Goal: Task Accomplishment & Management: Manage account settings

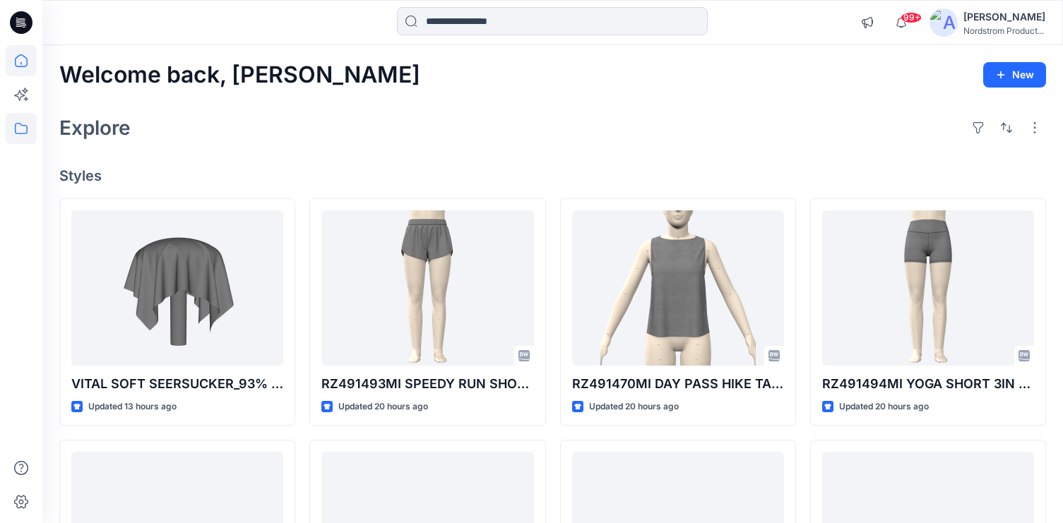
click at [6, 123] on icon at bounding box center [21, 128] width 31 height 31
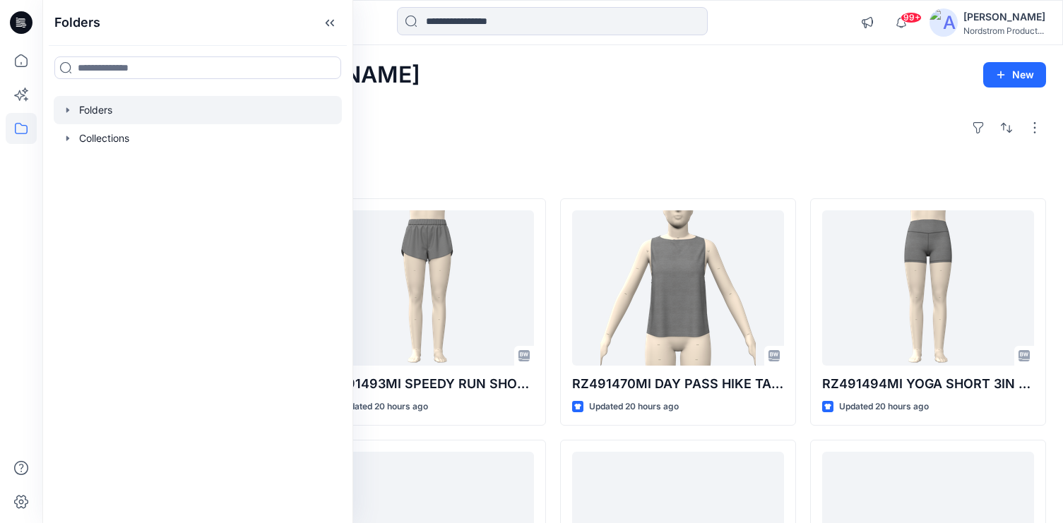
click at [98, 116] on div at bounding box center [198, 110] width 288 height 28
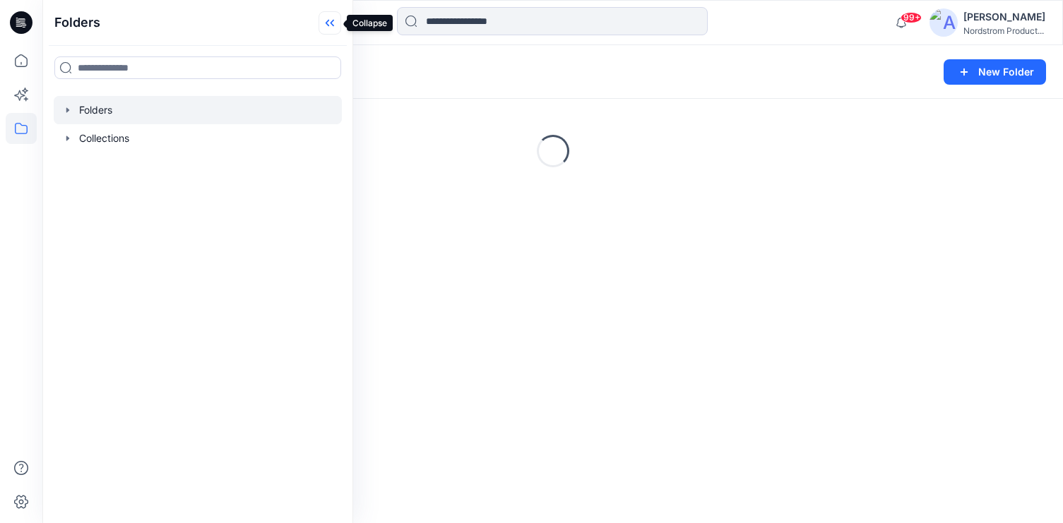
click at [331, 22] on icon at bounding box center [333, 23] width 4 height 7
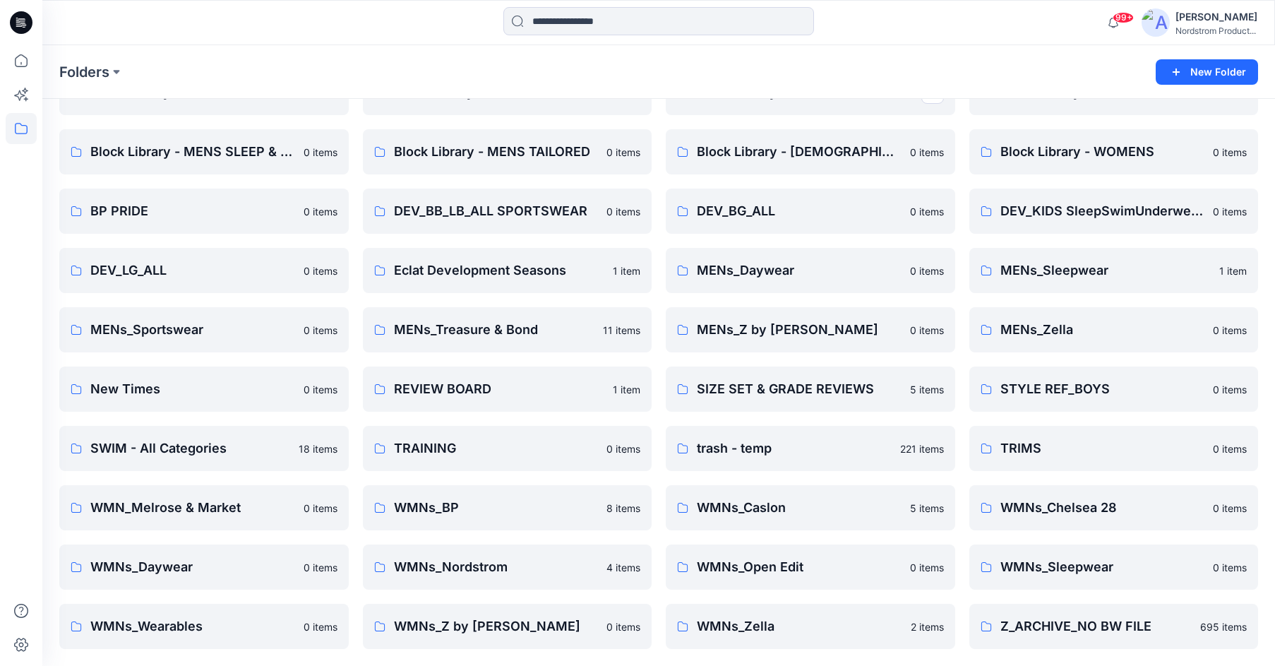
scroll to position [199, 0]
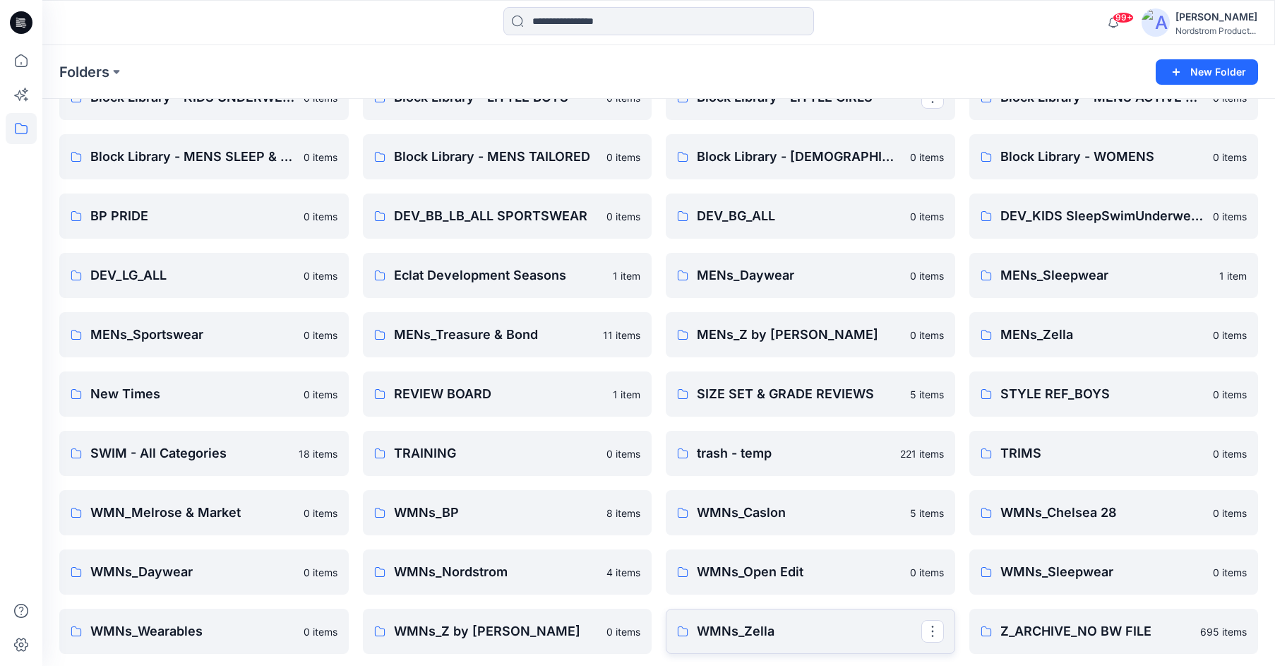
click at [751, 523] on p "WMNs_Zella" at bounding box center [809, 632] width 225 height 20
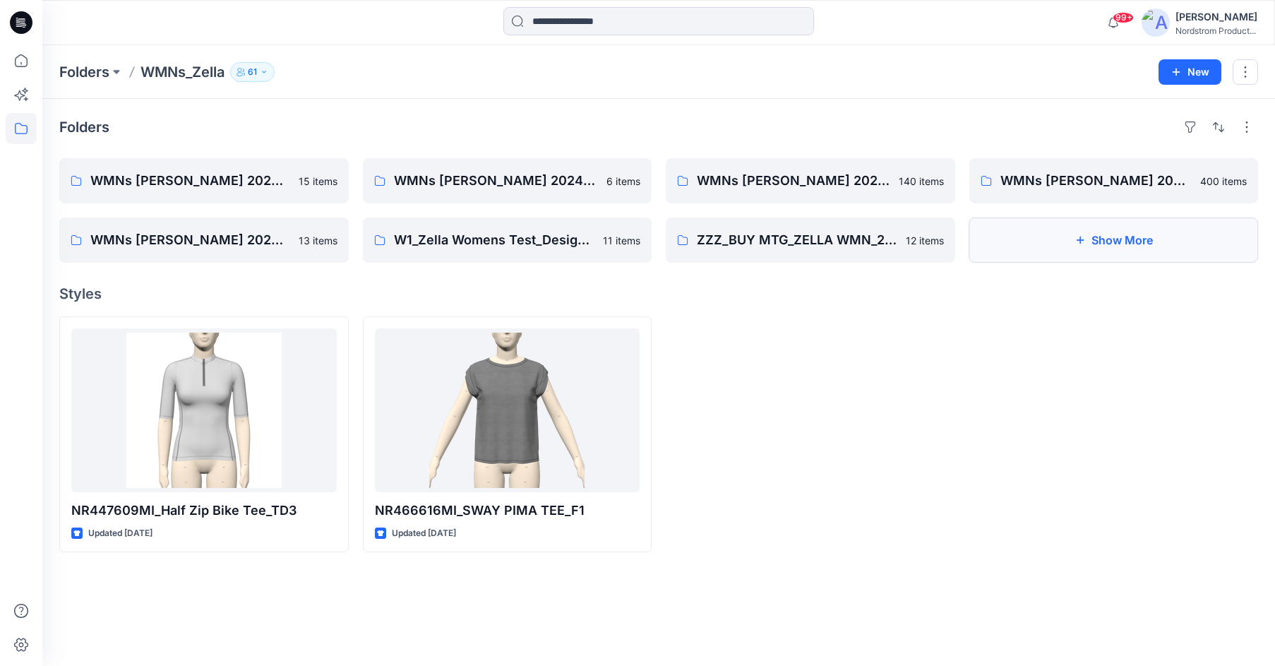
click at [1047, 244] on button "Show More" at bounding box center [1115, 240] width 290 height 45
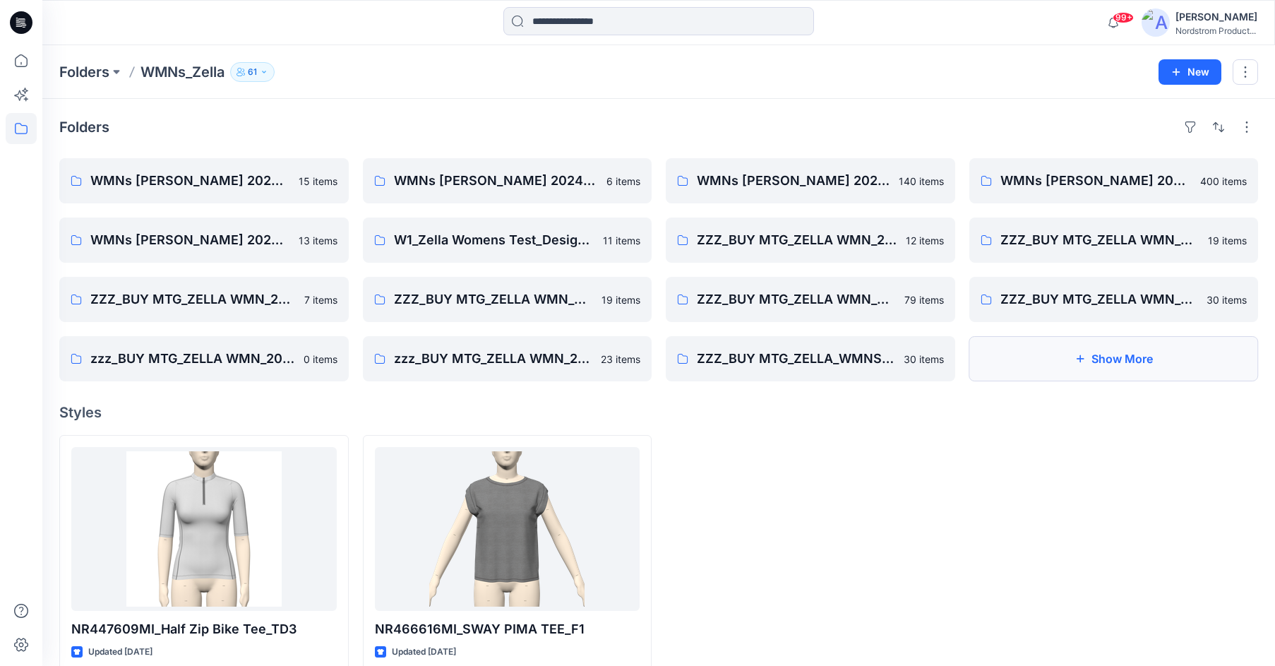
click at [1062, 371] on button "Show More" at bounding box center [1115, 358] width 290 height 45
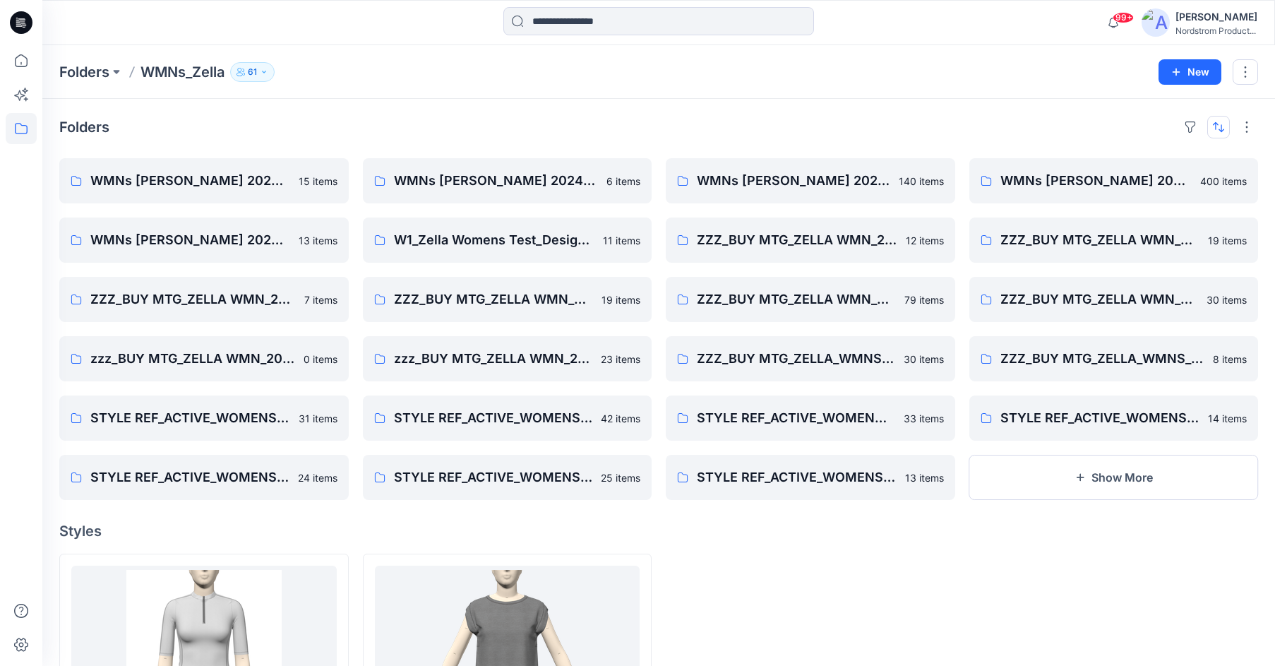
click at [1062, 131] on button "button" at bounding box center [1219, 127] width 23 height 23
click at [1062, 196] on p "A to Z" at bounding box center [1171, 194] width 89 height 15
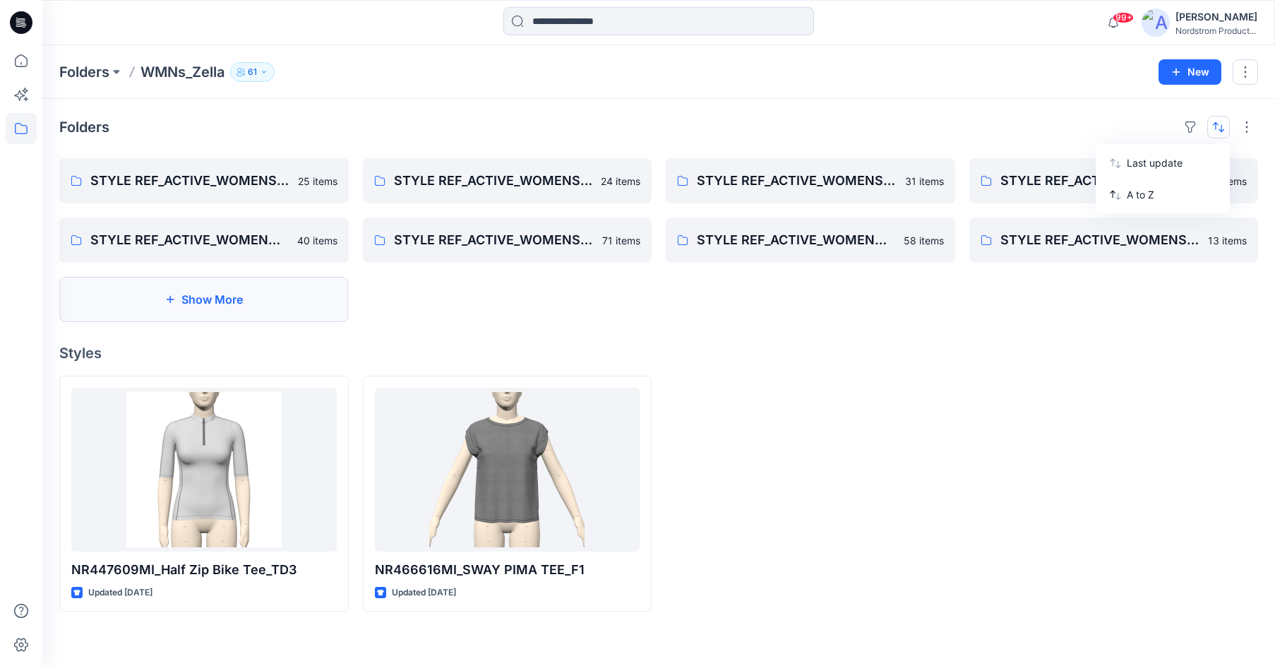
click at [184, 313] on button "Show More" at bounding box center [204, 299] width 290 height 45
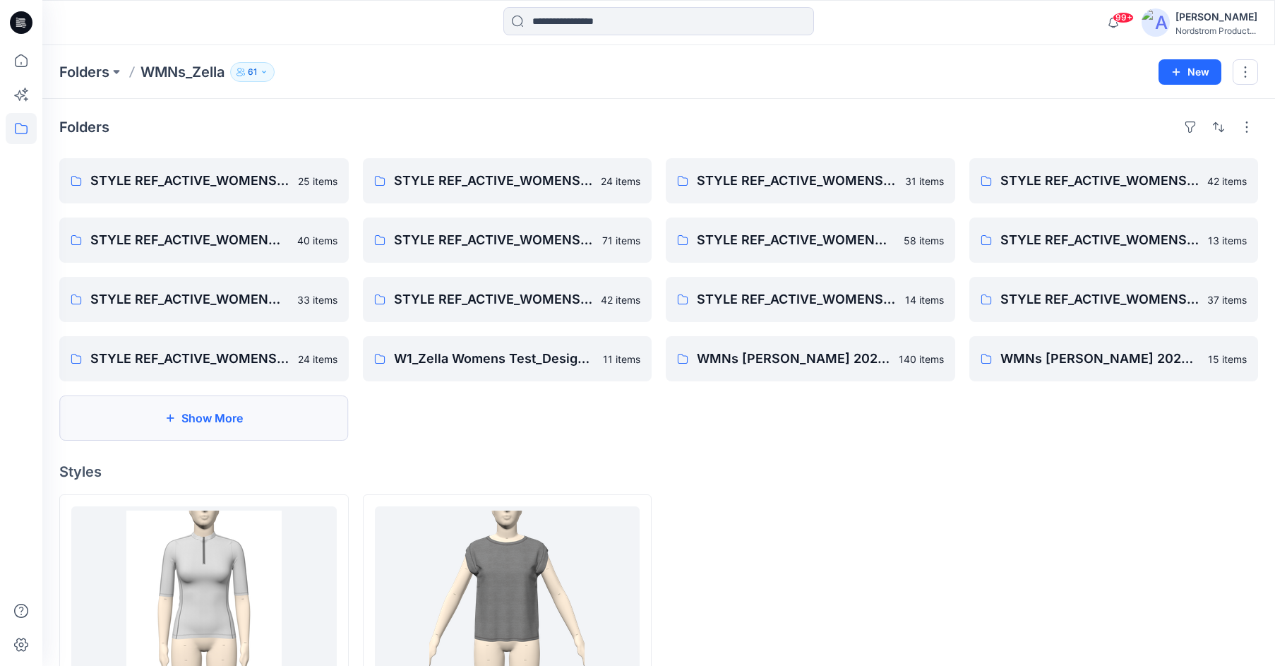
click at [202, 419] on button "Show More" at bounding box center [204, 418] width 290 height 45
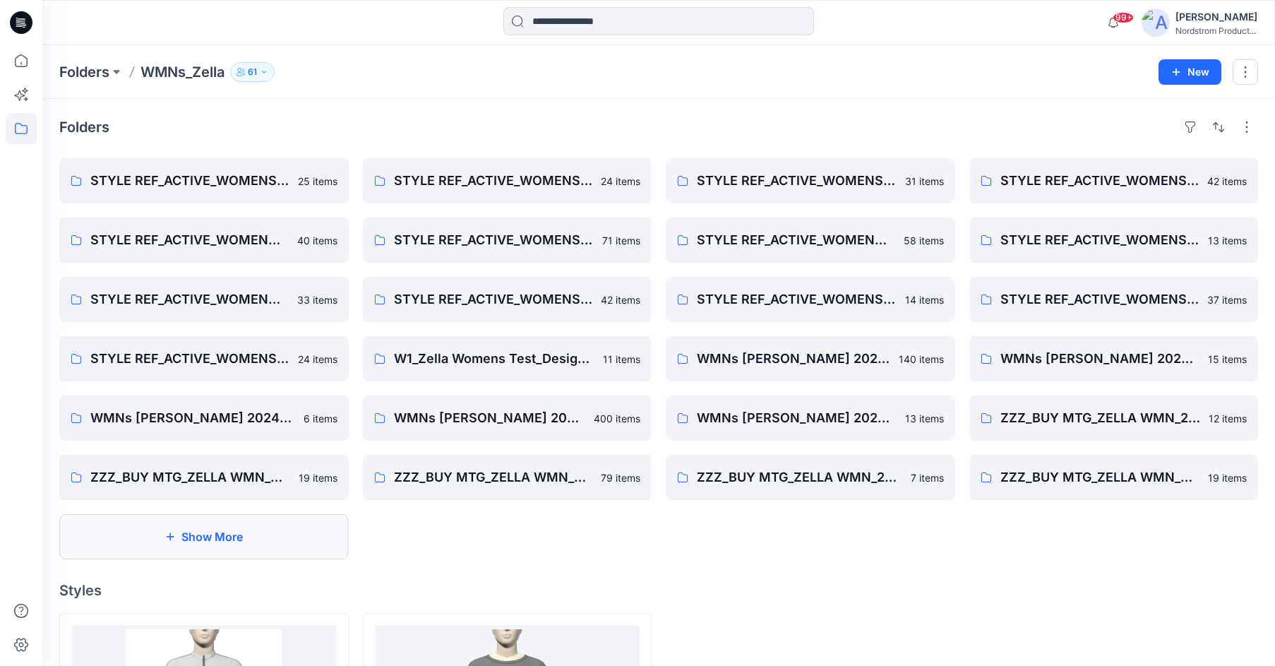
click at [162, 523] on button "Show More" at bounding box center [204, 536] width 290 height 45
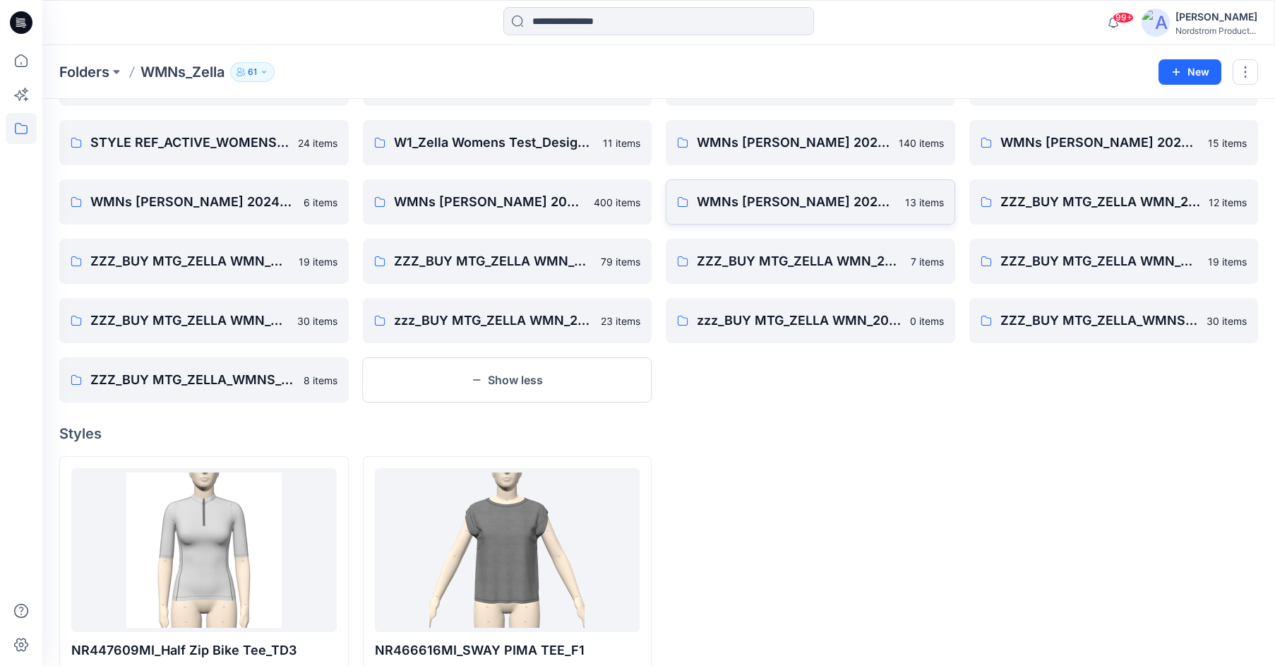
scroll to position [212, 0]
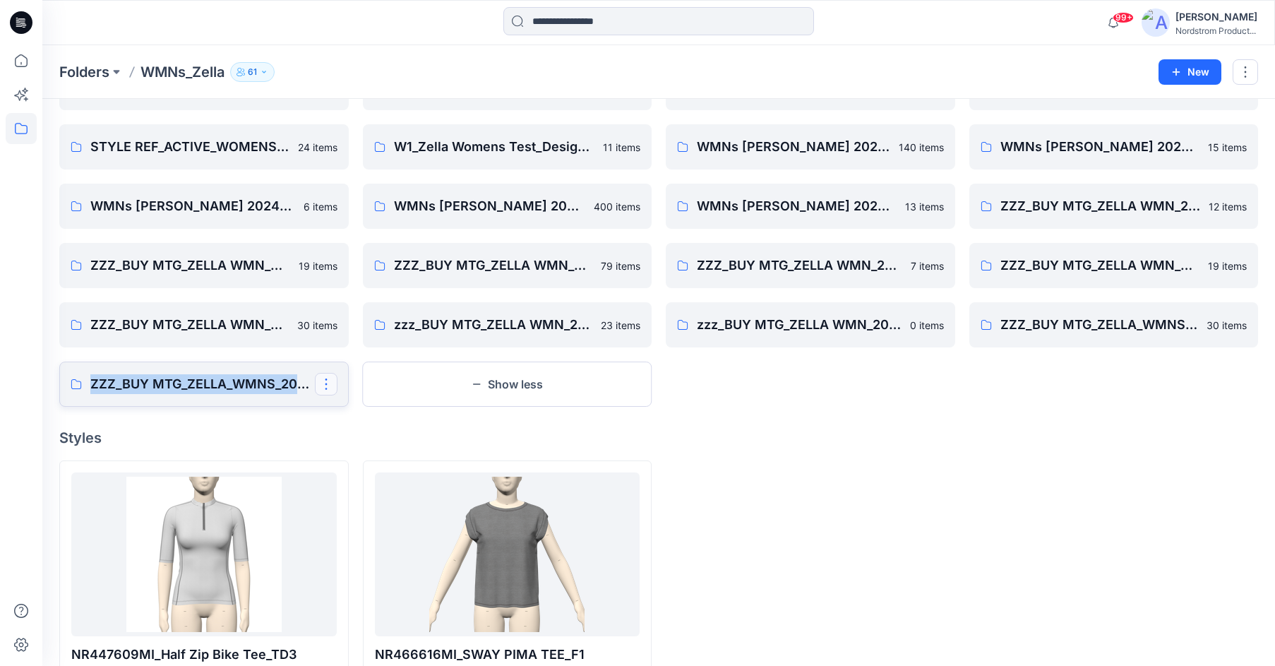
click at [328, 383] on button "button" at bounding box center [326, 384] width 23 height 23
click at [360, 465] on button "Delete Folder" at bounding box center [394, 476] width 153 height 26
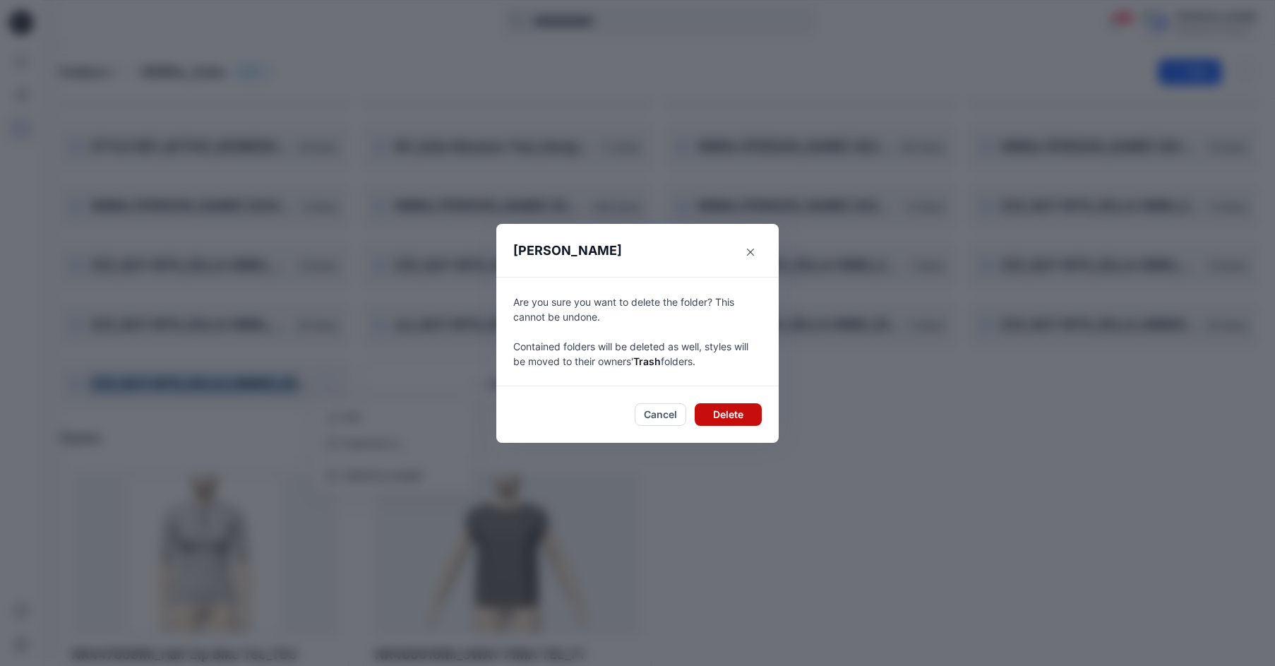
click at [739, 419] on button "Delete" at bounding box center [728, 414] width 67 height 23
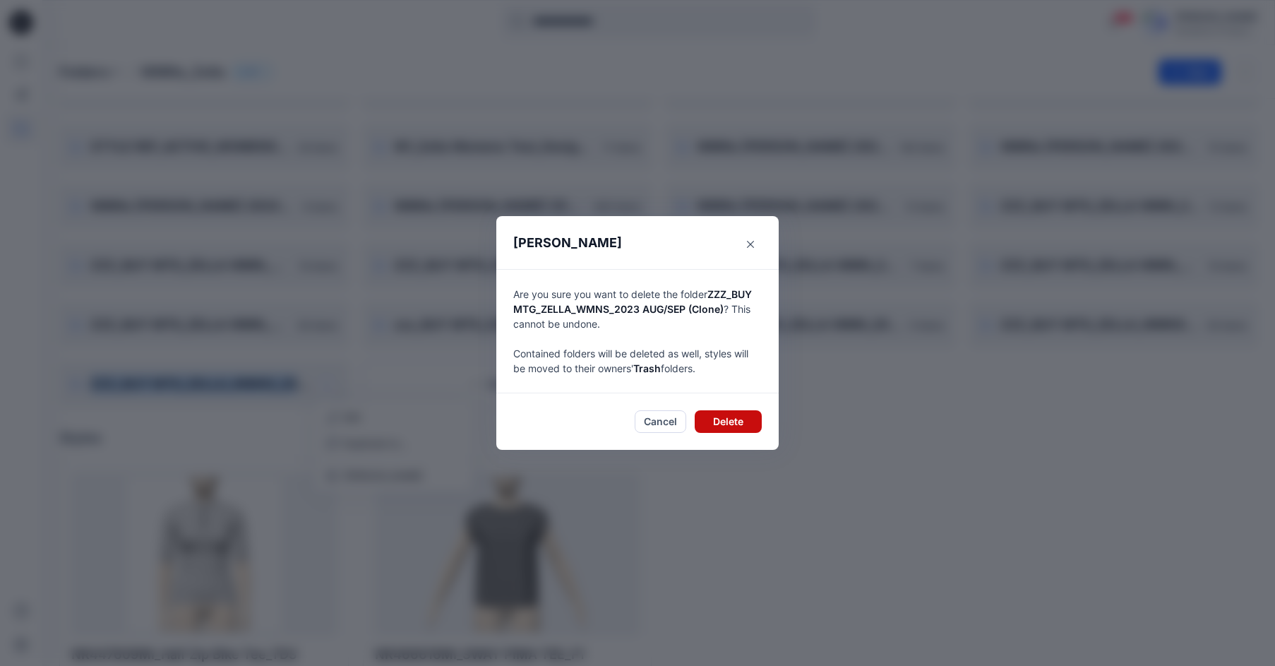
click at [731, 416] on button "Delete" at bounding box center [728, 421] width 67 height 23
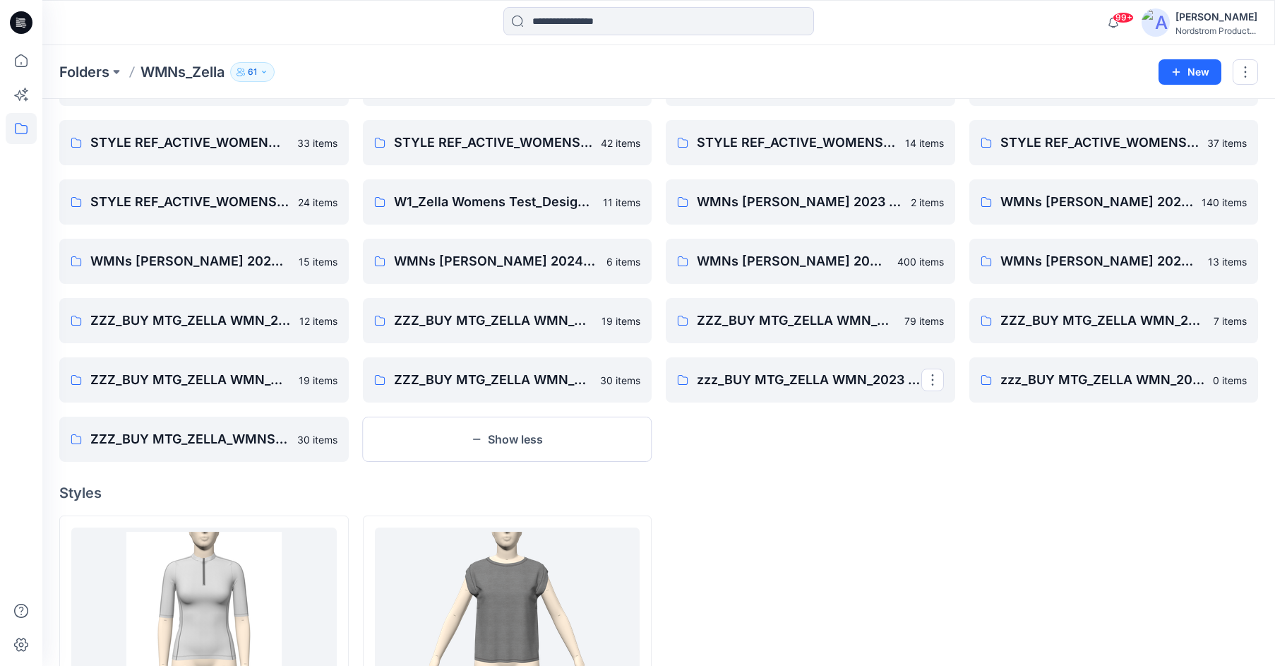
scroll to position [128, 0]
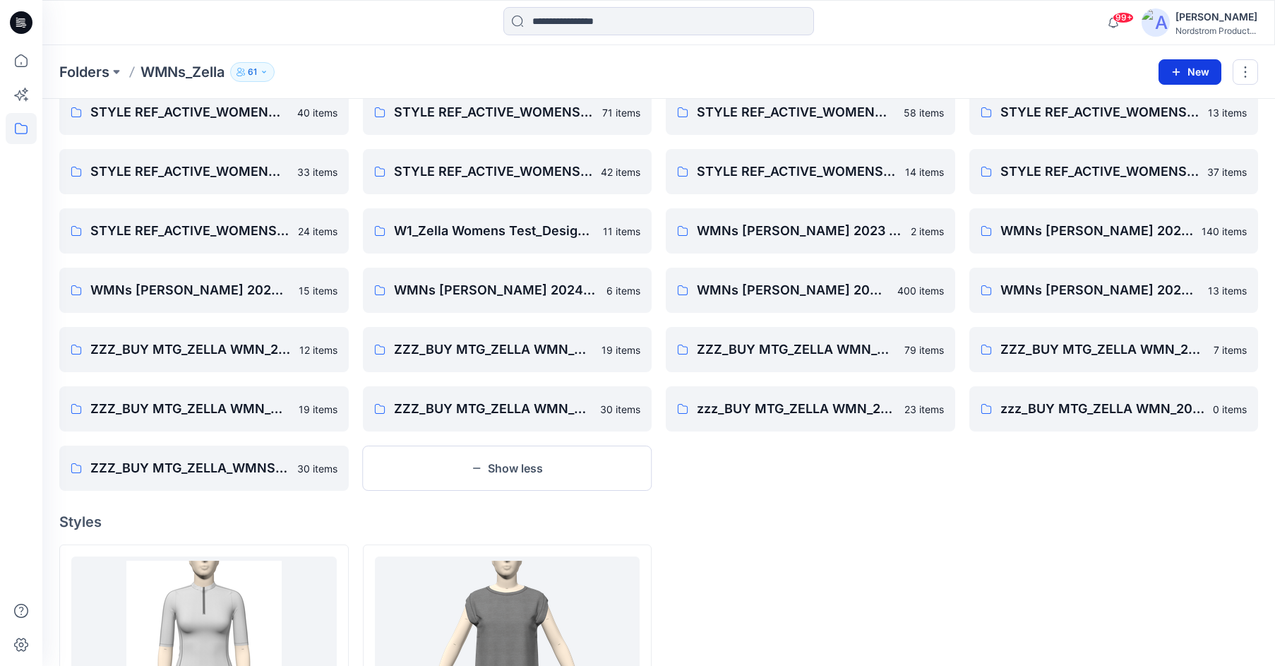
click at [1062, 66] on icon "button" at bounding box center [1176, 71] width 11 height 11
click at [1062, 134] on p "New Folder" at bounding box center [1149, 134] width 52 height 15
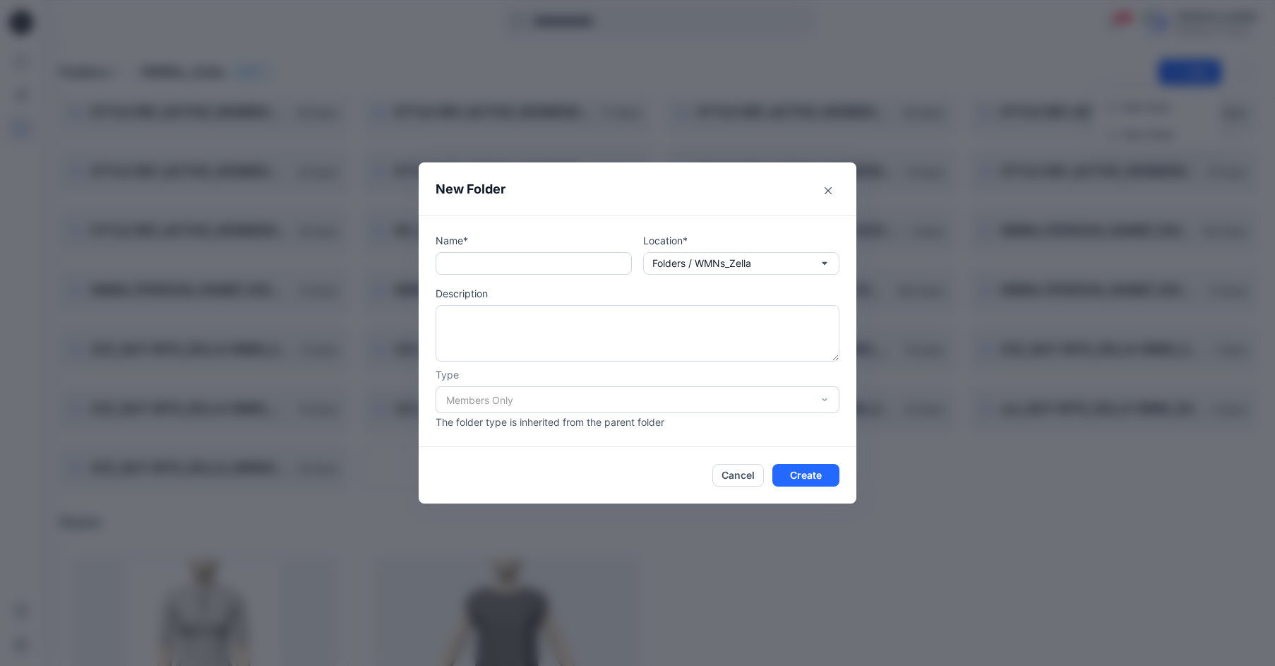
click at [457, 264] on input "text" at bounding box center [534, 263] width 196 height 23
type input "**********"
click at [818, 470] on button "Create" at bounding box center [806, 475] width 67 height 23
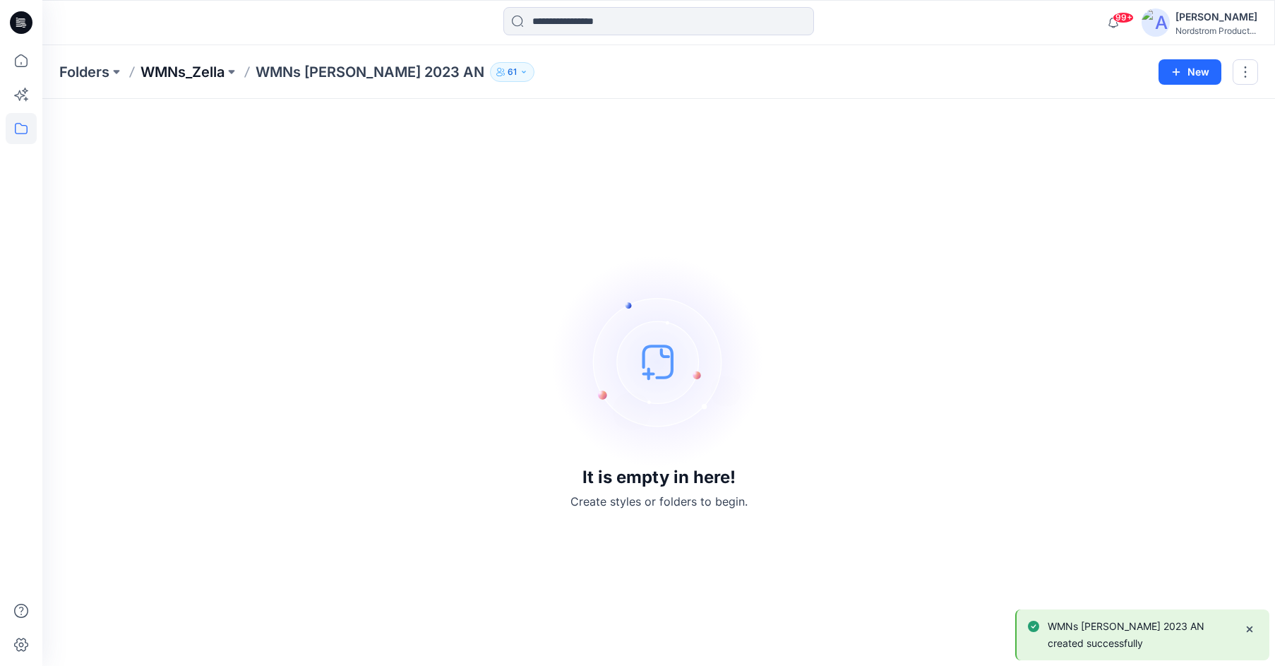
click at [167, 71] on p "WMNs_Zella" at bounding box center [183, 72] width 84 height 20
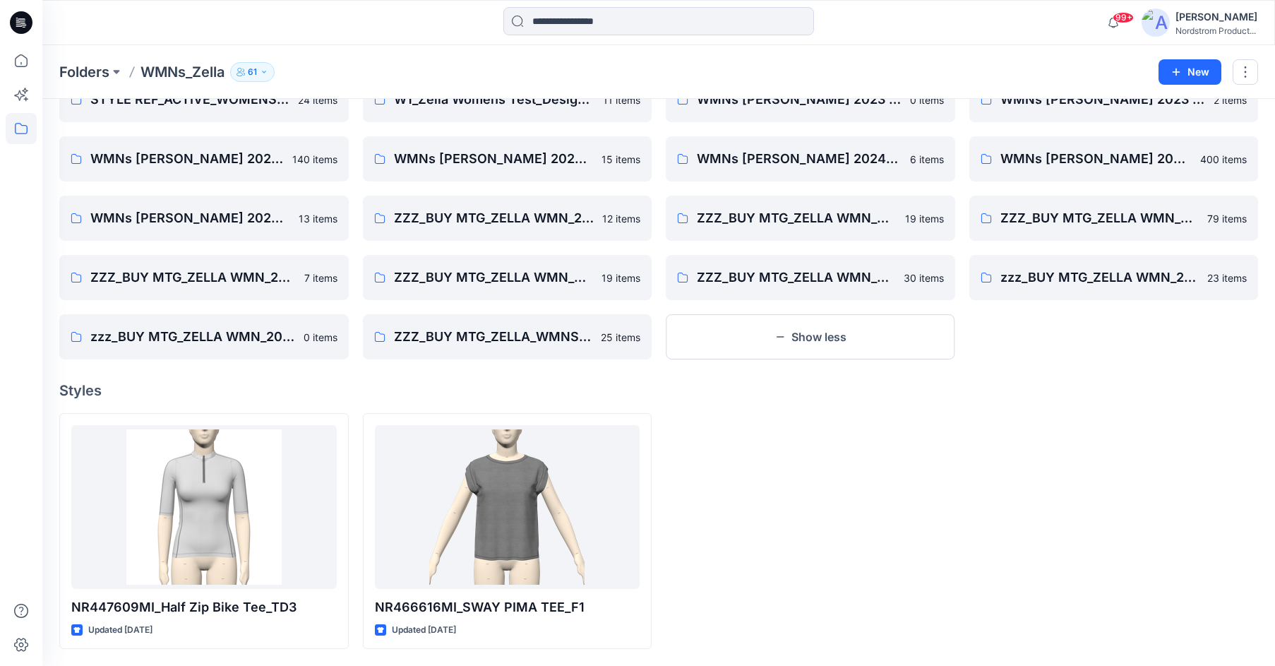
scroll to position [258, 0]
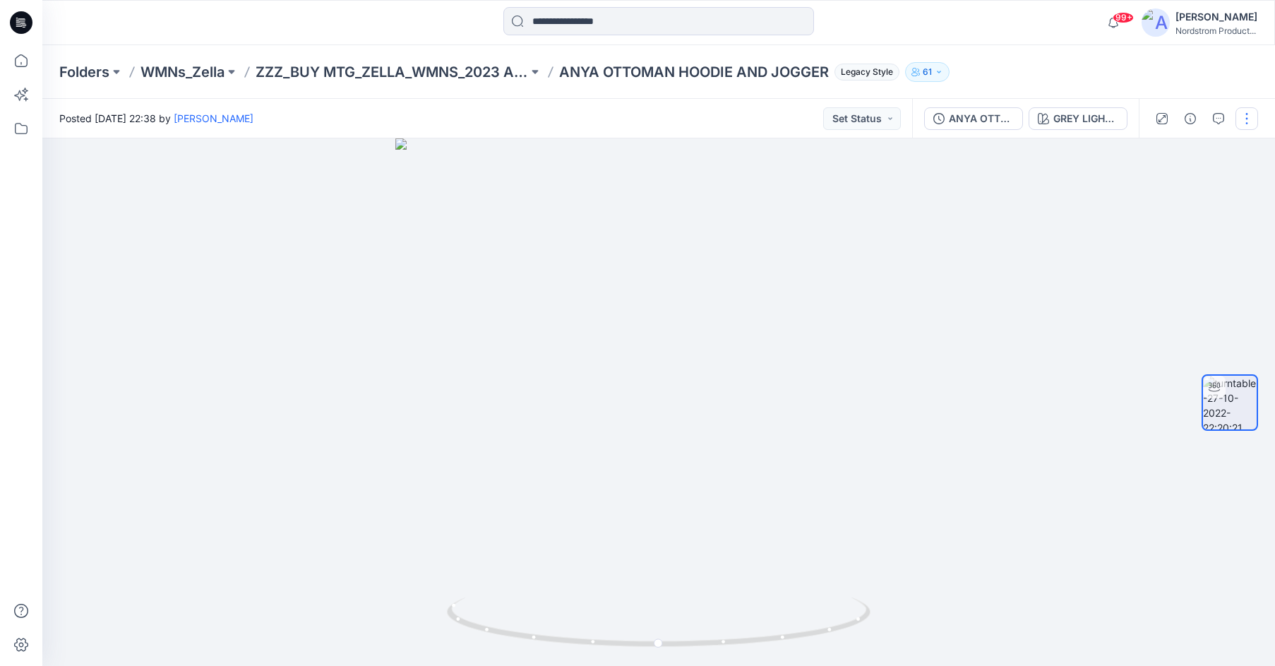
click at [1246, 118] on button "button" at bounding box center [1247, 118] width 23 height 23
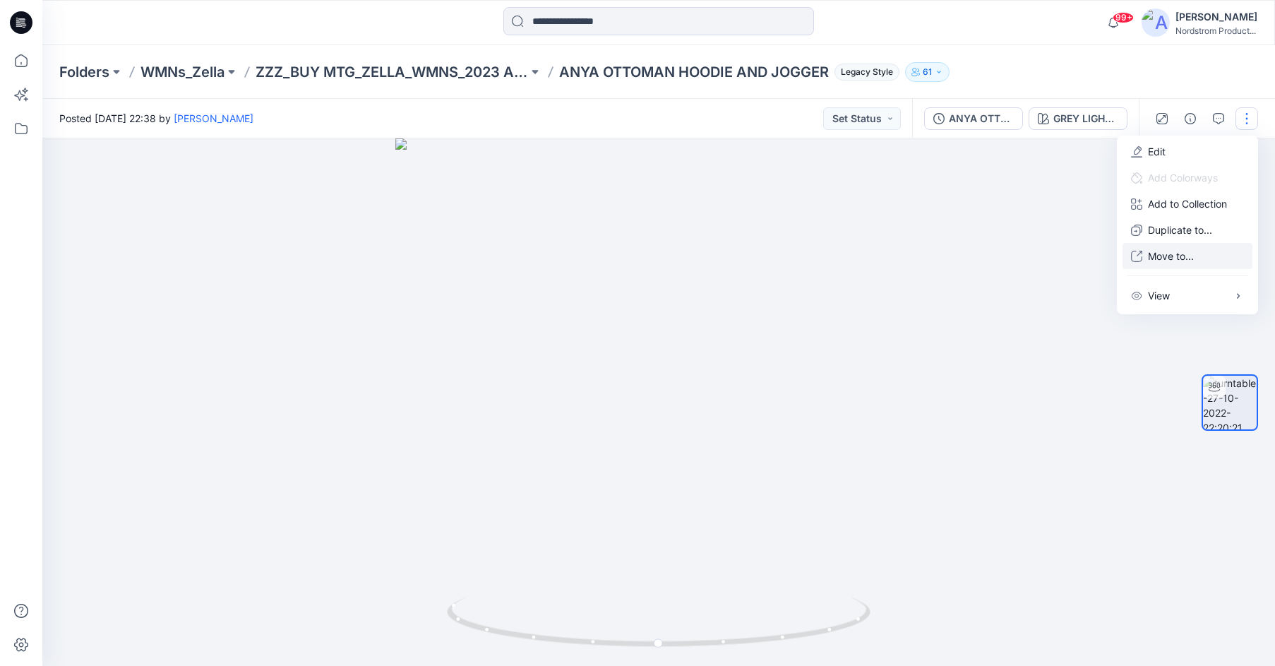
click at [1153, 263] on p "Move to..." at bounding box center [1171, 256] width 46 height 15
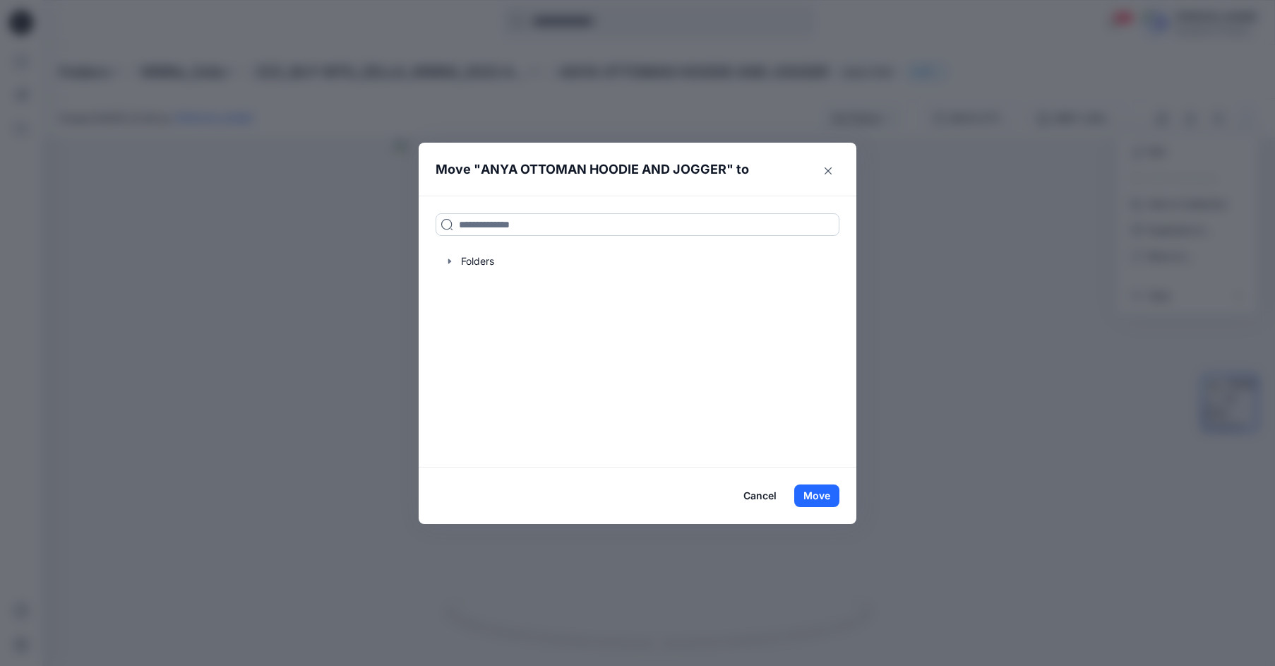
click at [585, 225] on input at bounding box center [638, 224] width 404 height 23
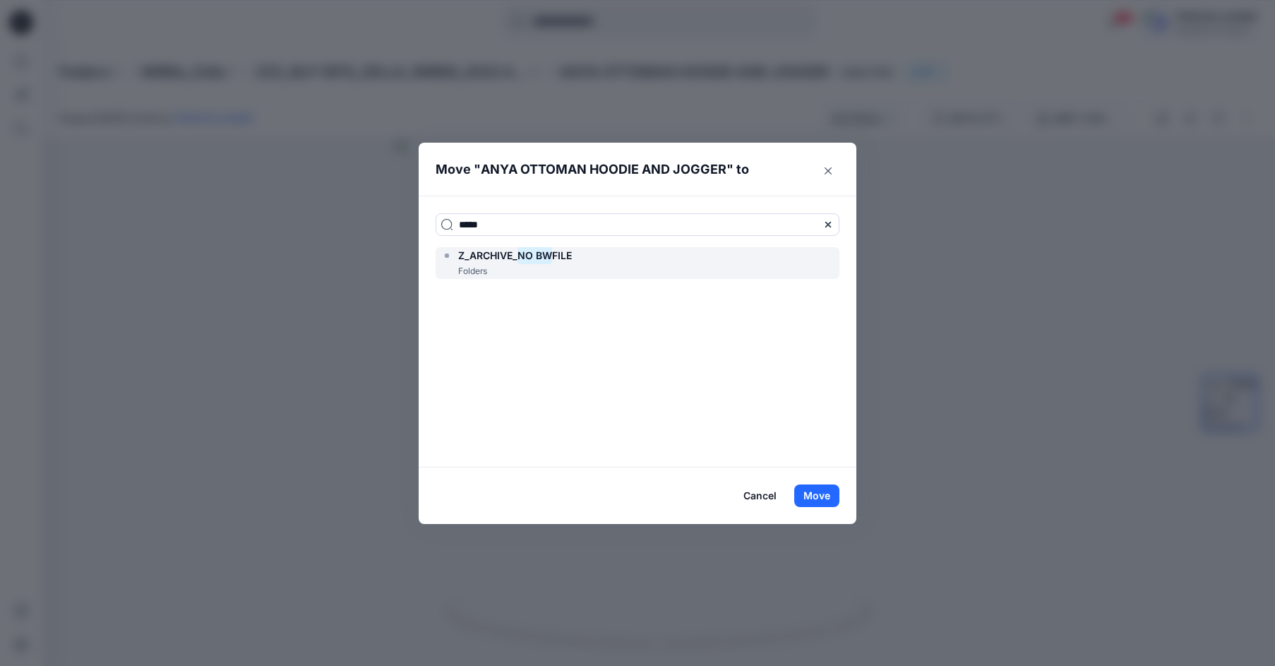
type input "*****"
click at [469, 266] on p "Folders" at bounding box center [472, 271] width 29 height 15
click at [816, 496] on button "Move" at bounding box center [817, 495] width 45 height 23
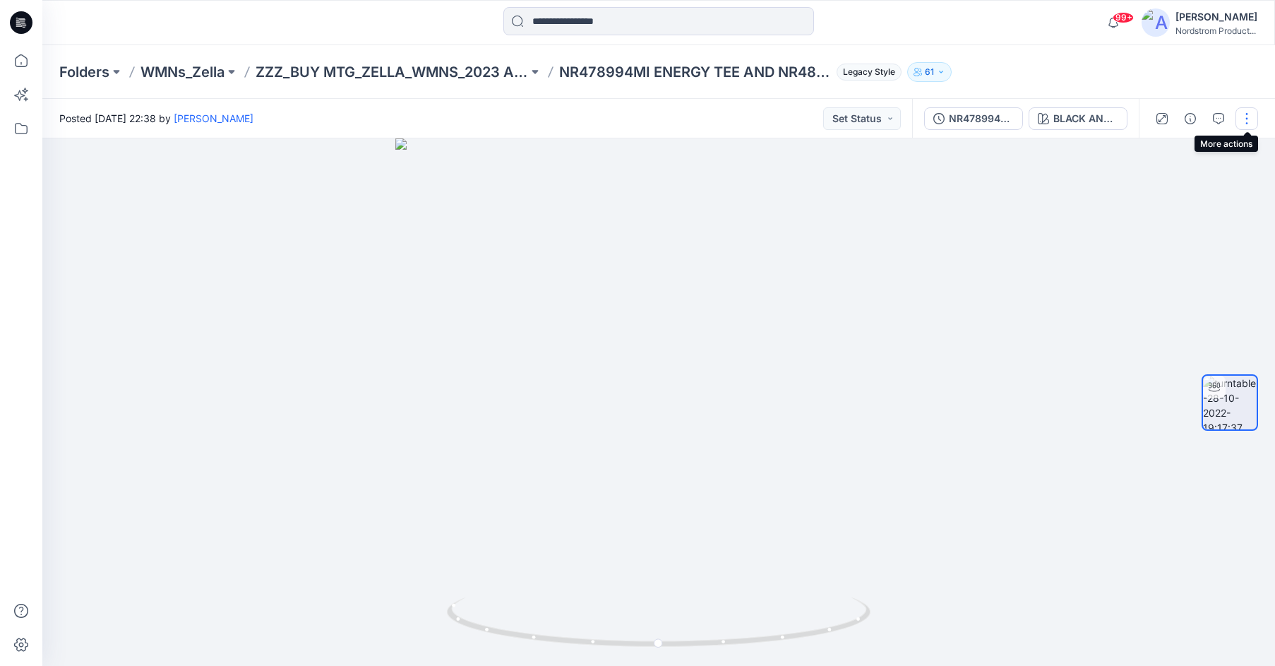
click at [1253, 121] on button "button" at bounding box center [1247, 118] width 23 height 23
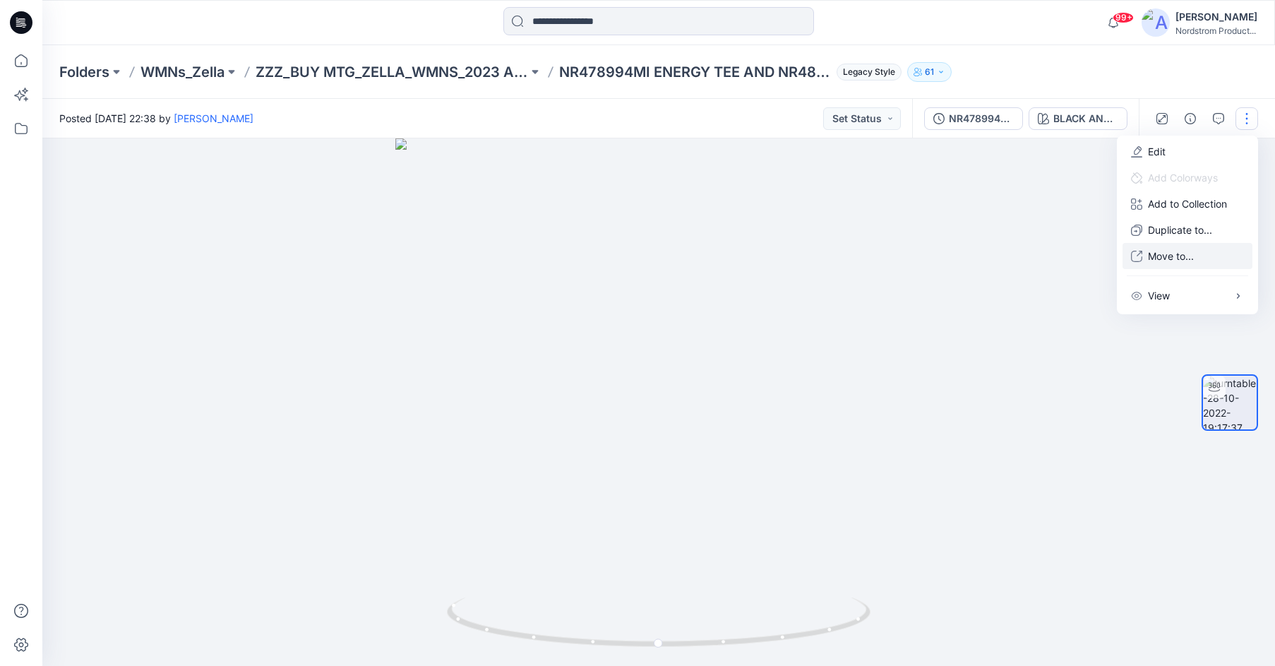
click at [1170, 256] on p "Move to..." at bounding box center [1171, 256] width 46 height 15
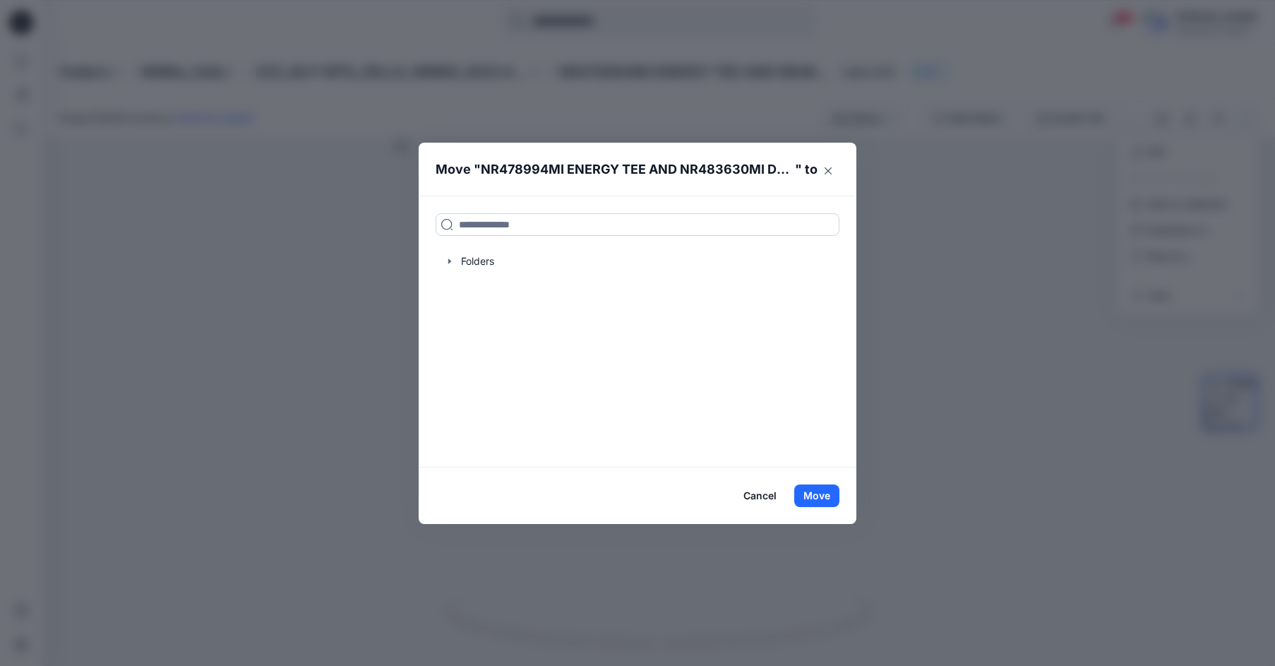
click at [486, 232] on input at bounding box center [638, 224] width 404 height 23
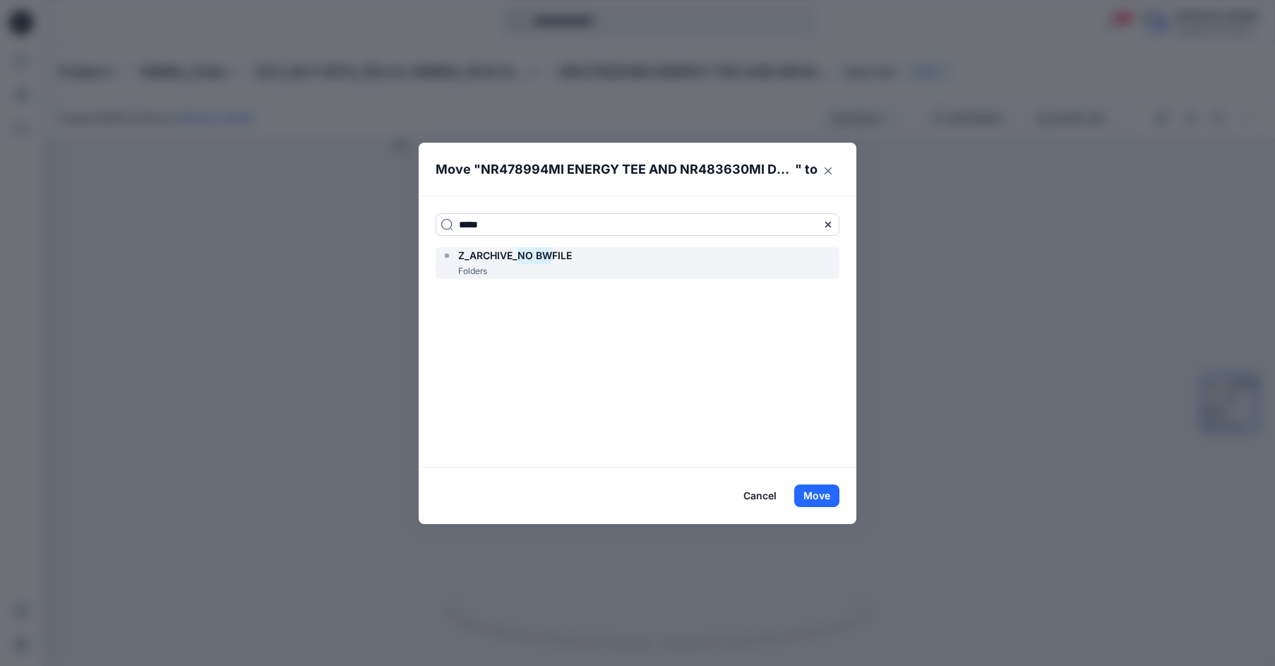
type input "*****"
click at [468, 262] on h6 "Z_ARCHIVE_ NO BW FILE" at bounding box center [515, 255] width 114 height 17
click at [818, 495] on button "Move" at bounding box center [817, 495] width 45 height 23
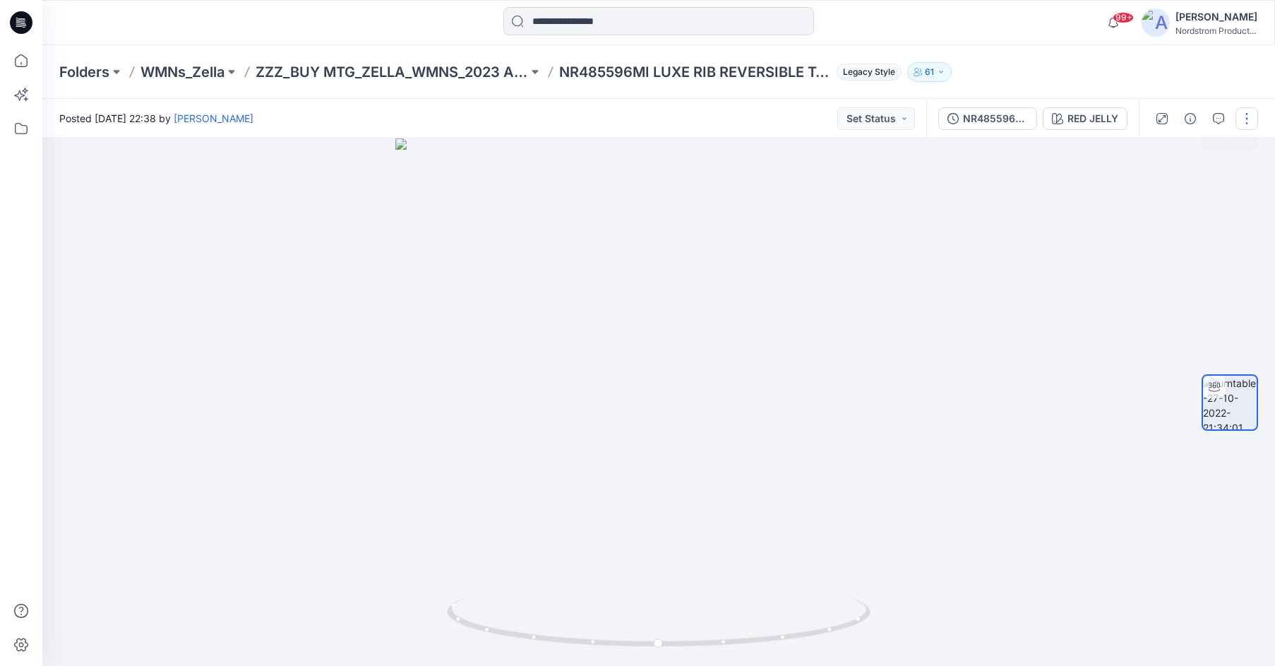
click at [1254, 119] on button "button" at bounding box center [1247, 118] width 23 height 23
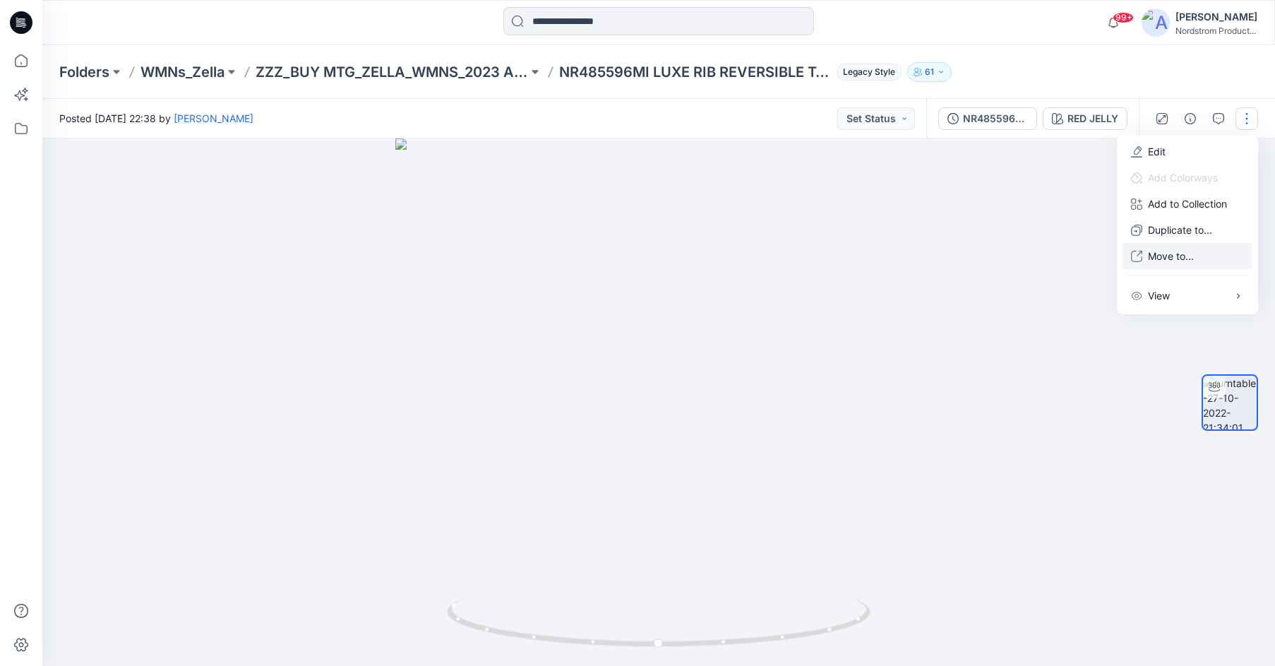
click at [1162, 263] on button "Move to..." at bounding box center [1188, 256] width 130 height 26
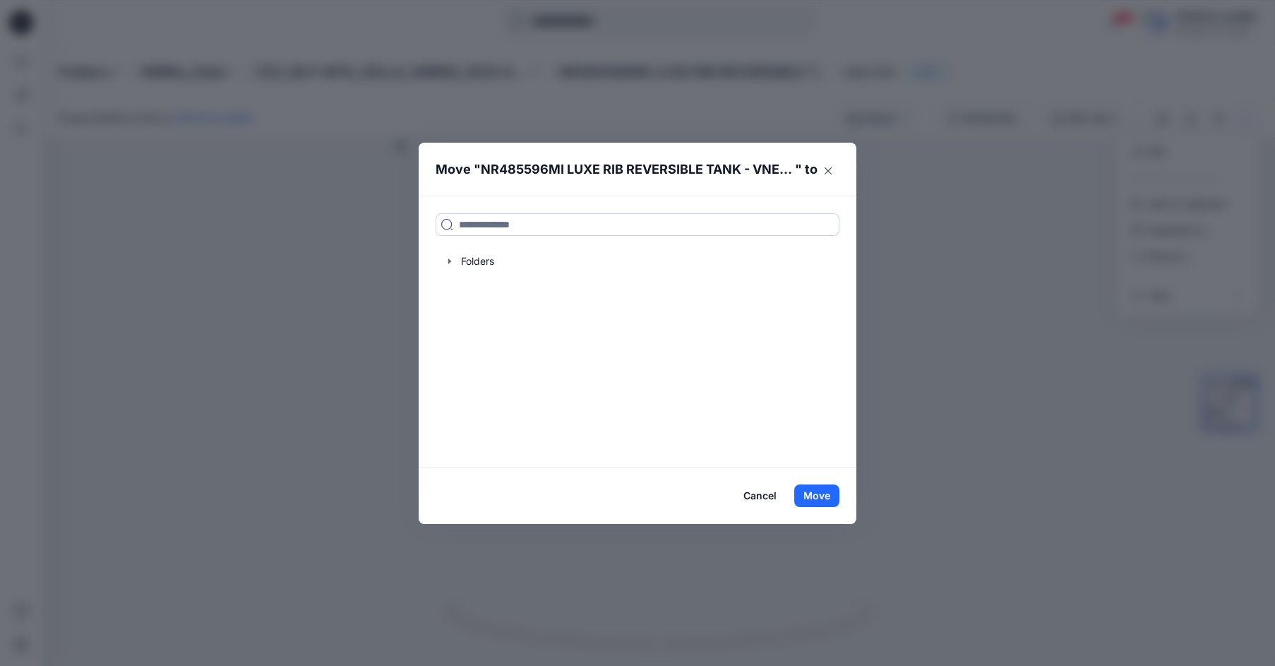
click at [540, 229] on input at bounding box center [638, 224] width 404 height 23
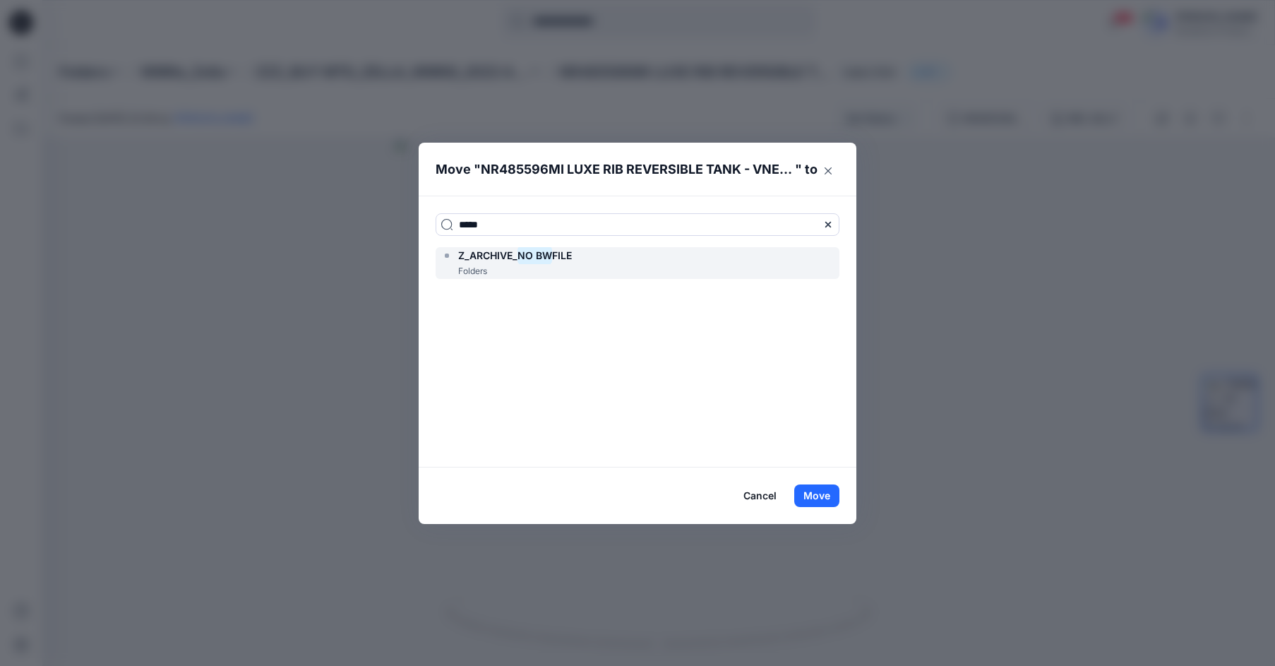
type input "*****"
click at [452, 259] on icon at bounding box center [446, 255] width 11 height 11
click at [821, 498] on button "Move" at bounding box center [817, 495] width 45 height 23
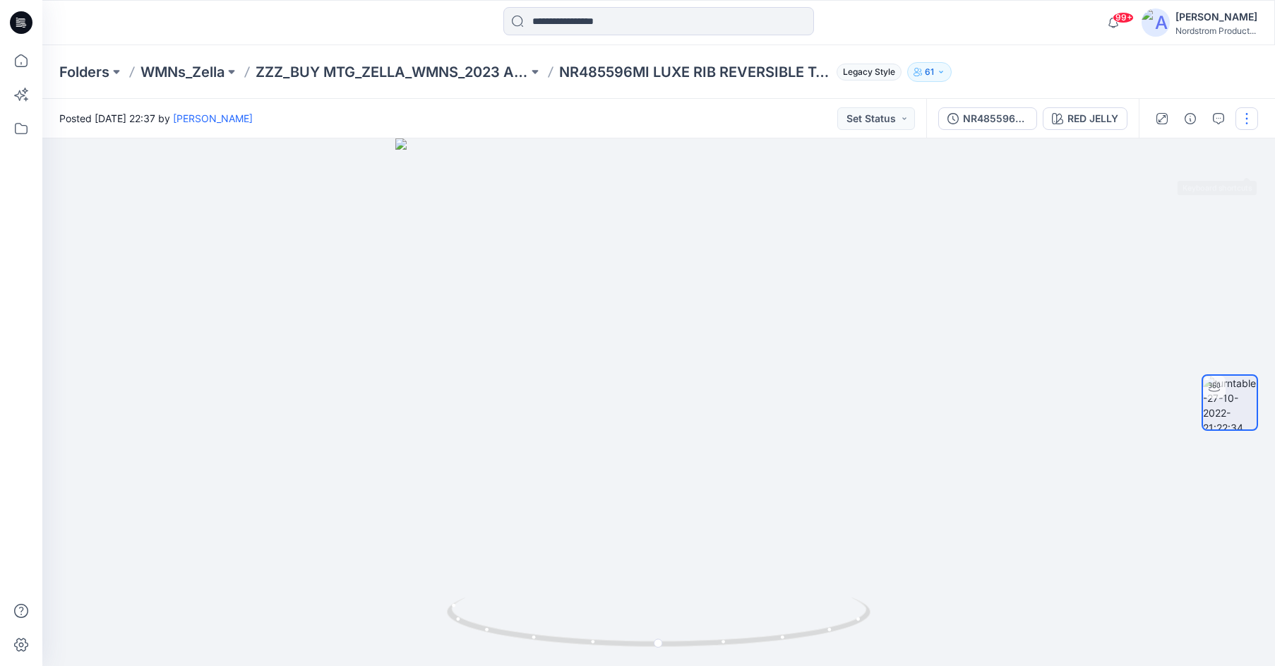
click at [1249, 118] on button "button" at bounding box center [1247, 118] width 23 height 23
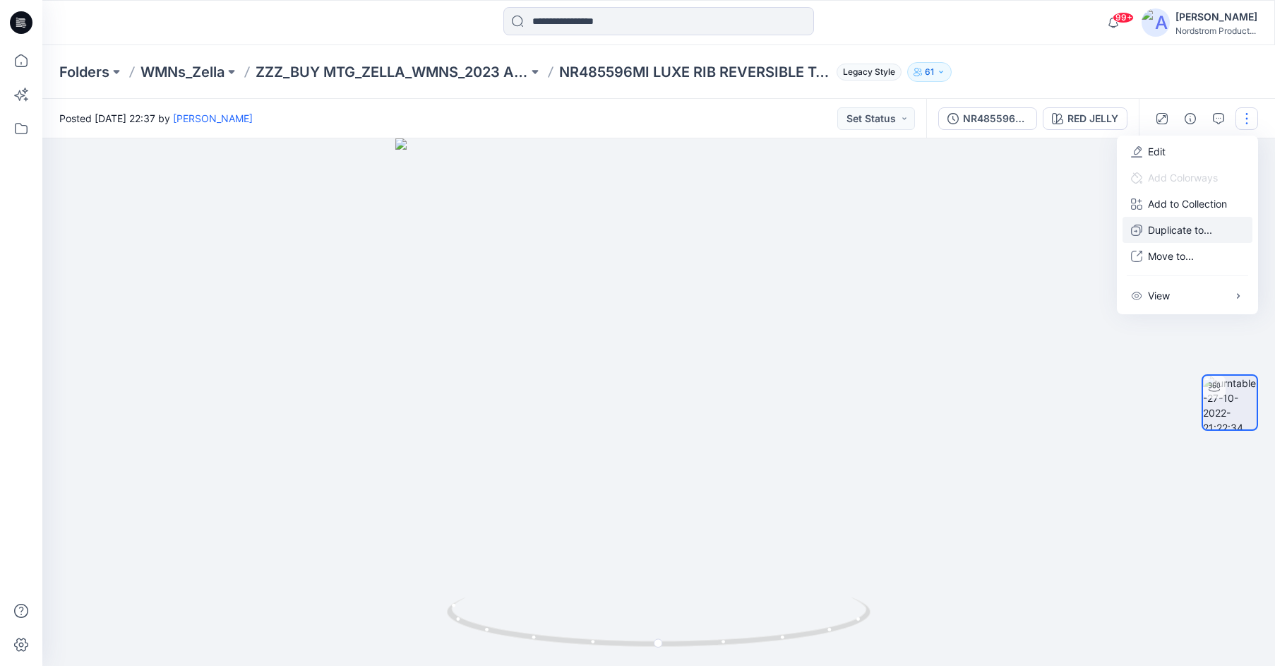
click at [1164, 230] on p "Duplicate to..." at bounding box center [1180, 229] width 64 height 15
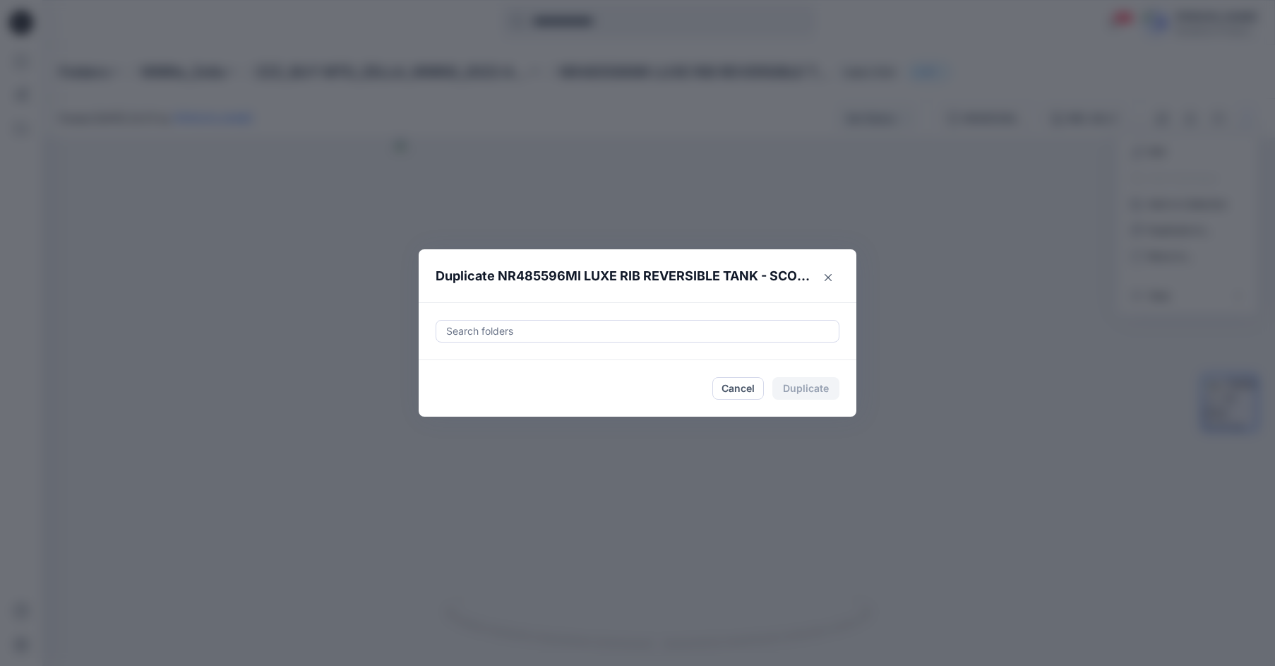
click at [742, 401] on footer "Cancel Duplicate" at bounding box center [638, 388] width 438 height 57
click at [738, 388] on button "Cancel" at bounding box center [739, 388] width 52 height 23
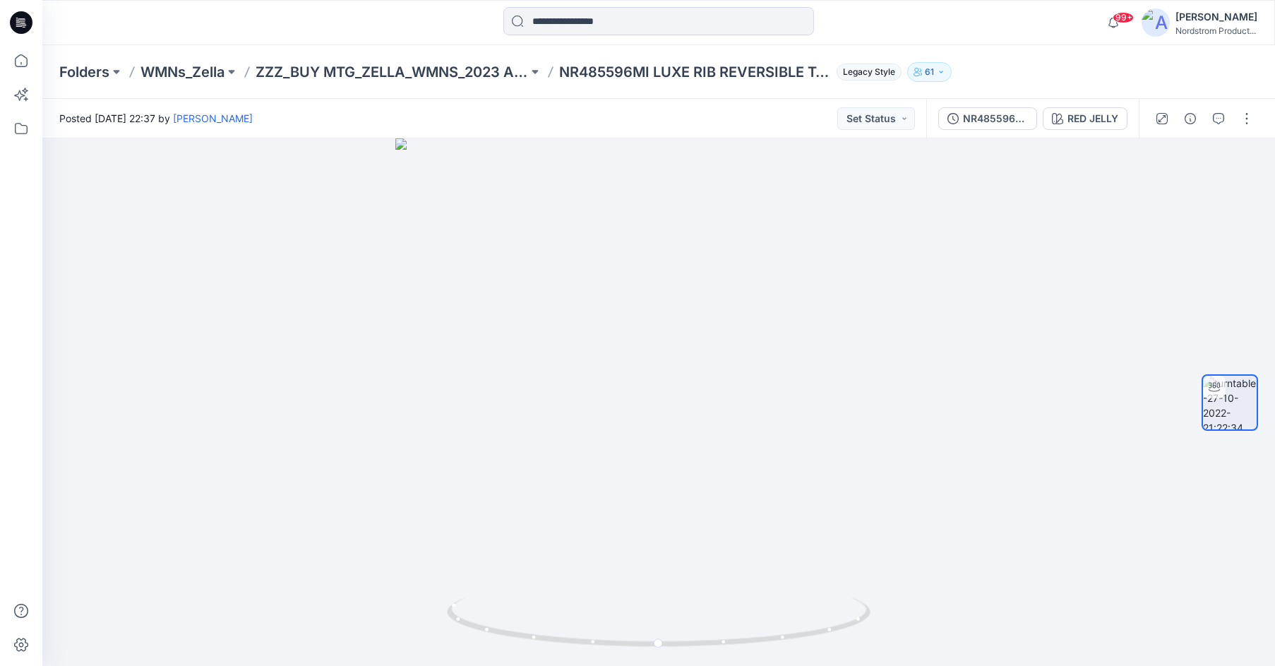
click at [1244, 119] on button "button" at bounding box center [1247, 118] width 23 height 23
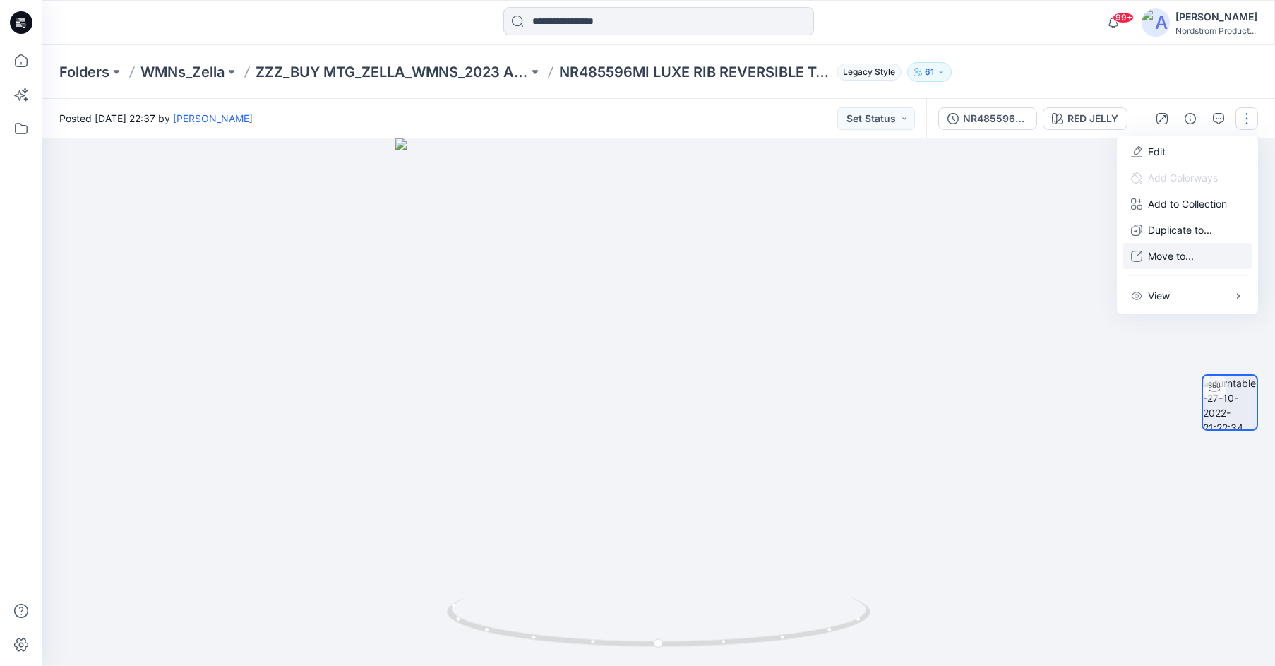
click at [1168, 256] on p "Move to..." at bounding box center [1171, 256] width 46 height 15
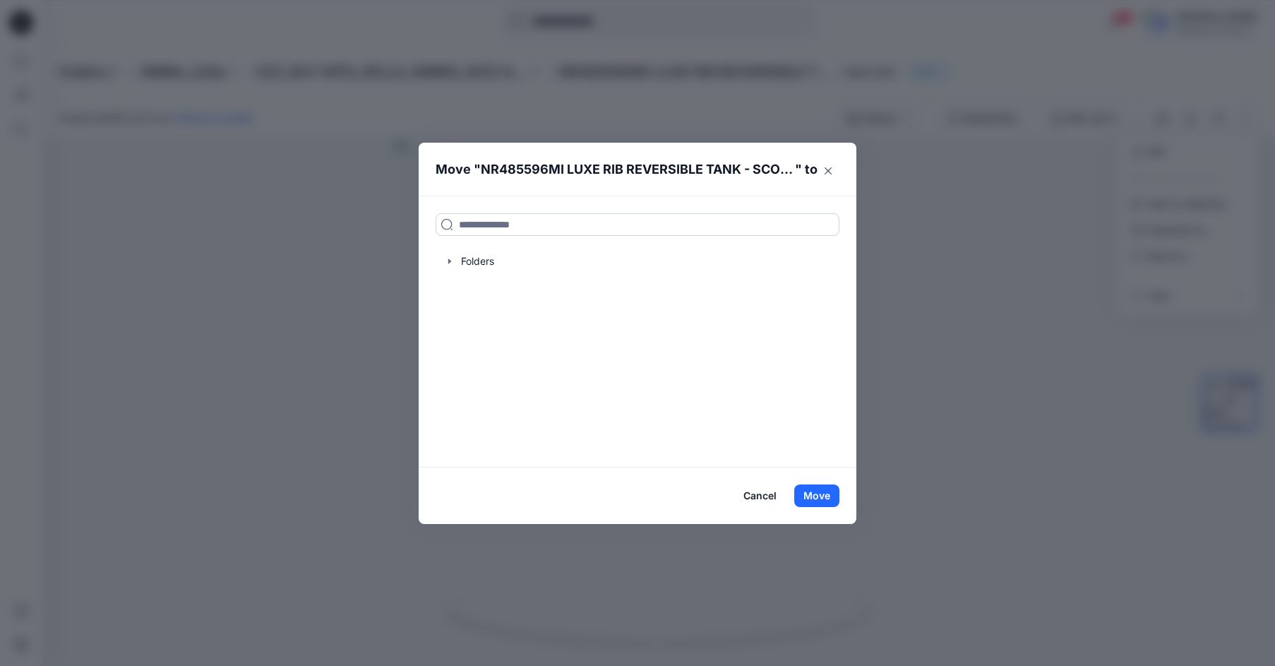
click at [542, 224] on input at bounding box center [638, 224] width 404 height 23
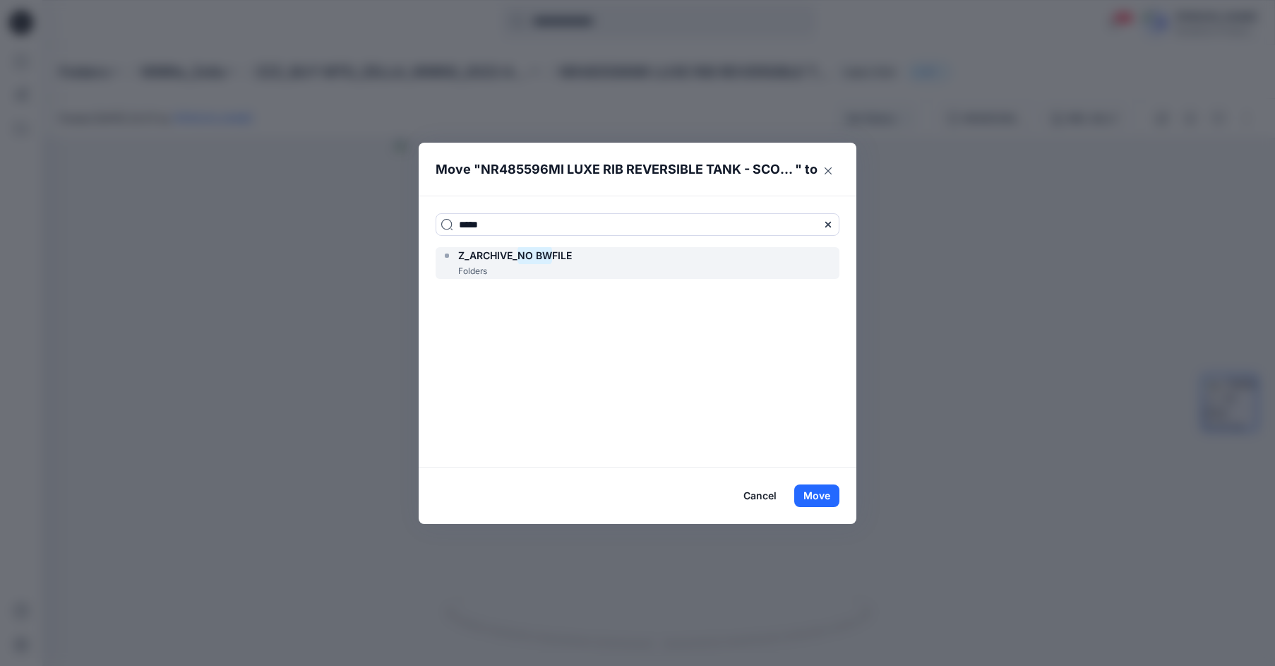
type input "*****"
click at [454, 263] on div "Z_ARCHIVE_ NO BW FILE" at bounding box center [506, 255] width 131 height 17
click at [831, 494] on button "Move" at bounding box center [817, 495] width 45 height 23
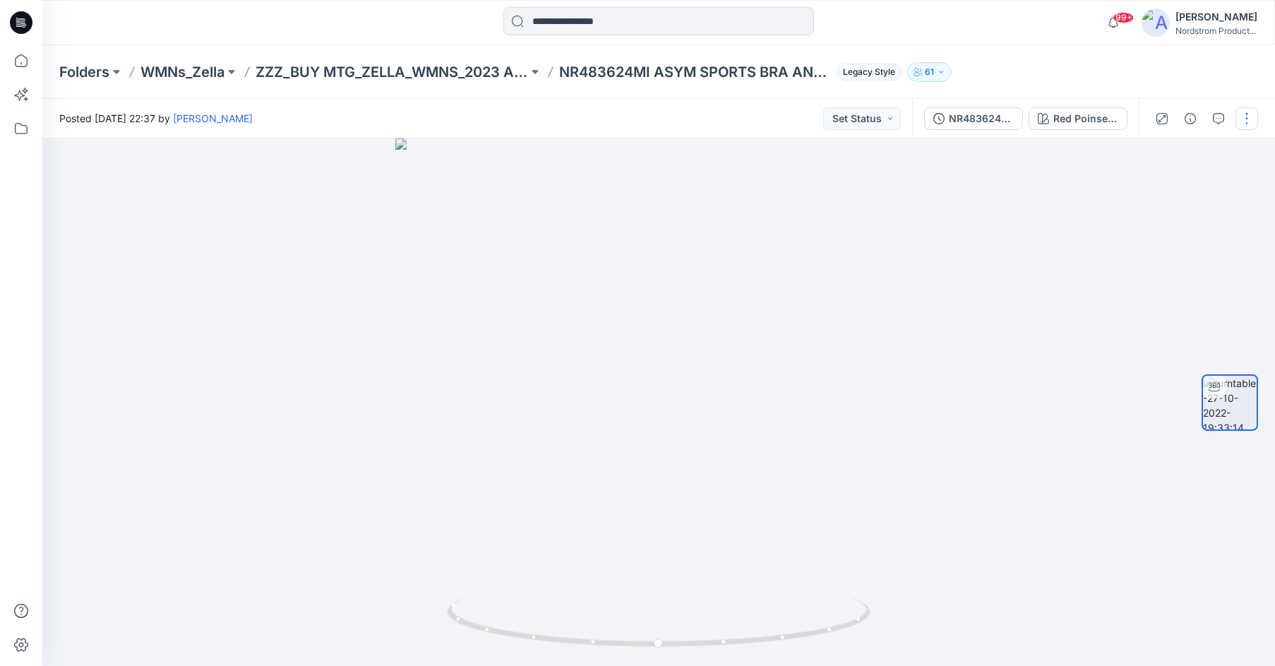
click at [1252, 122] on button "button" at bounding box center [1247, 118] width 23 height 23
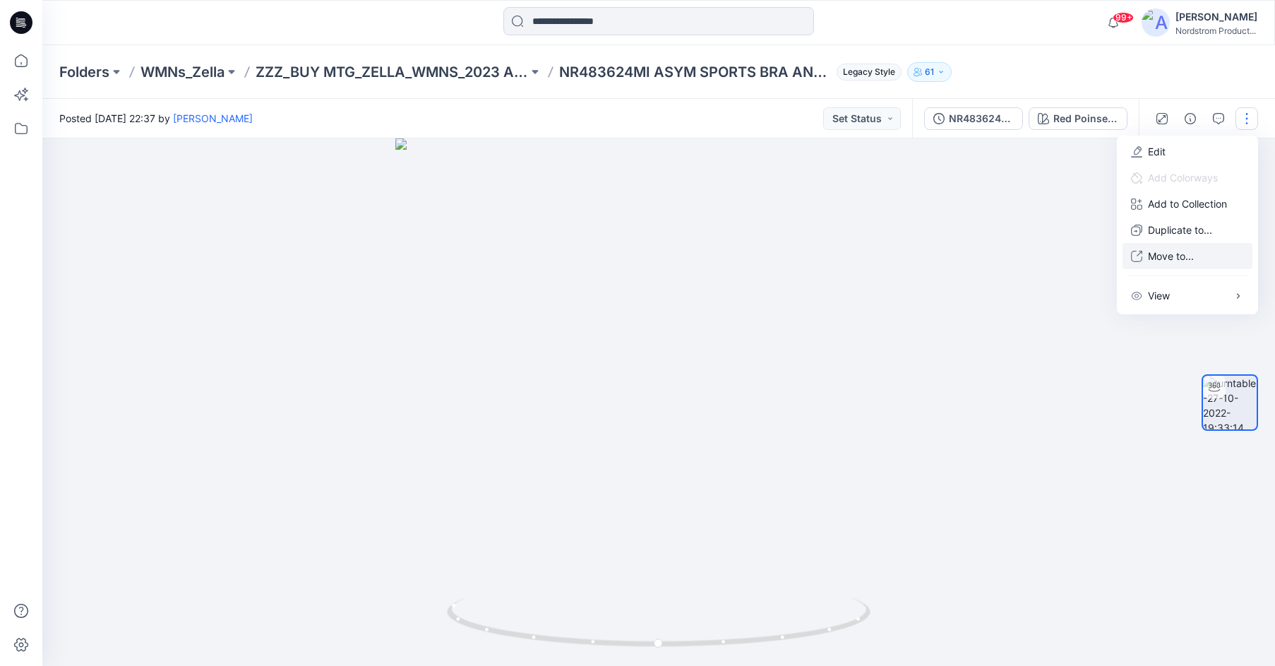
click at [1169, 255] on p "Move to..." at bounding box center [1171, 256] width 46 height 15
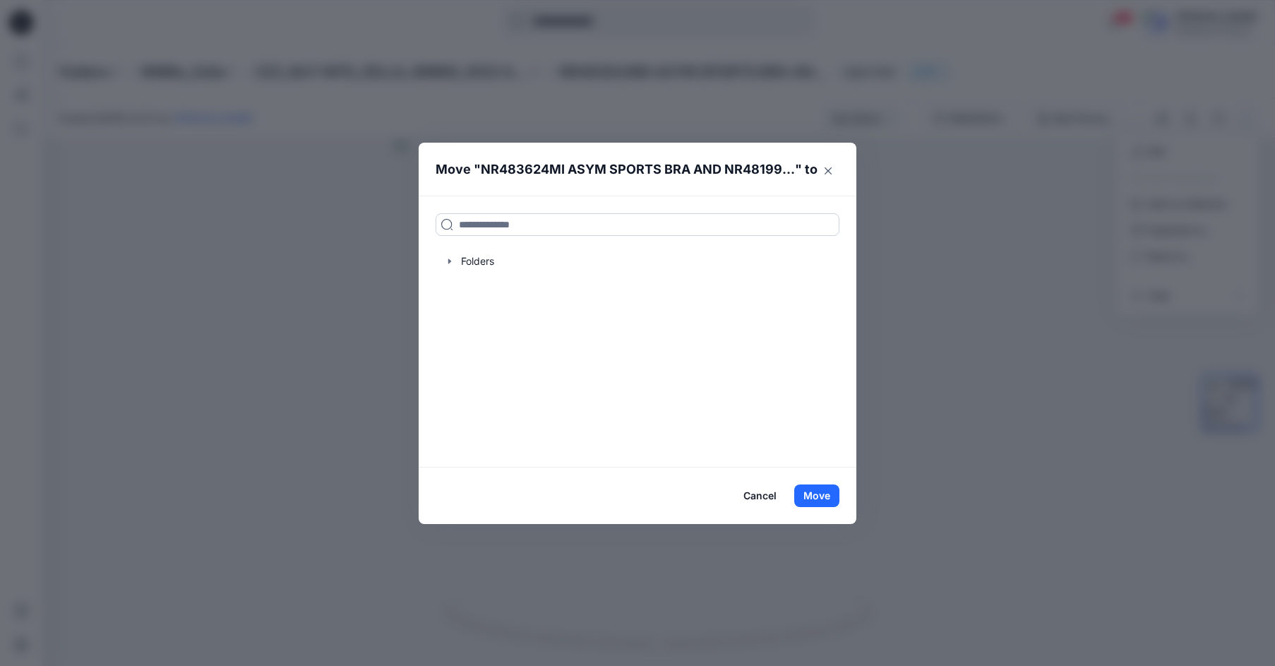
click at [552, 225] on input at bounding box center [638, 224] width 404 height 23
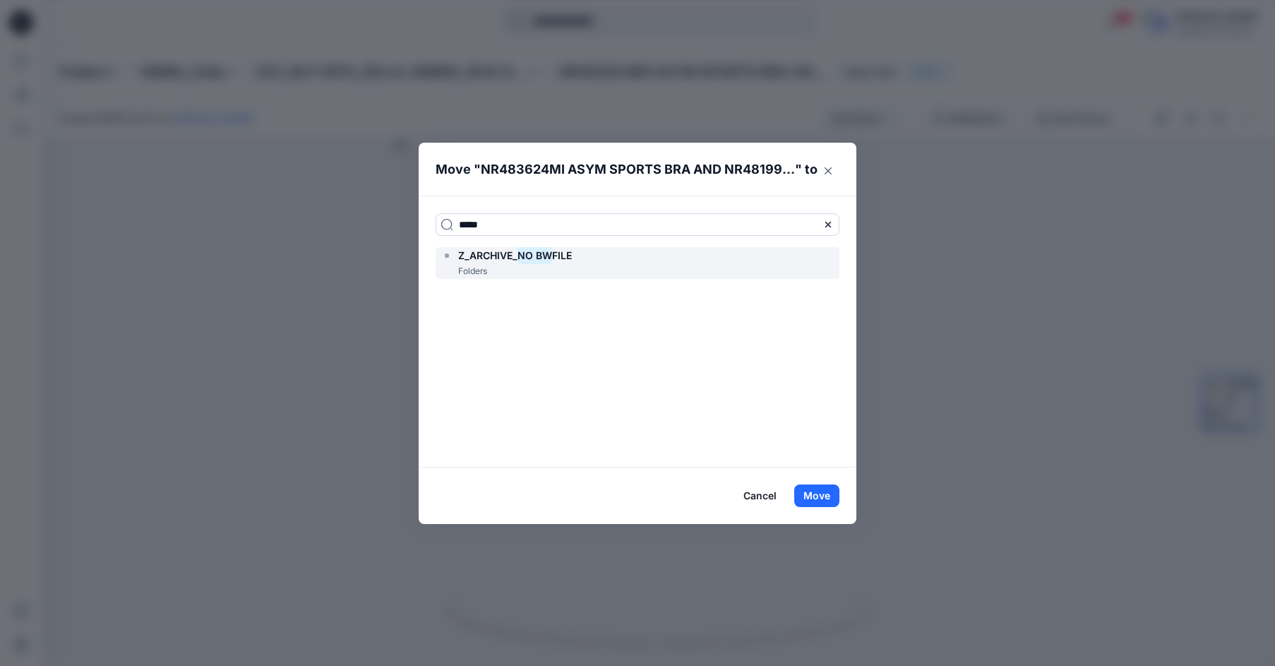
type input "*****"
click at [468, 255] on span "Z_ARCHIVE_" at bounding box center [487, 255] width 59 height 12
click at [813, 499] on button "Move" at bounding box center [817, 495] width 45 height 23
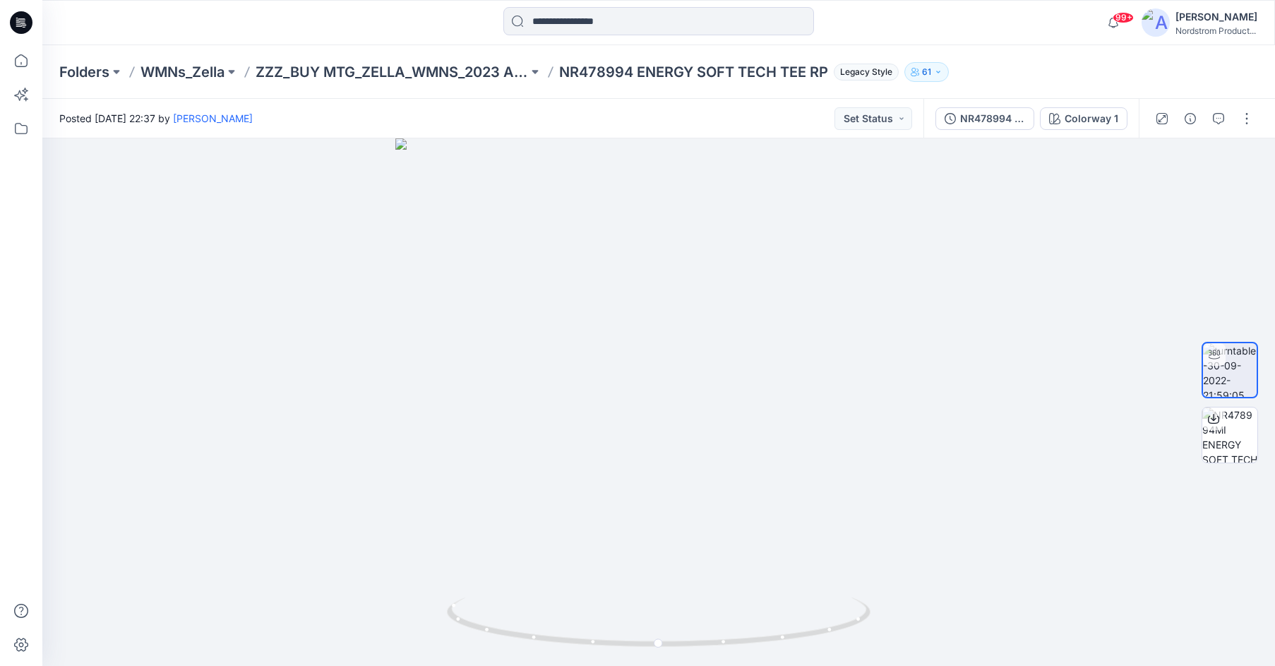
click at [595, 72] on p "NR478994 ENERGY SOFT TECH TEE RP" at bounding box center [693, 72] width 269 height 20
copy p "NR478994"
click at [1244, 108] on button "button" at bounding box center [1247, 118] width 23 height 23
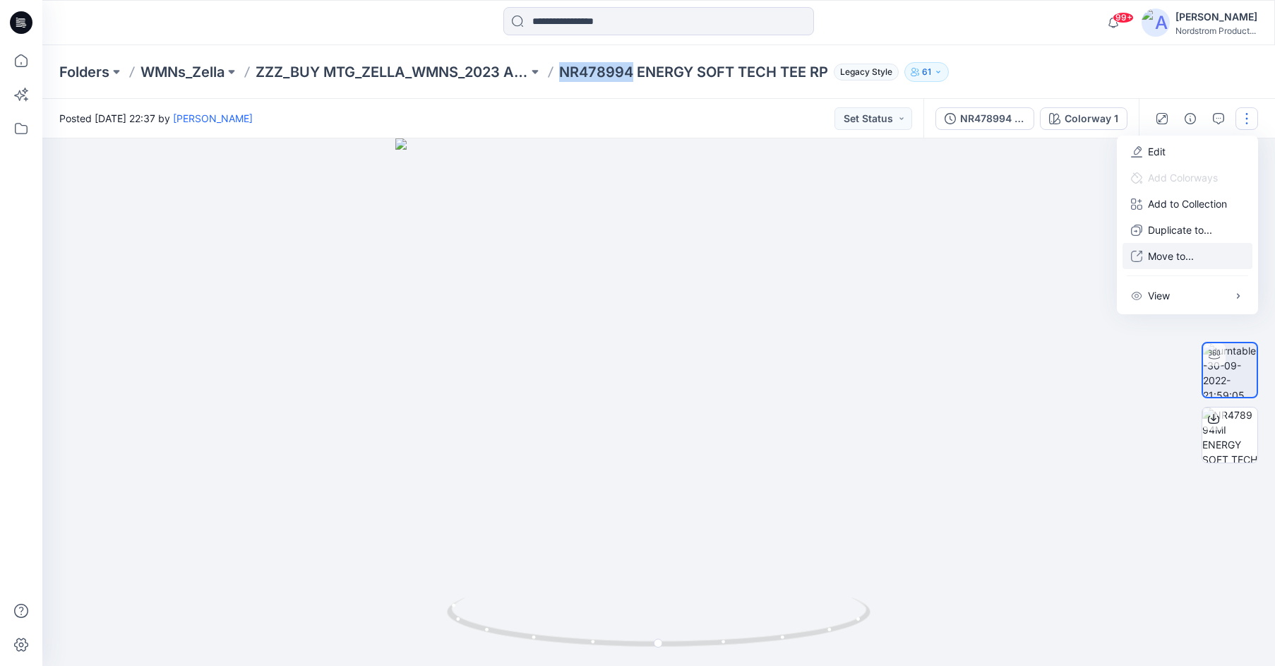
click at [1175, 263] on button "Move to..." at bounding box center [1188, 256] width 130 height 26
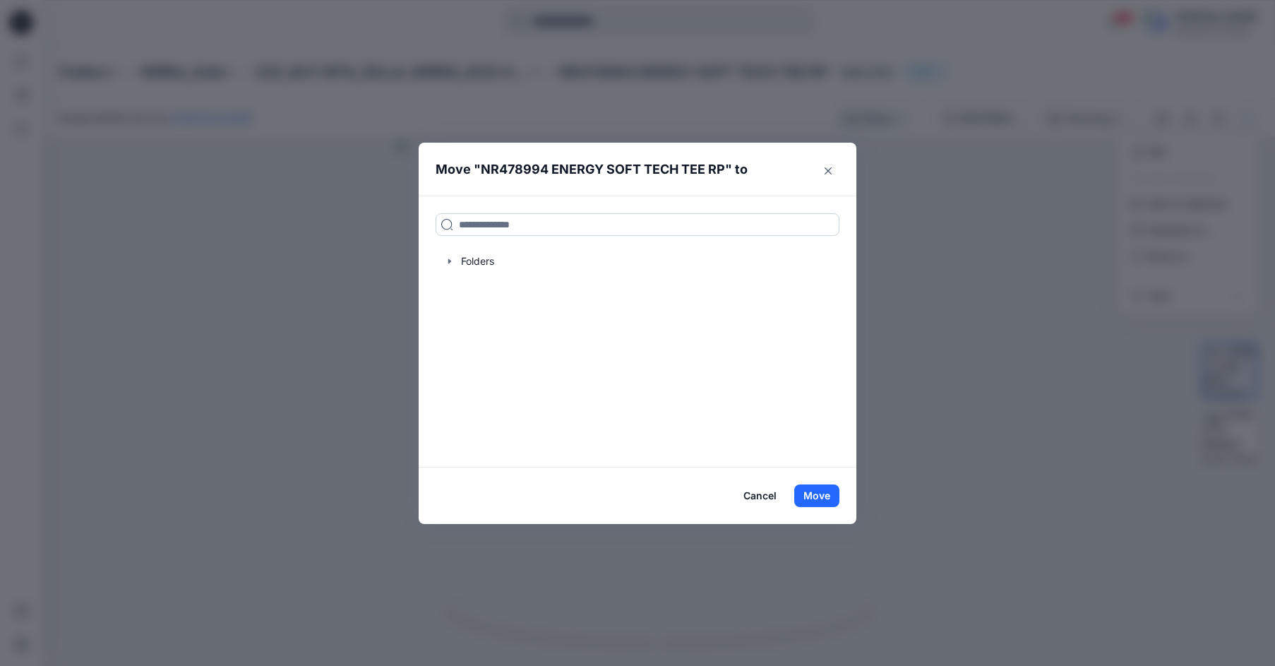
click at [476, 229] on input at bounding box center [638, 224] width 404 height 23
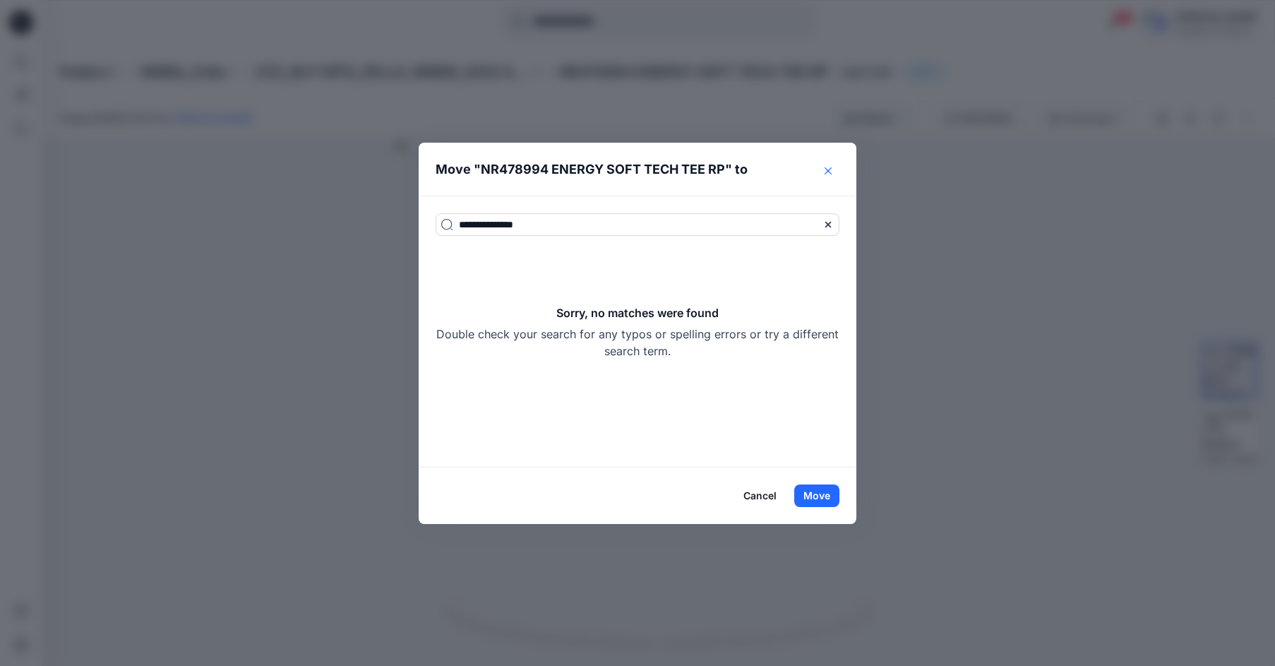
type input "**********"
click at [827, 169] on icon "Close" at bounding box center [828, 170] width 7 height 7
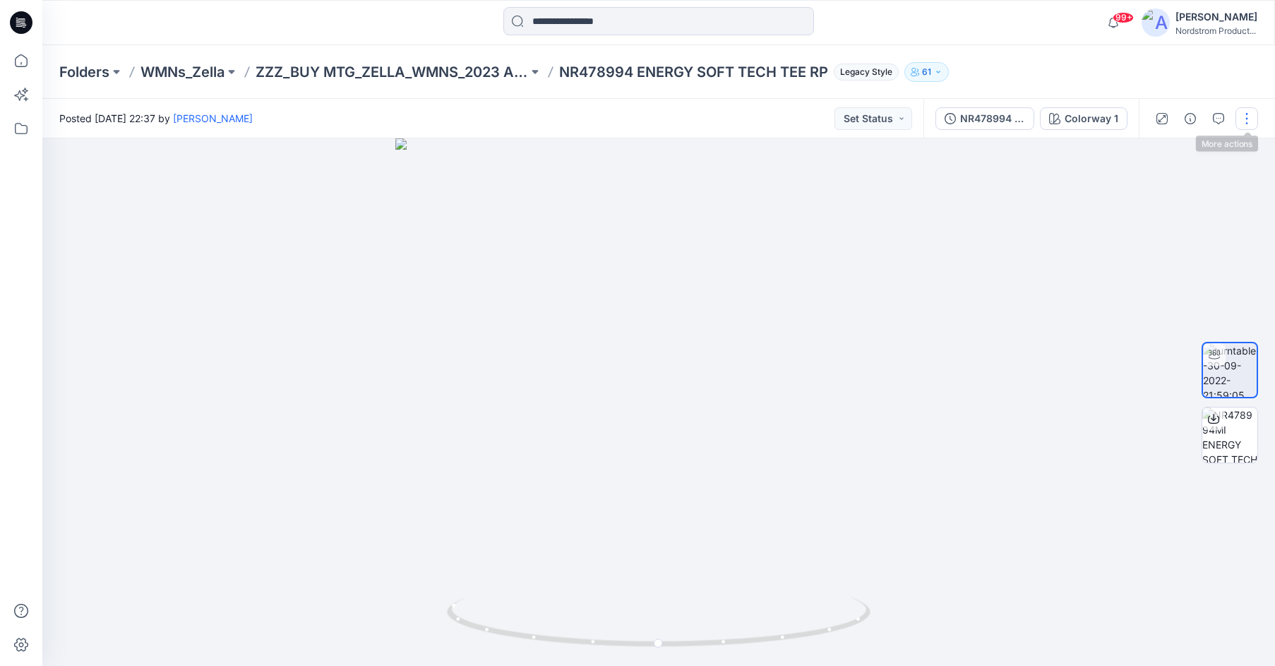
click at [1258, 117] on button "button" at bounding box center [1247, 118] width 23 height 23
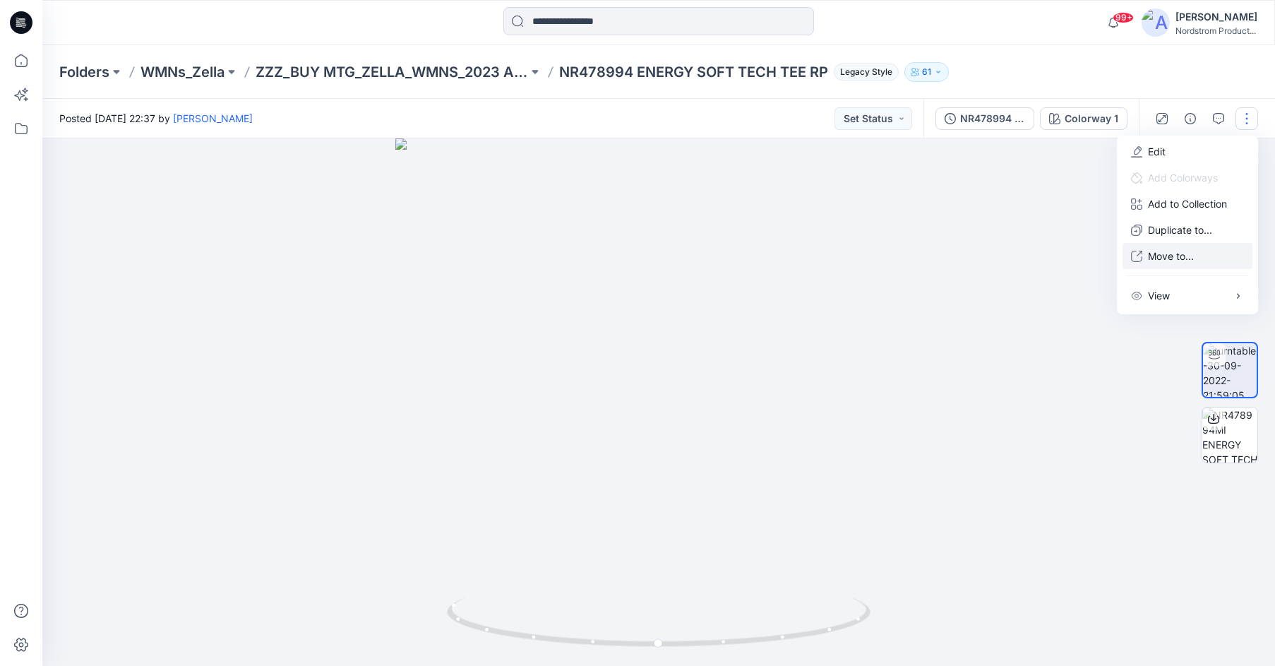
click at [1168, 257] on p "Move to..." at bounding box center [1171, 256] width 46 height 15
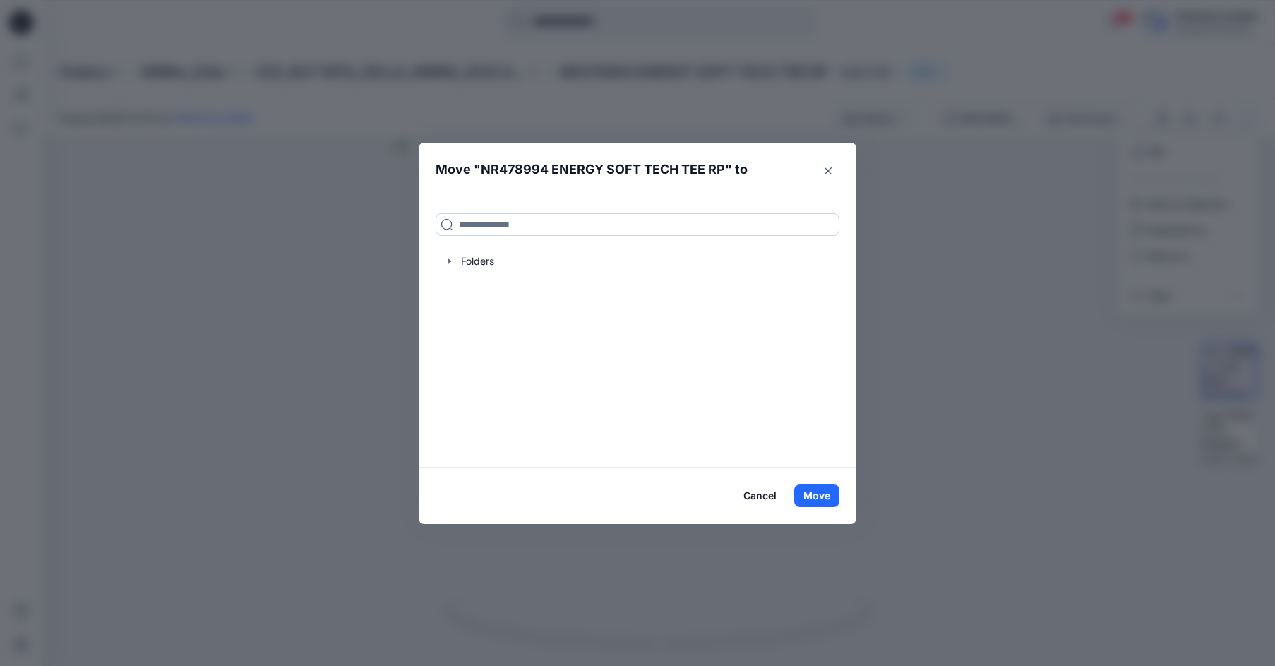
click at [536, 229] on input at bounding box center [638, 224] width 404 height 23
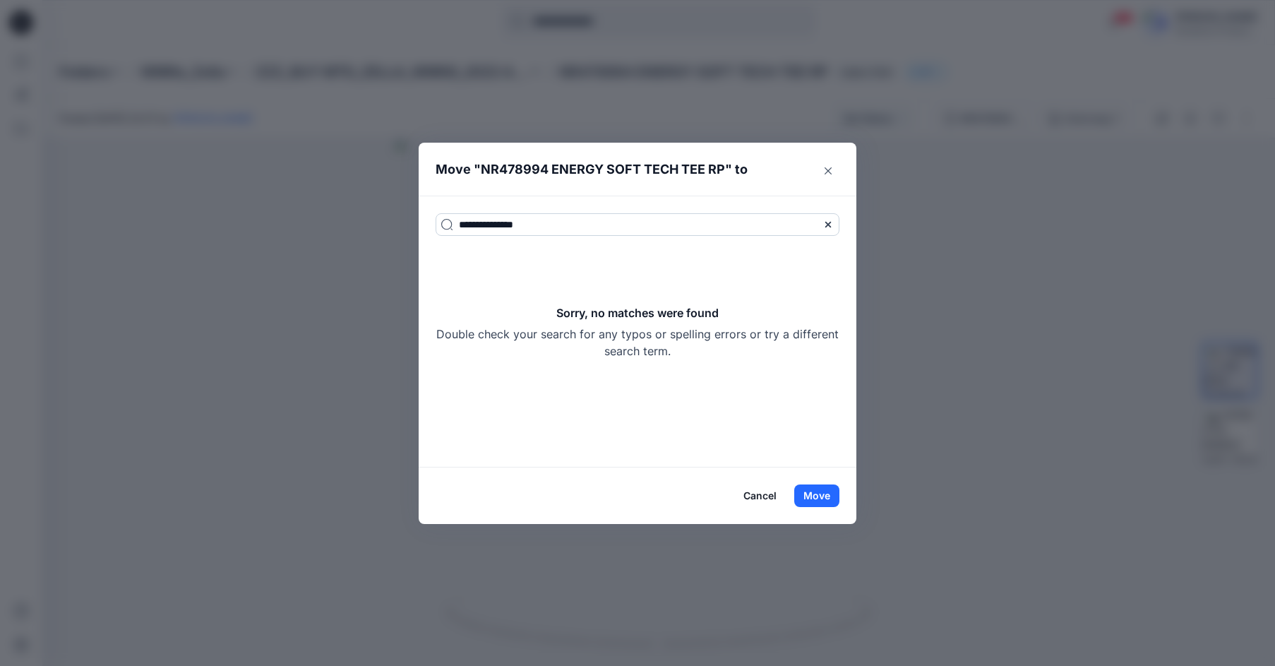
click at [583, 224] on input "**********" at bounding box center [638, 224] width 404 height 23
type input "**********"
click at [750, 492] on button "Cancel" at bounding box center [761, 495] width 52 height 23
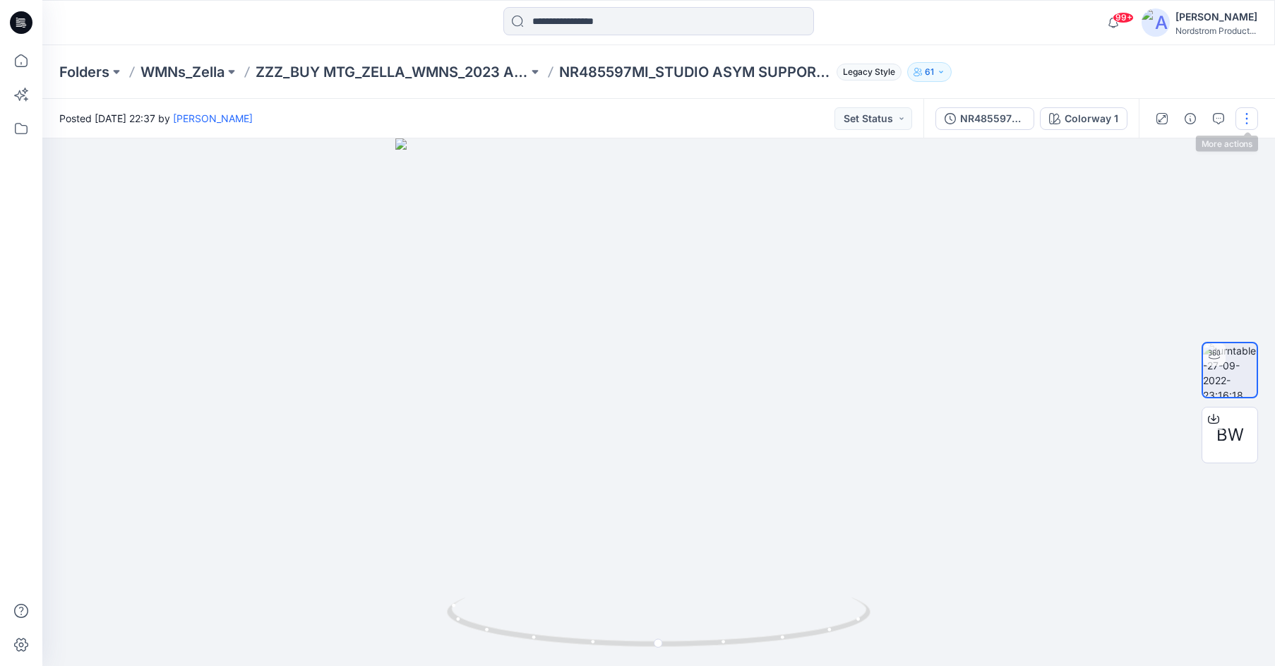
click at [1244, 112] on button "button" at bounding box center [1247, 118] width 23 height 23
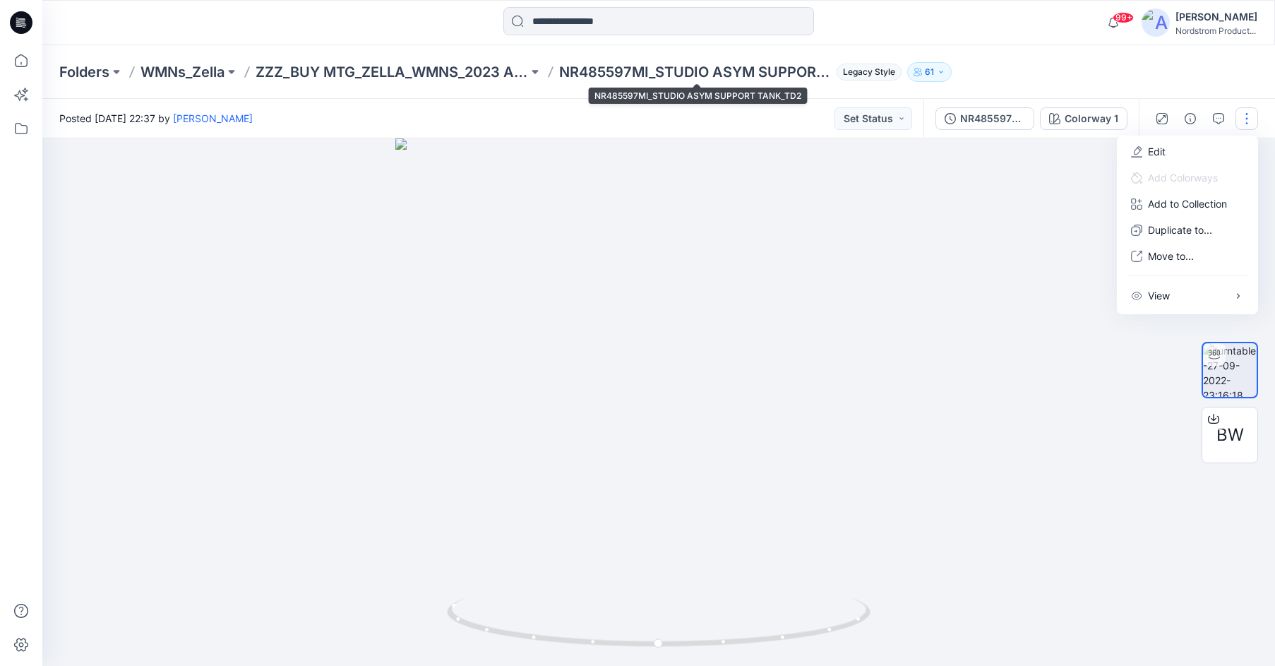
click at [605, 73] on p "NR485597MI_STUDIO ASYM SUPPORT TANK_TD2" at bounding box center [695, 72] width 273 height 20
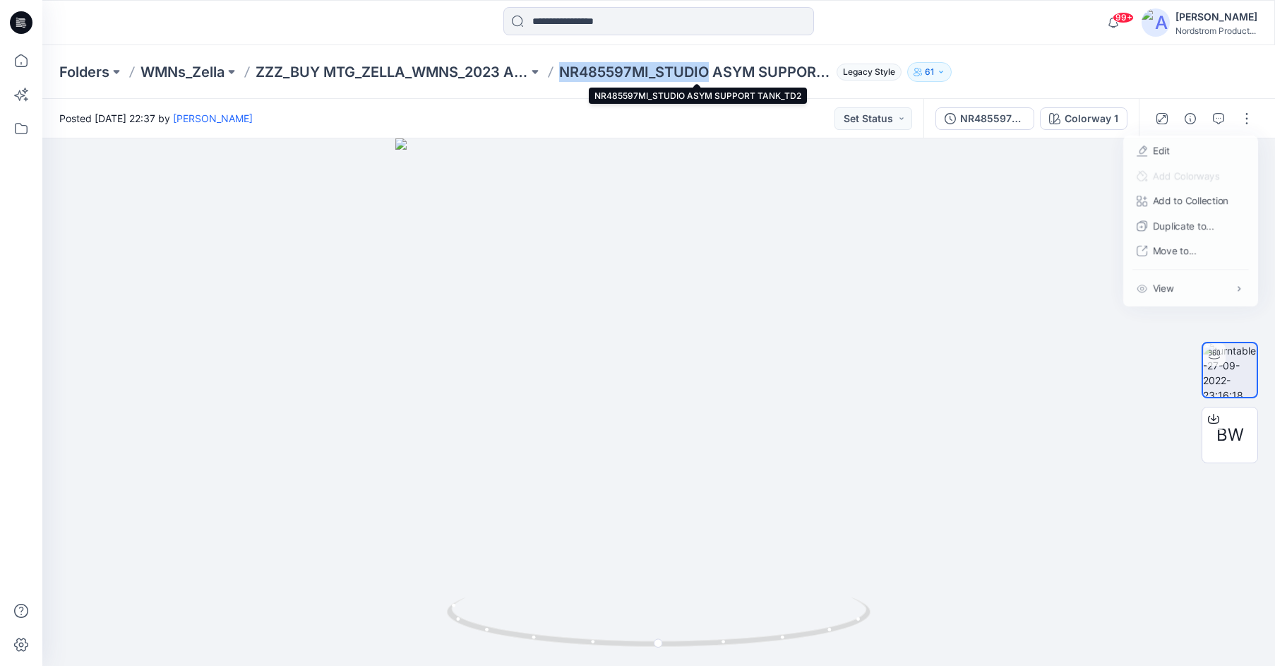
click at [605, 73] on p "NR485597MI_STUDIO ASYM SUPPORT TANK_TD2" at bounding box center [695, 72] width 273 height 20
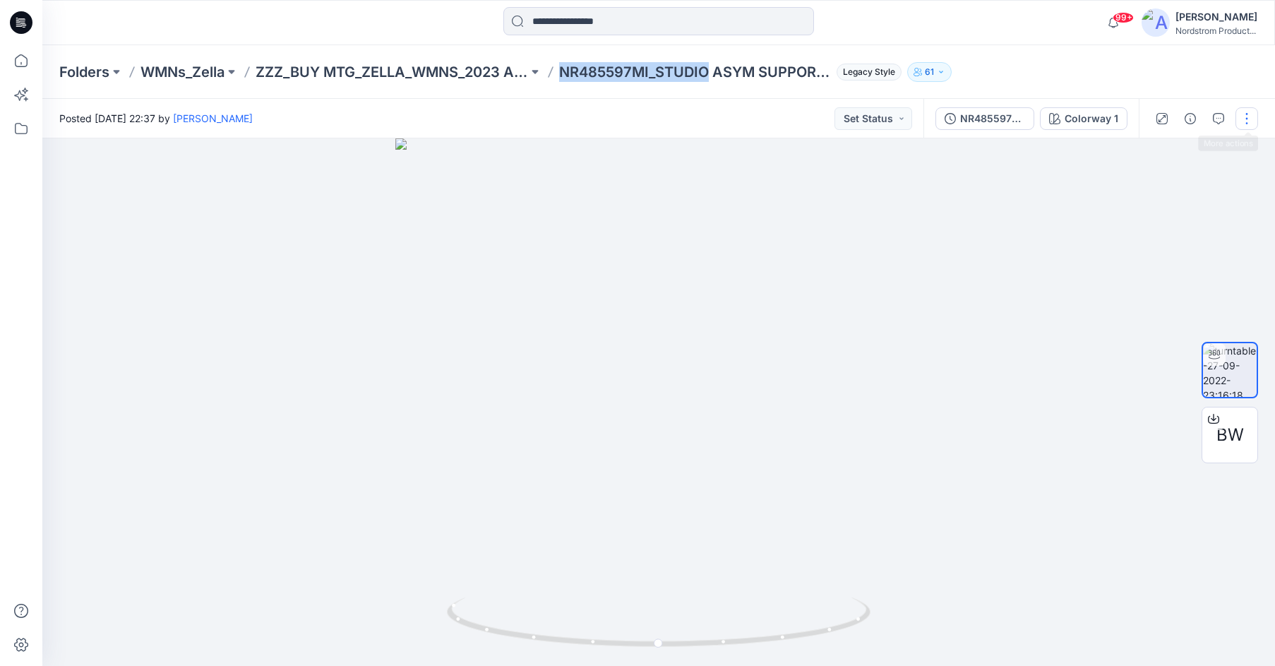
click at [1242, 116] on button "button" at bounding box center [1247, 118] width 23 height 23
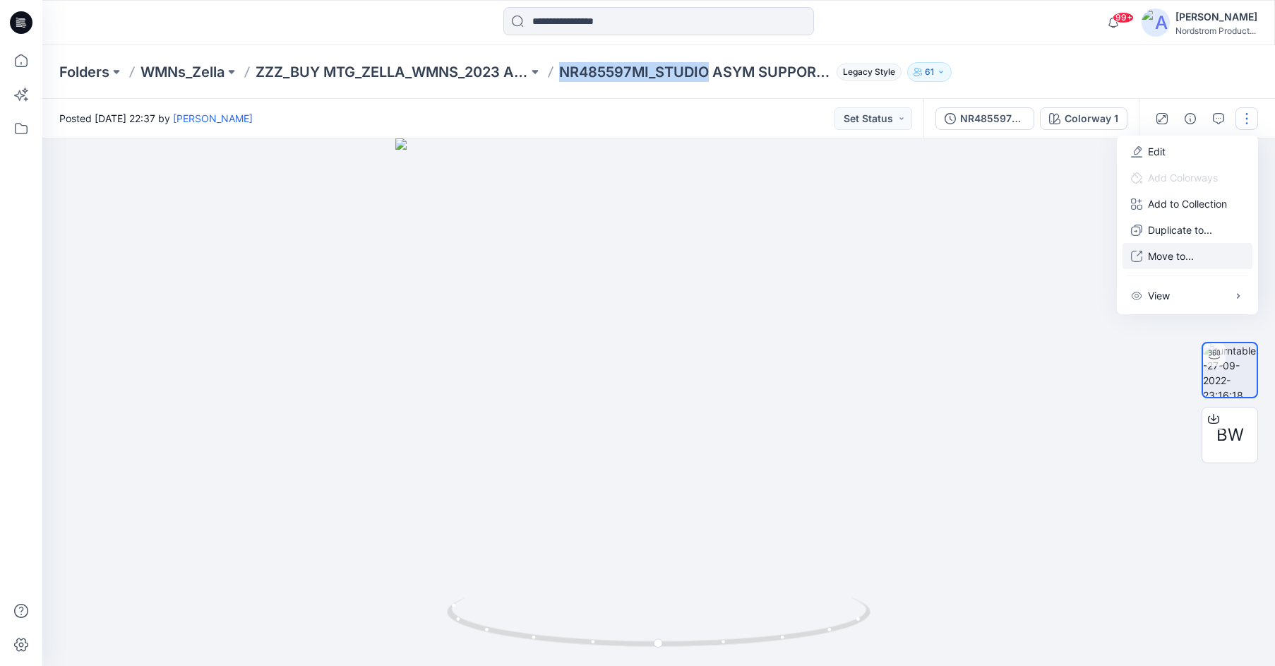
click at [1159, 254] on p "Move to..." at bounding box center [1171, 256] width 46 height 15
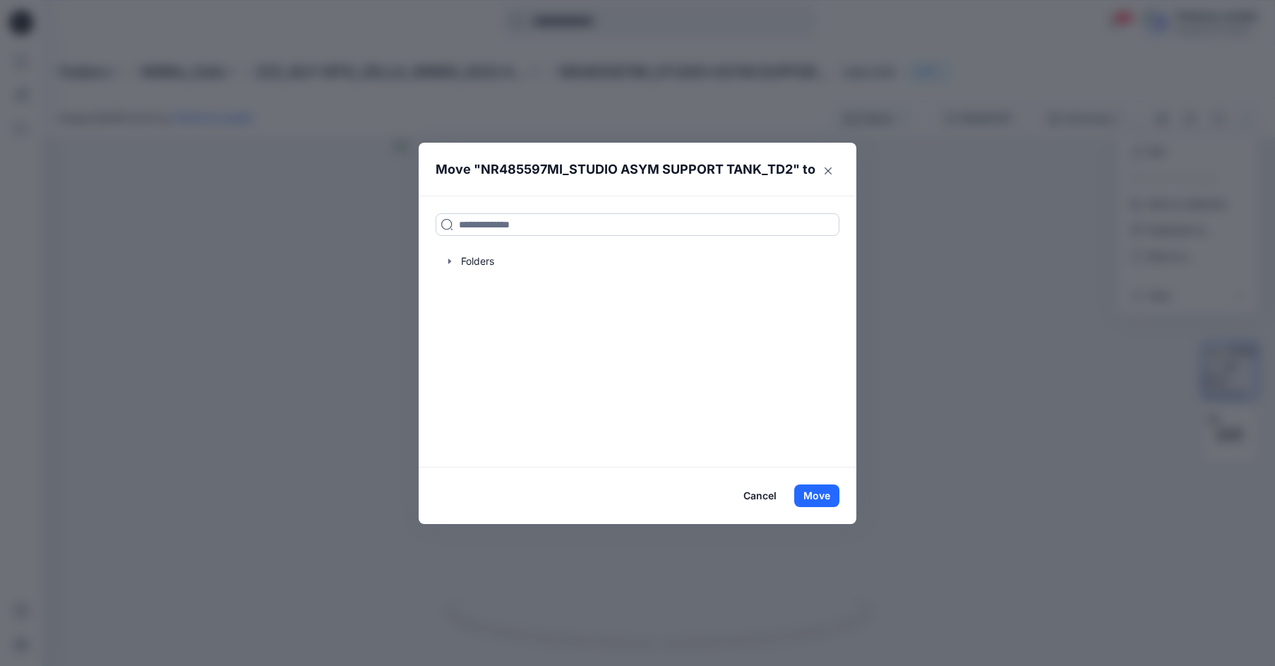
click at [599, 225] on input at bounding box center [638, 224] width 404 height 23
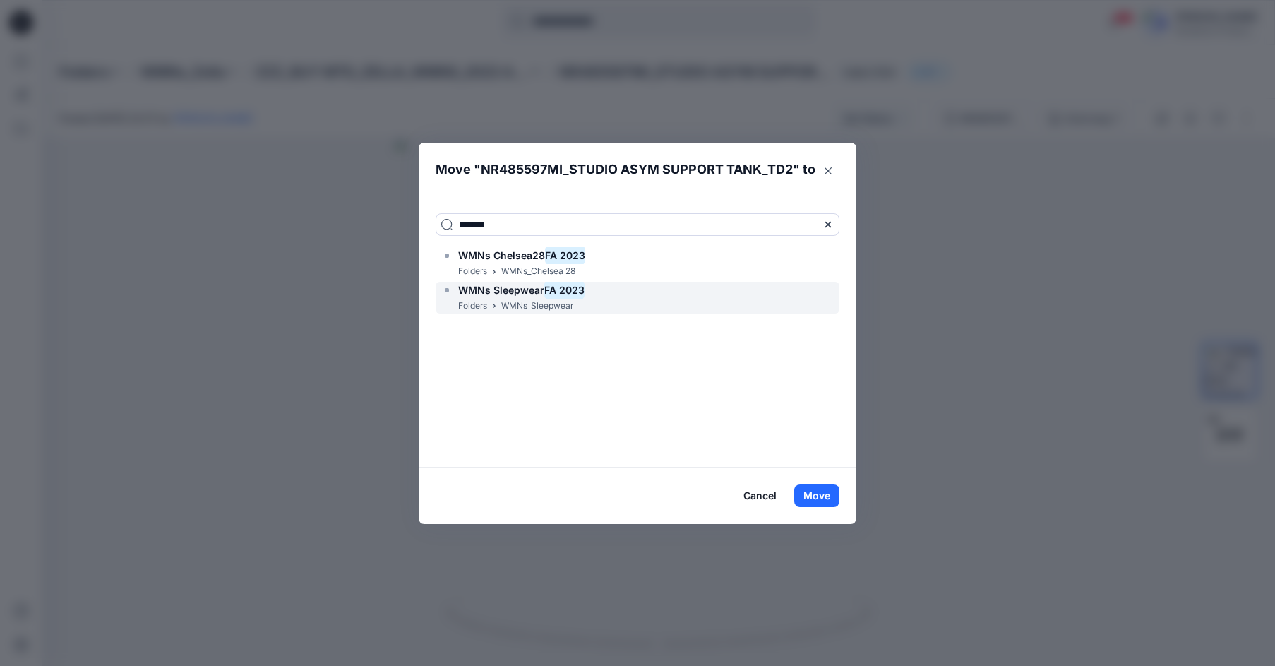
type input "*******"
click at [544, 300] on p "WMNs_Sleepwear" at bounding box center [537, 306] width 72 height 15
click at [516, 290] on span "WMNs Sleepwear" at bounding box center [501, 290] width 86 height 12
click at [821, 489] on button "Move" at bounding box center [817, 495] width 45 height 23
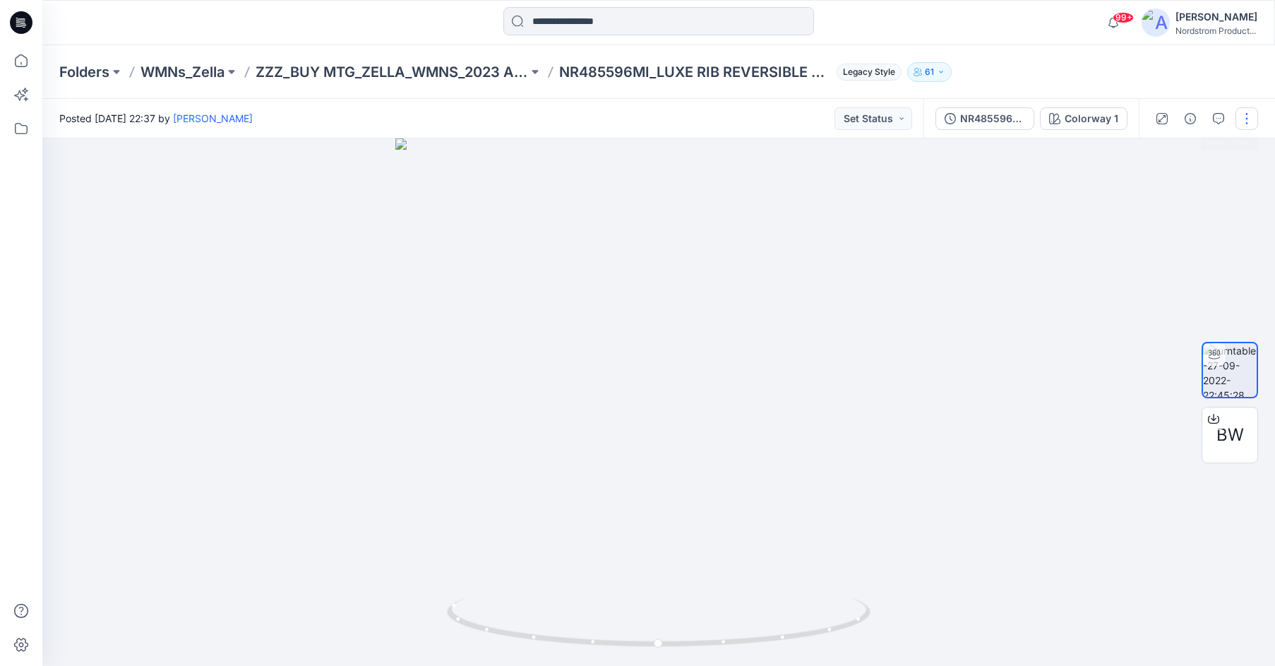
click at [1253, 119] on button "button" at bounding box center [1247, 118] width 23 height 23
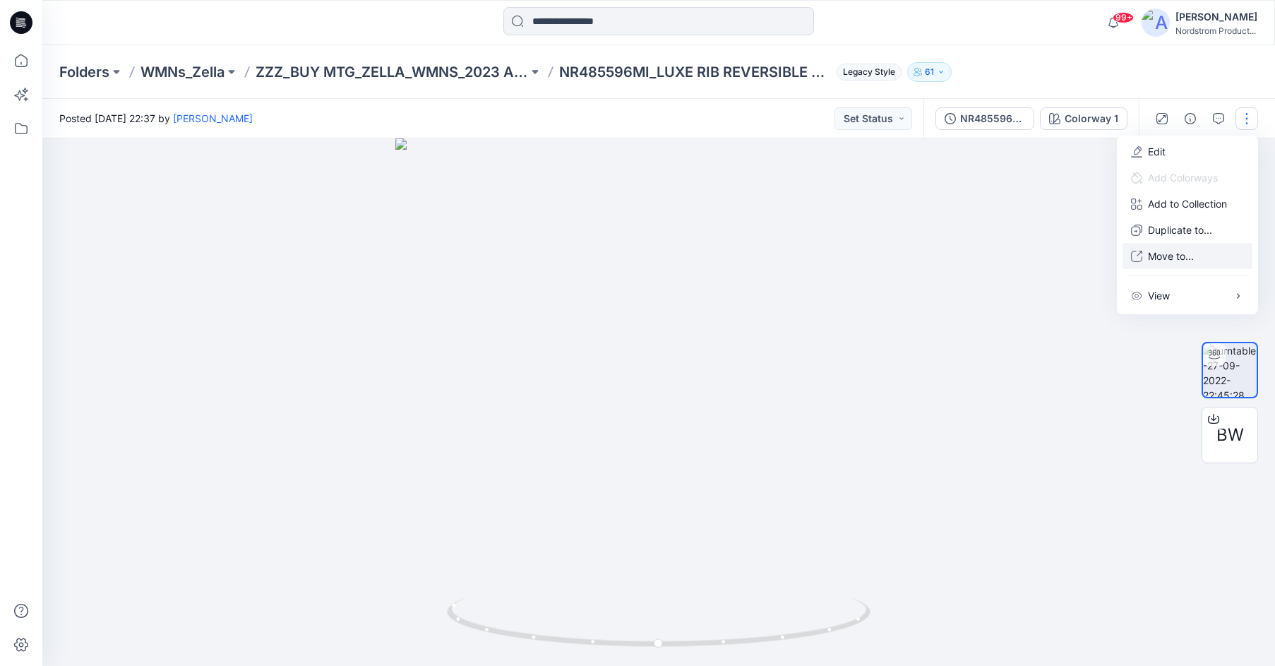
click at [1174, 252] on p "Move to..." at bounding box center [1171, 256] width 46 height 15
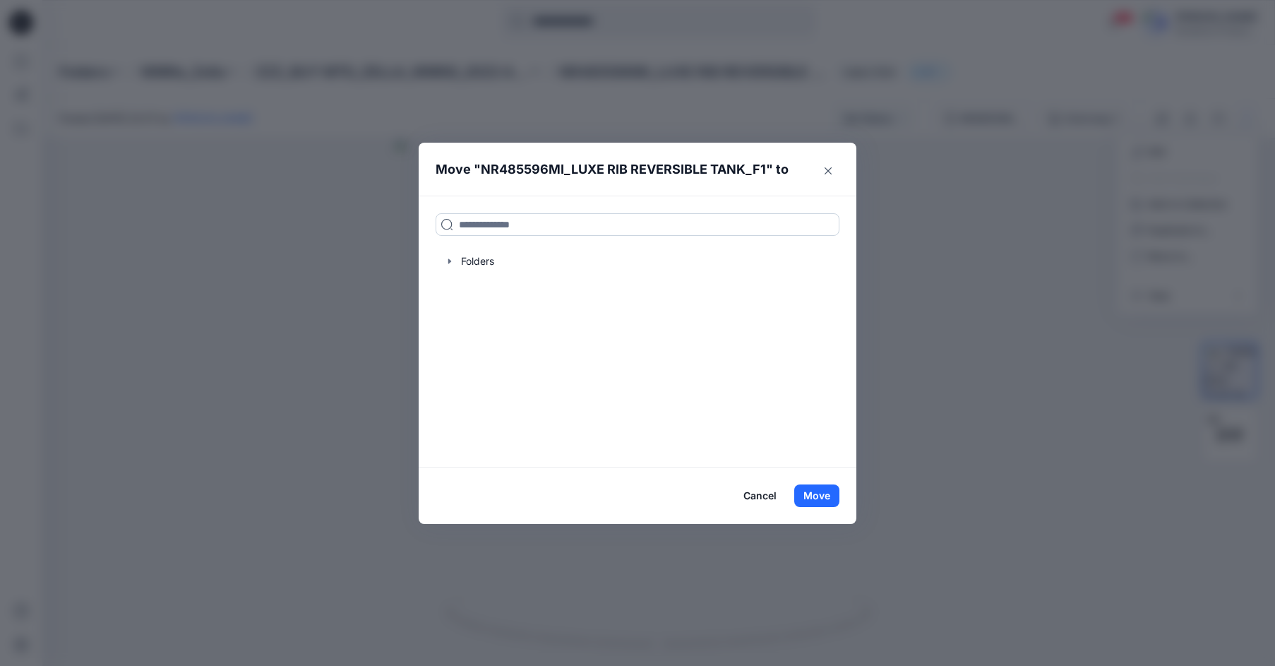
click at [516, 225] on input at bounding box center [638, 224] width 404 height 23
drag, startPoint x: 516, startPoint y: 225, endPoint x: 408, endPoint y: 218, distance: 109.0
click at [408, 218] on div "Move " NR485596MI_LUXE RIB REVERSIBLE TANK_F1 " to ******* WMNs Chelsea28 FA 20…" at bounding box center [637, 333] width 1275 height 666
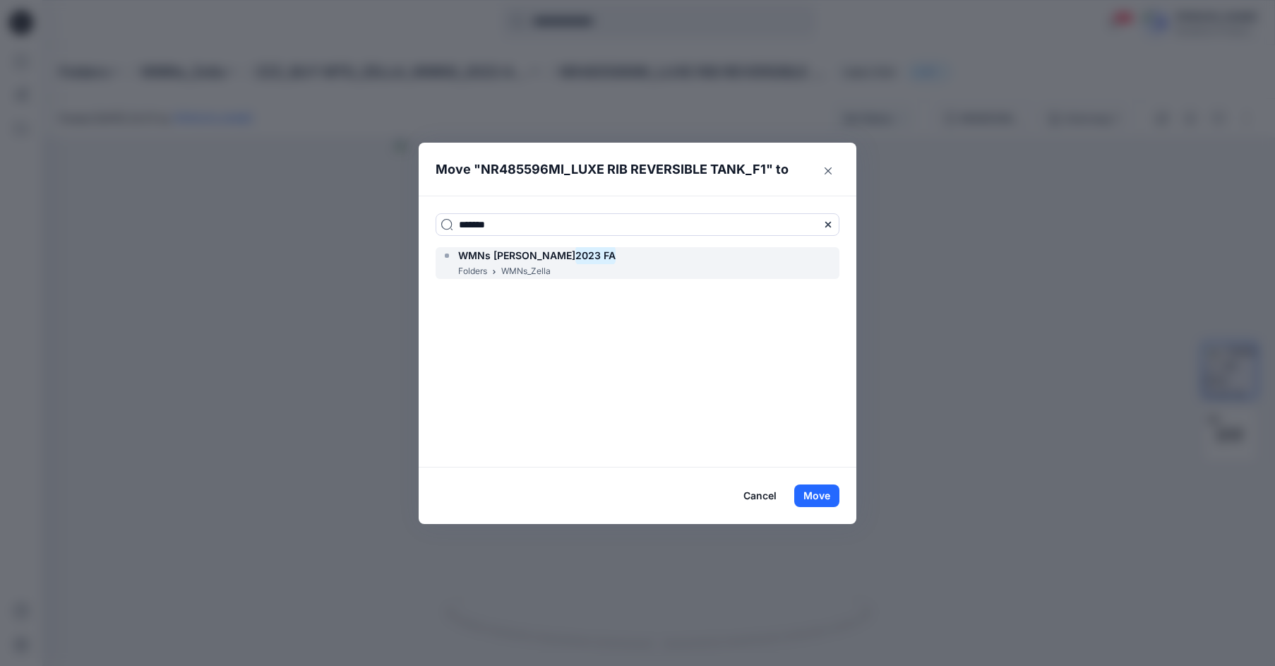
type input "*******"
click at [576, 258] on mark "2023 FA" at bounding box center [596, 255] width 40 height 19
click at [821, 496] on button "Move" at bounding box center [817, 495] width 45 height 23
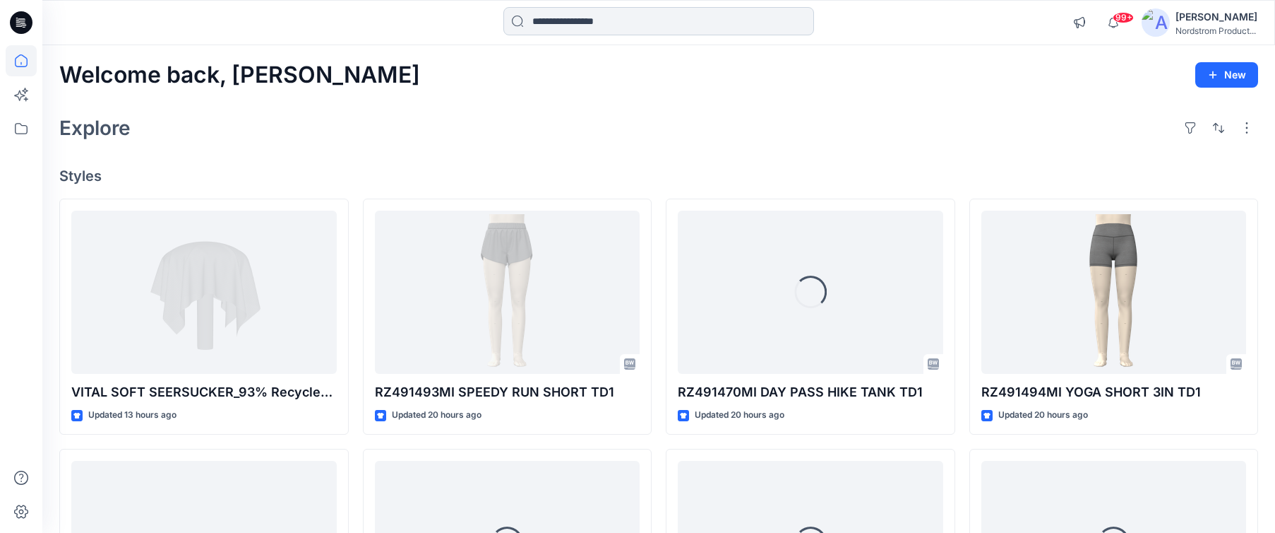
click at [604, 33] on input at bounding box center [659, 21] width 311 height 28
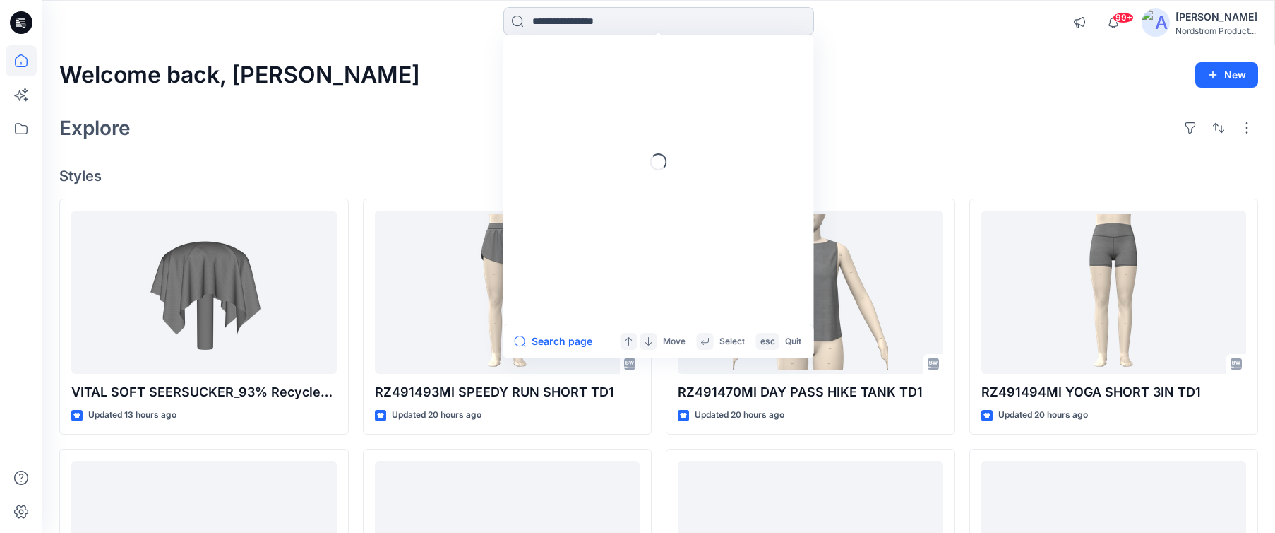
paste input "********"
type input "********"
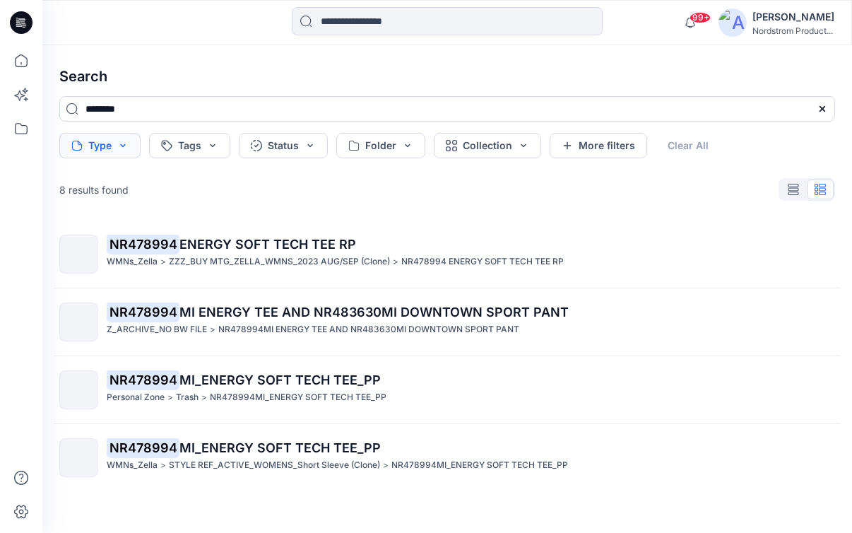
click at [68, 146] on button "Type" at bounding box center [99, 145] width 81 height 25
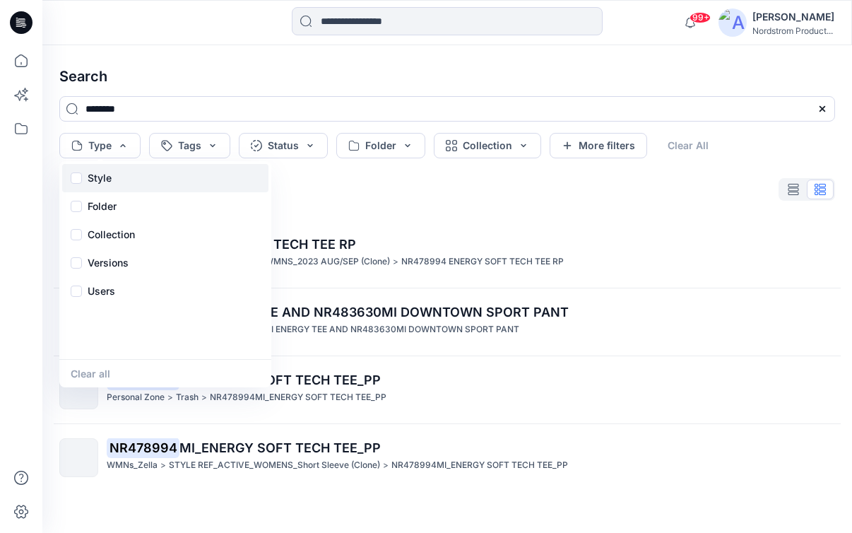
click at [107, 170] on p "Style" at bounding box center [100, 178] width 24 height 17
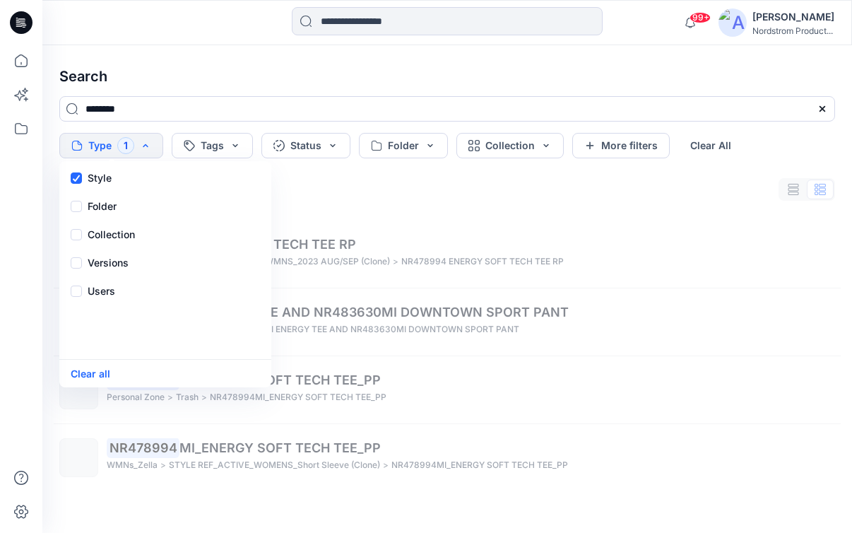
click at [451, 194] on div "8 results found" at bounding box center [447, 189] width 798 height 28
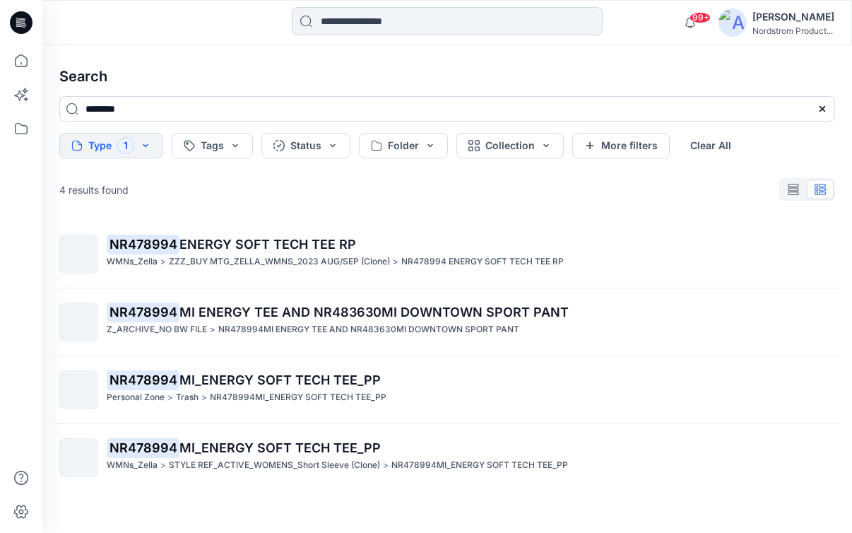
click at [354, 35] on input at bounding box center [447, 21] width 311 height 28
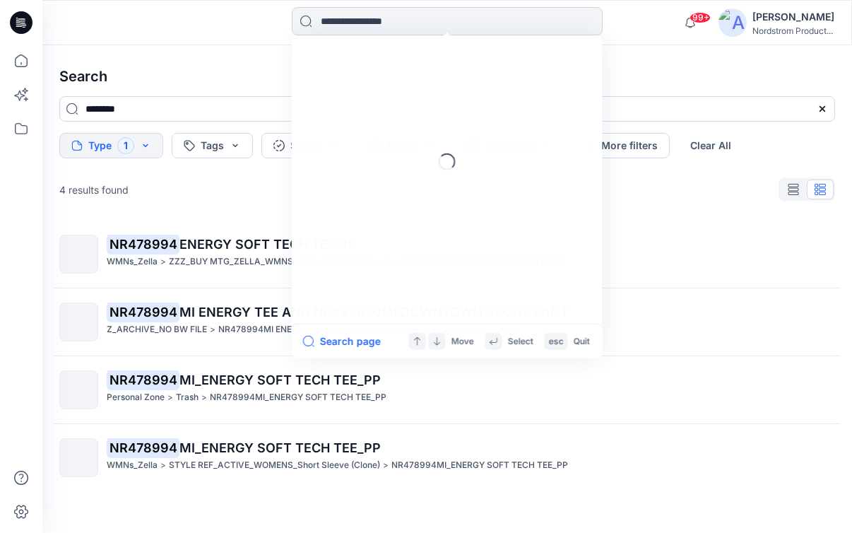
paste input "**********"
type input "**********"
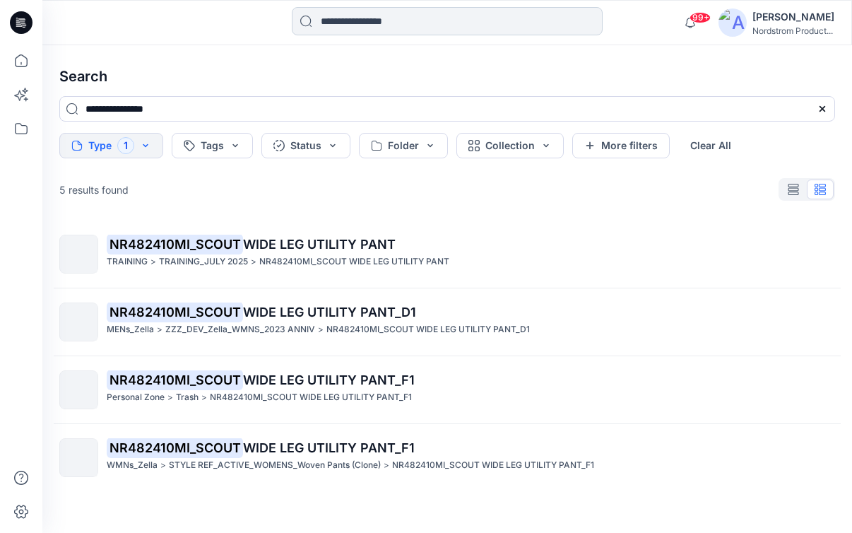
click at [368, 30] on input at bounding box center [447, 21] width 311 height 28
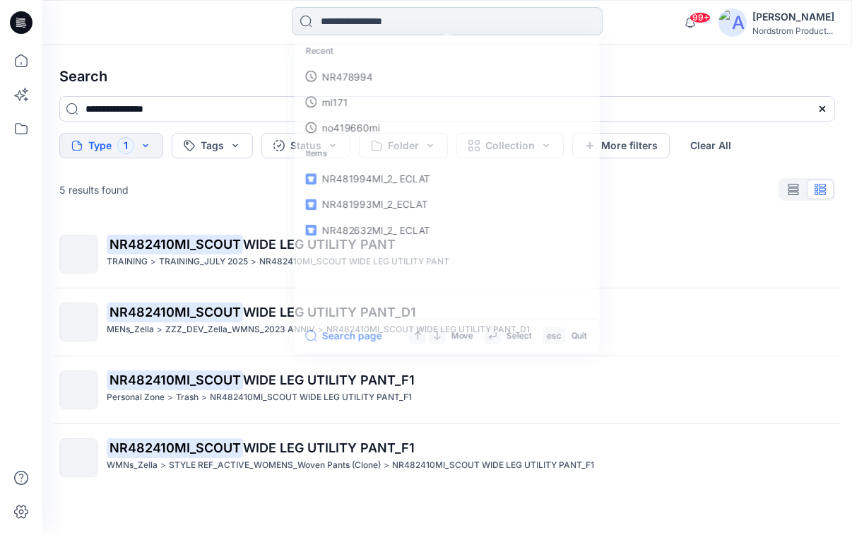
paste input "**********"
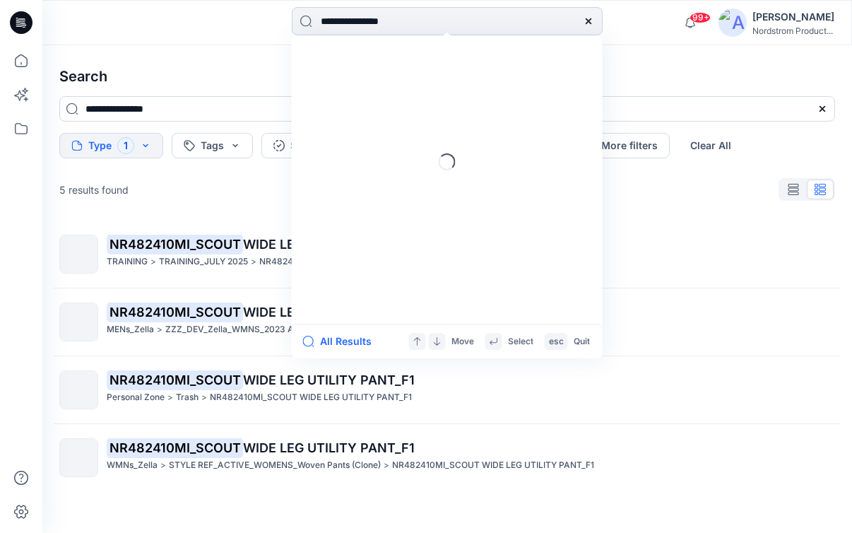
drag, startPoint x: 383, startPoint y: 23, endPoint x: 460, endPoint y: 28, distance: 77.2
click at [460, 28] on input "**********" at bounding box center [447, 21] width 311 height 28
type input "**********"
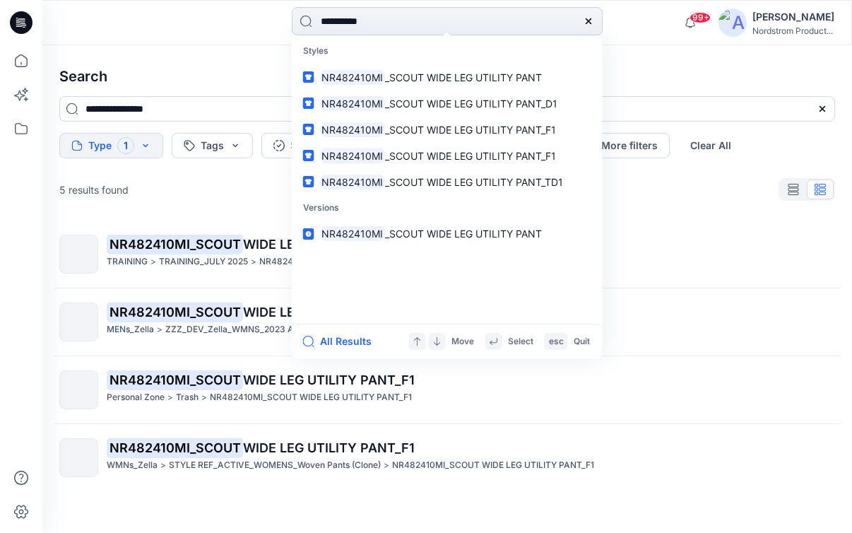
type input "**********"
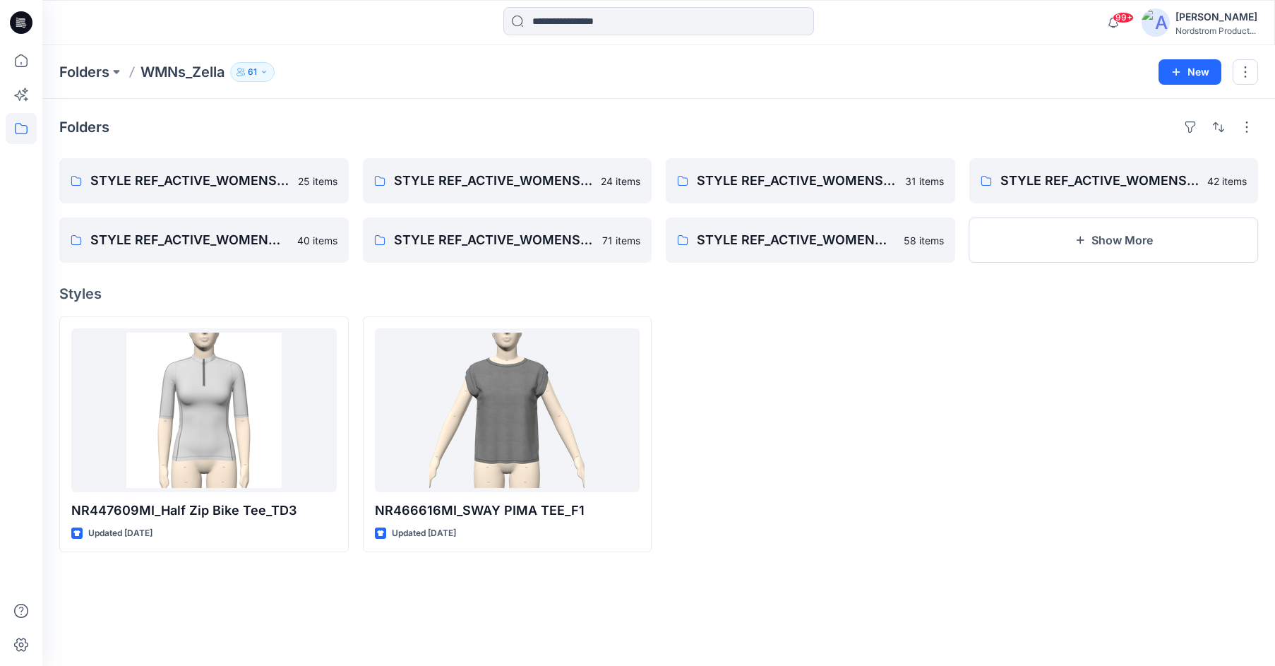
click at [669, 125] on div "Folders" at bounding box center [658, 127] width 1199 height 23
click at [1186, 73] on button "New" at bounding box center [1190, 71] width 63 height 25
click at [896, 107] on div "Folders STYLE REF_ACTIVE_WOMENS_Bras (Clone) 25 items STYLE REF_ACTIVE_WOMENS_K…" at bounding box center [658, 382] width 1233 height 567
click at [1186, 78] on button "New" at bounding box center [1190, 71] width 63 height 25
click at [1149, 132] on p "New Folder" at bounding box center [1149, 134] width 52 height 15
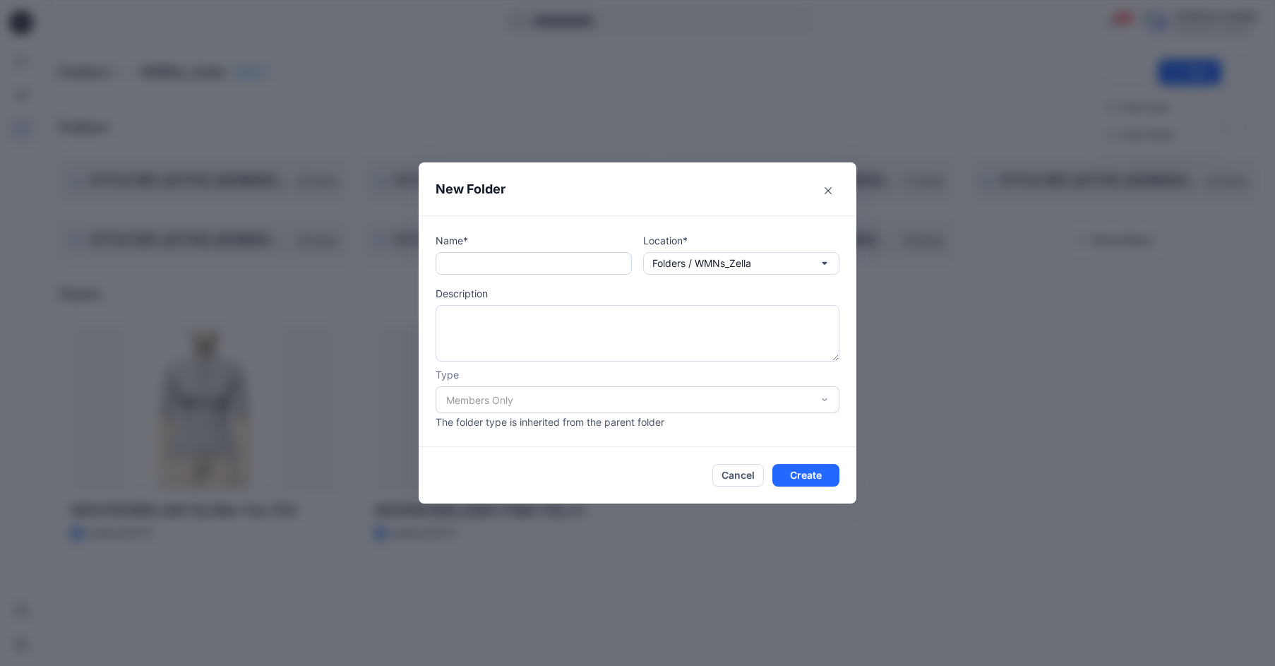
click at [489, 267] on input "text" at bounding box center [534, 263] width 196 height 23
type input "**********"
click at [804, 475] on button "Create" at bounding box center [806, 475] width 67 height 23
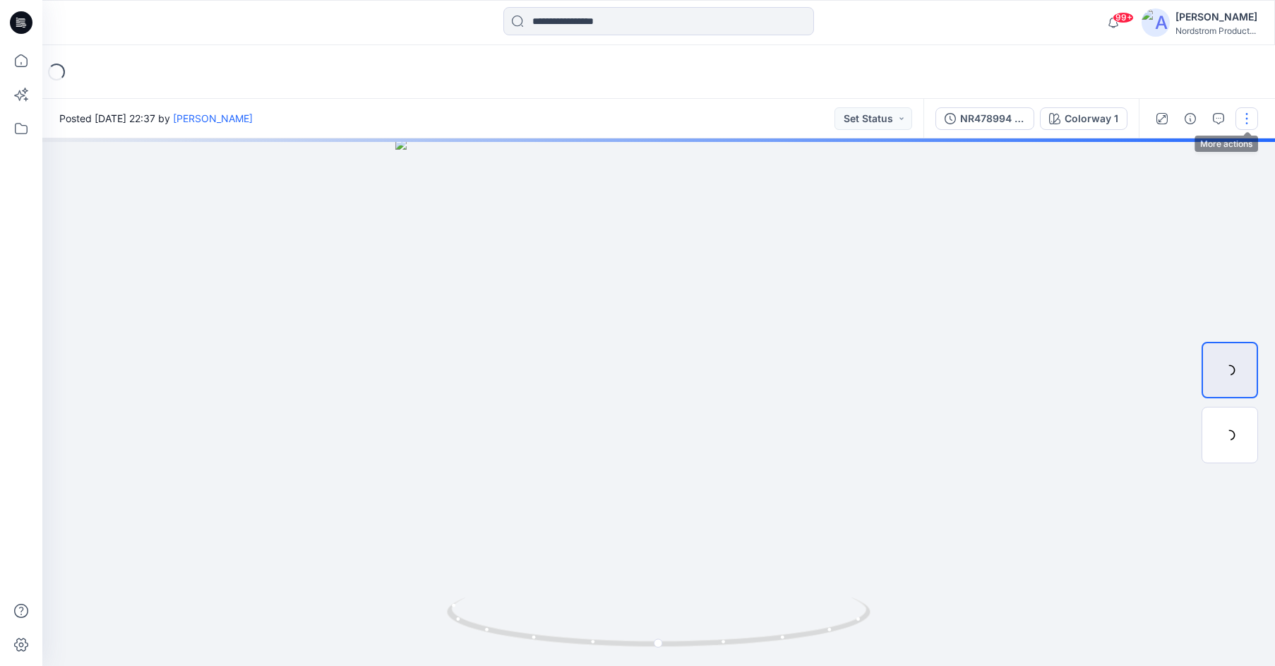
click at [1248, 118] on button "button" at bounding box center [1247, 118] width 23 height 23
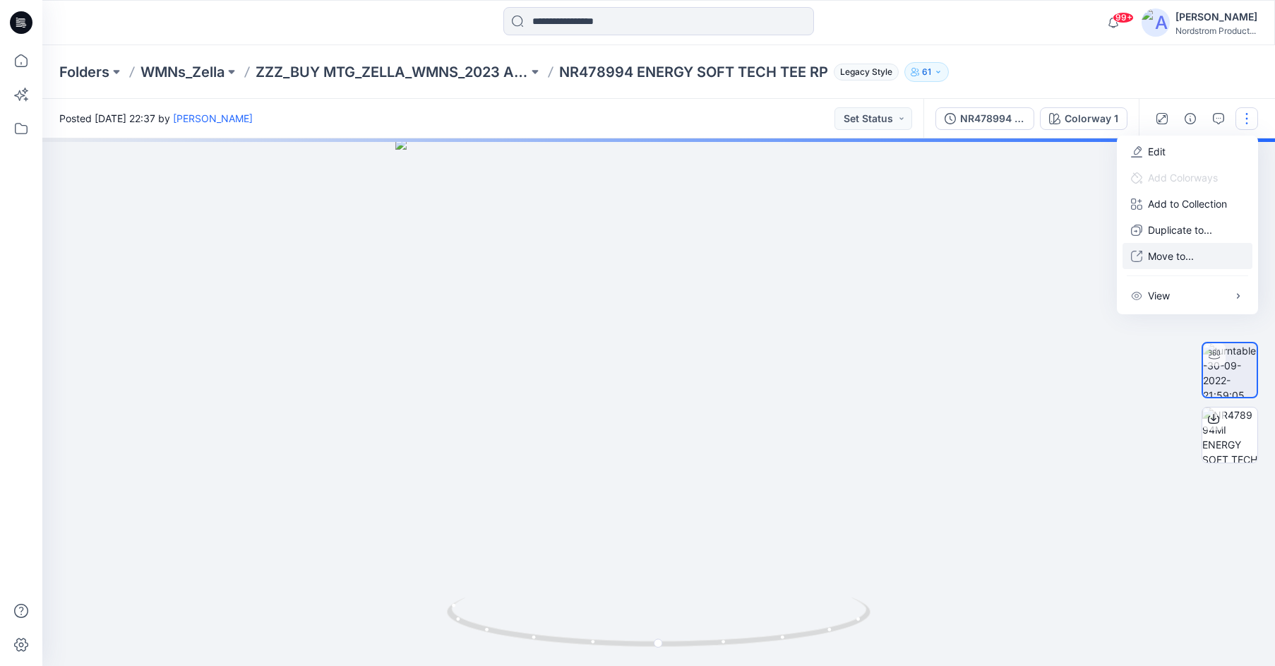
click at [1174, 260] on p "Move to..." at bounding box center [1171, 256] width 46 height 15
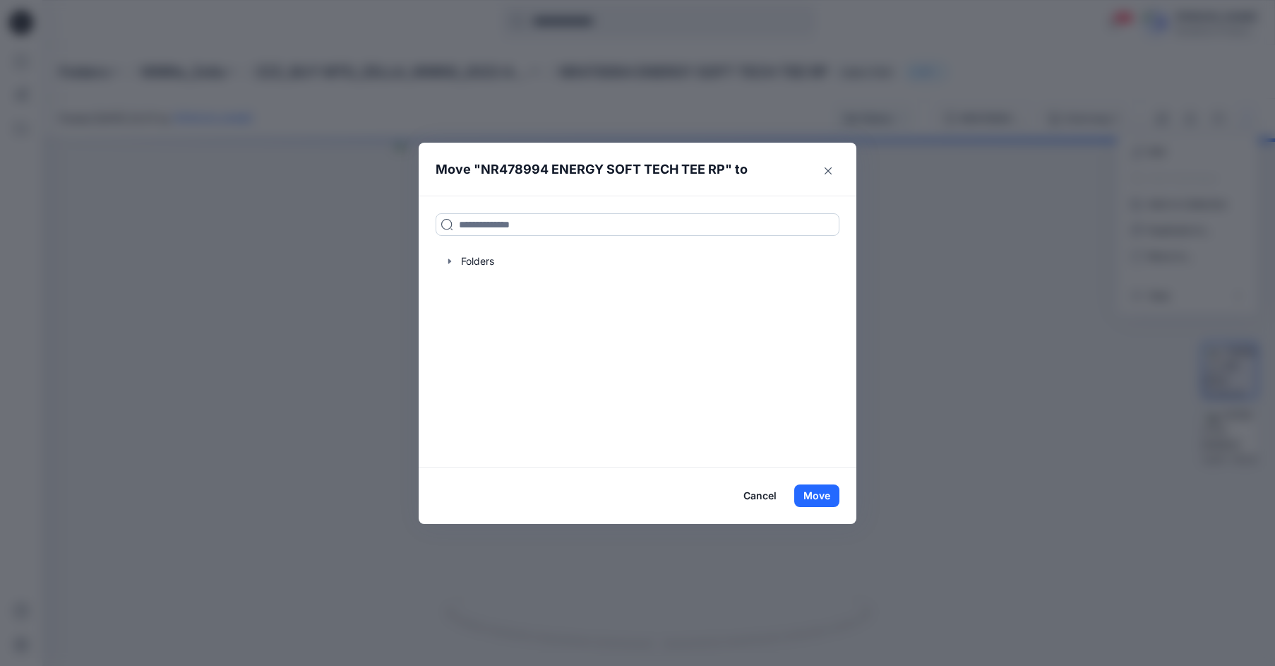
click at [513, 225] on input at bounding box center [638, 224] width 404 height 23
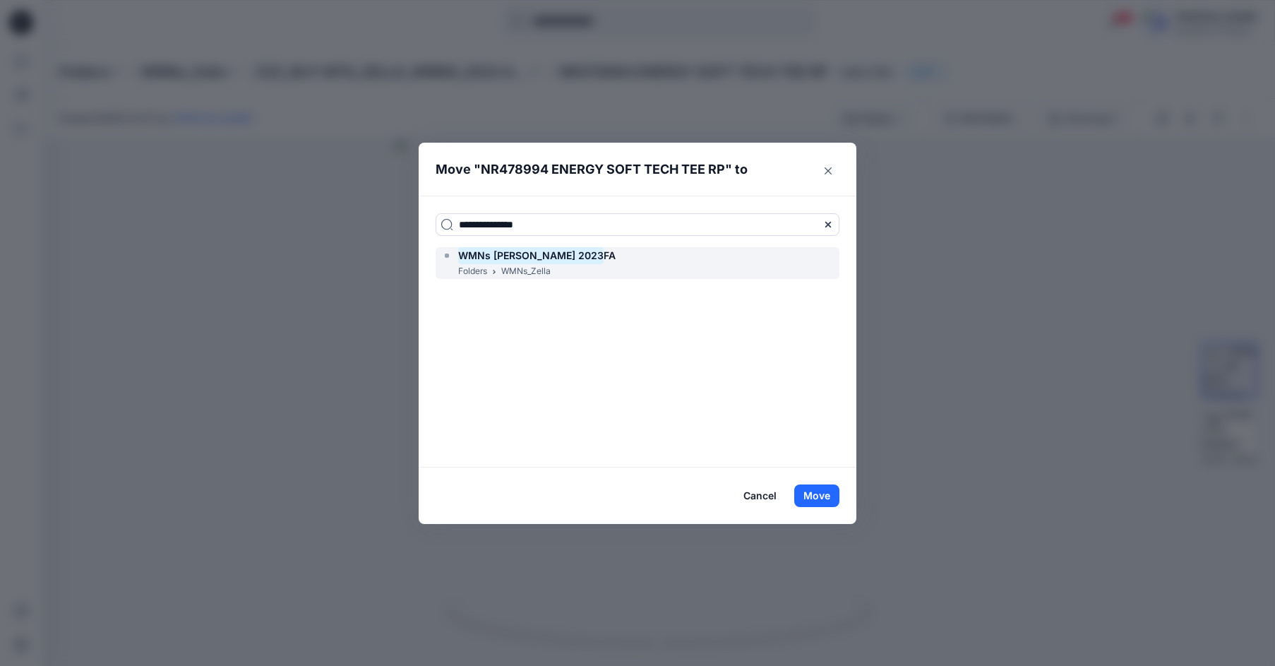
type input "**********"
click at [604, 252] on span "FA" at bounding box center [610, 255] width 12 height 12
click at [540, 265] on p "WMNs_Zella" at bounding box center [525, 271] width 49 height 15
click at [817, 499] on button "Move" at bounding box center [817, 495] width 45 height 23
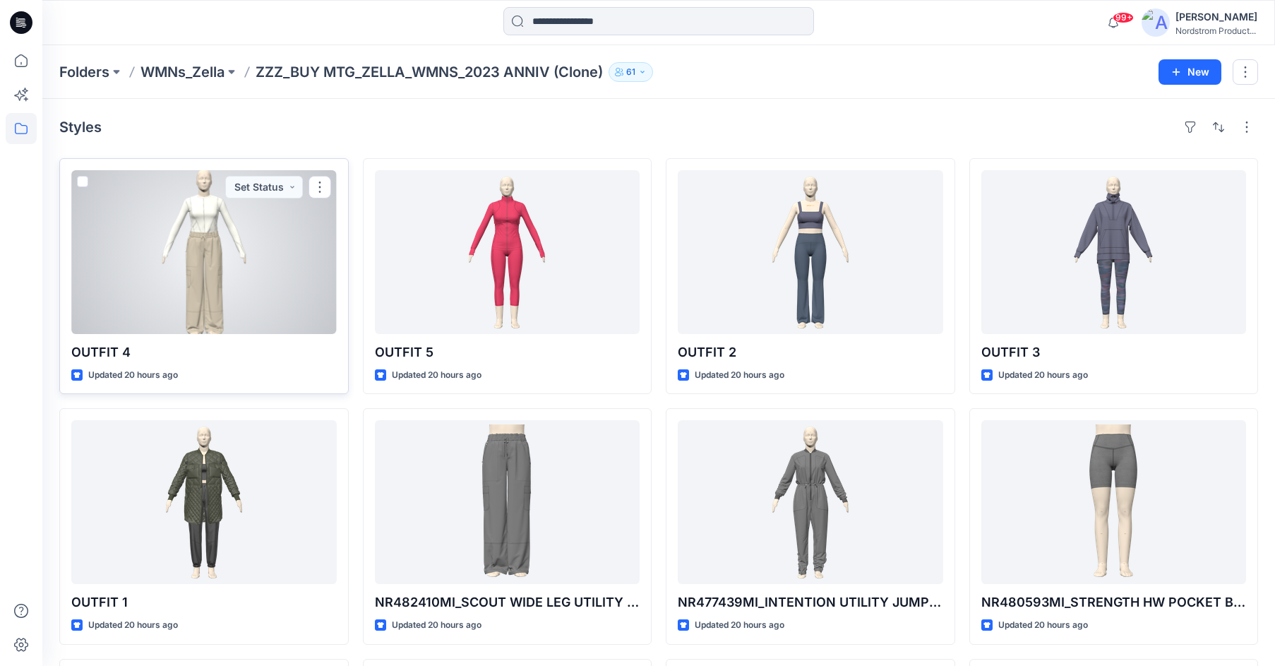
click at [83, 184] on span at bounding box center [82, 181] width 11 height 11
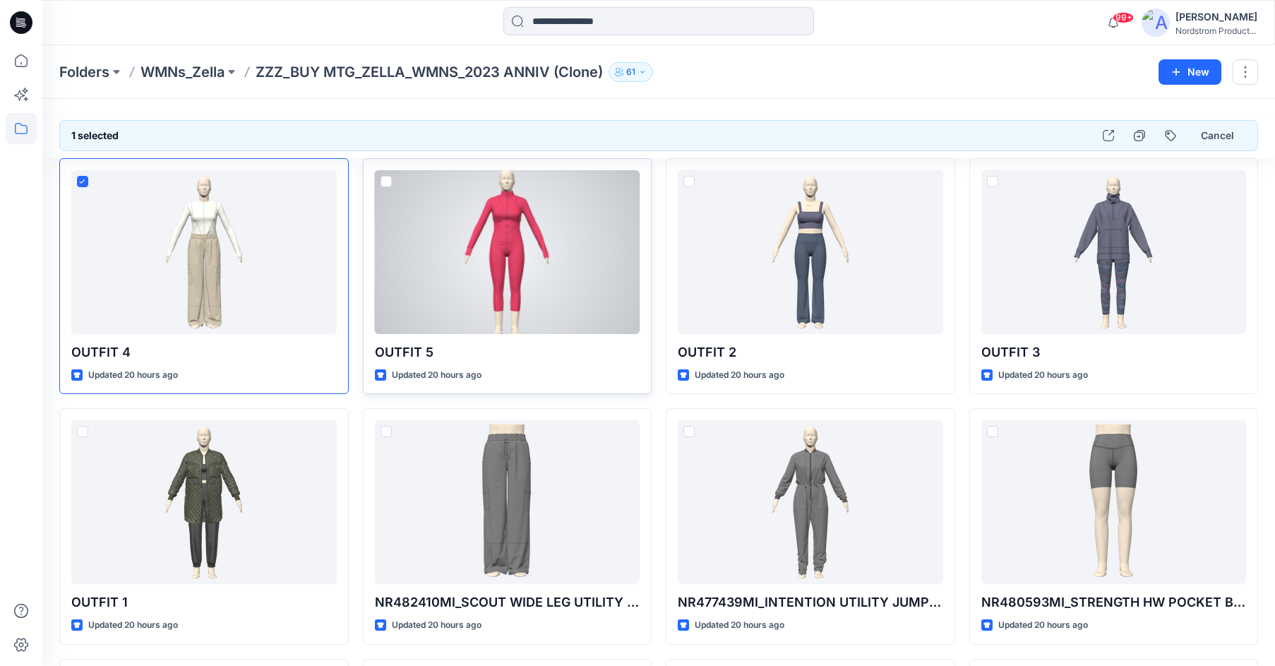
click at [383, 184] on span at bounding box center [386, 181] width 11 height 11
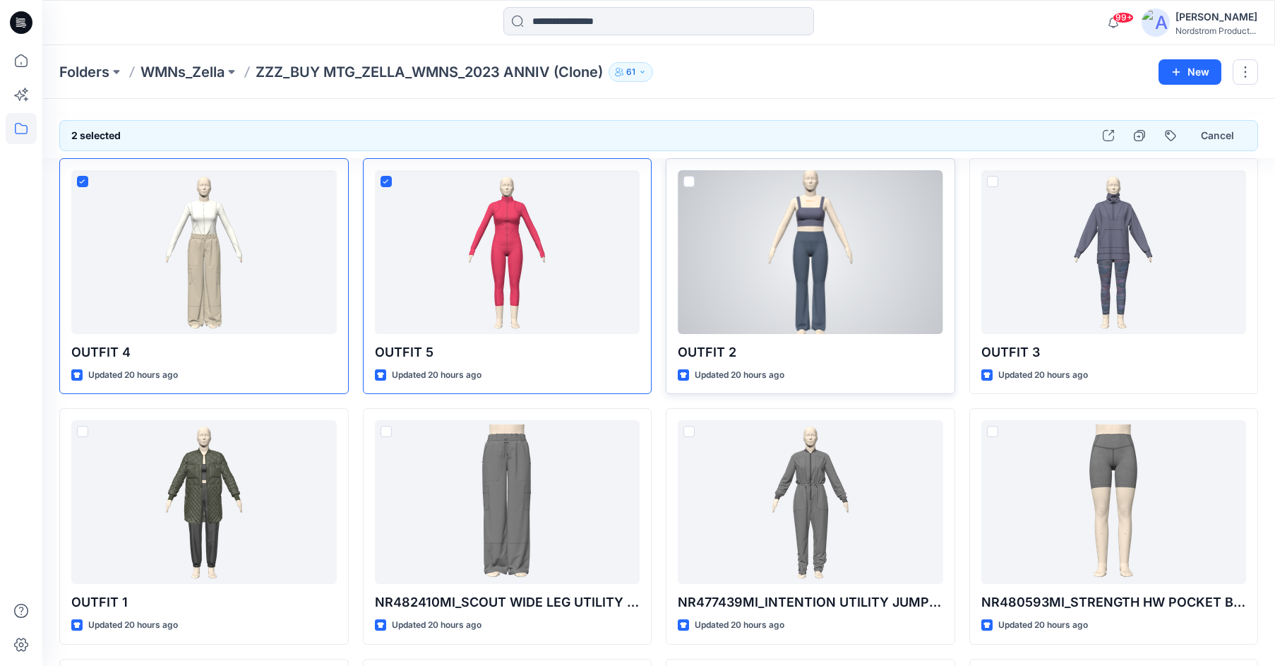
click at [689, 183] on span at bounding box center [689, 181] width 11 height 11
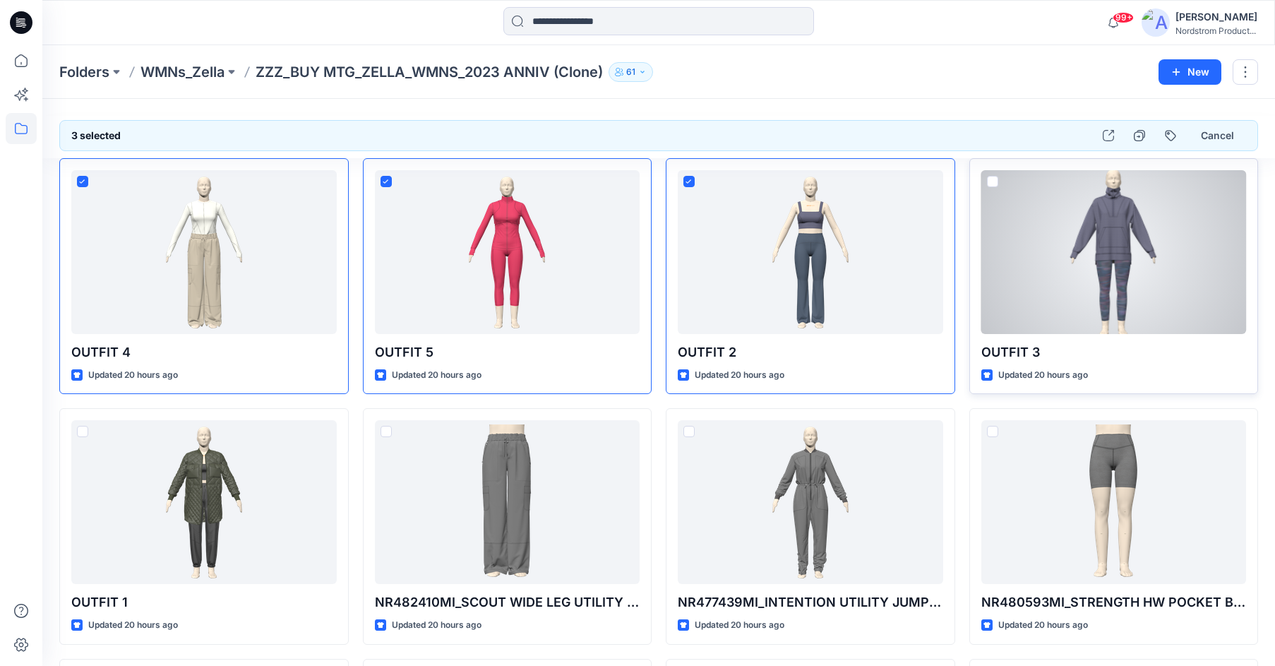
click at [1004, 184] on div at bounding box center [1115, 252] width 266 height 164
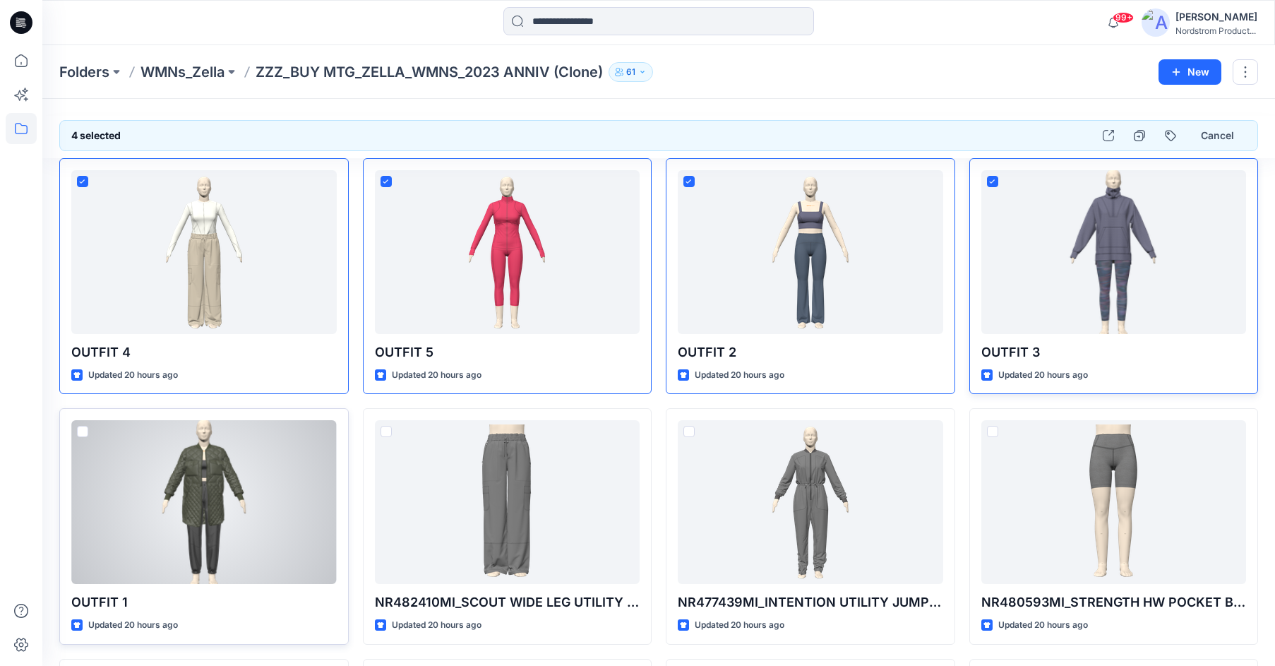
click at [83, 430] on span at bounding box center [82, 431] width 11 height 11
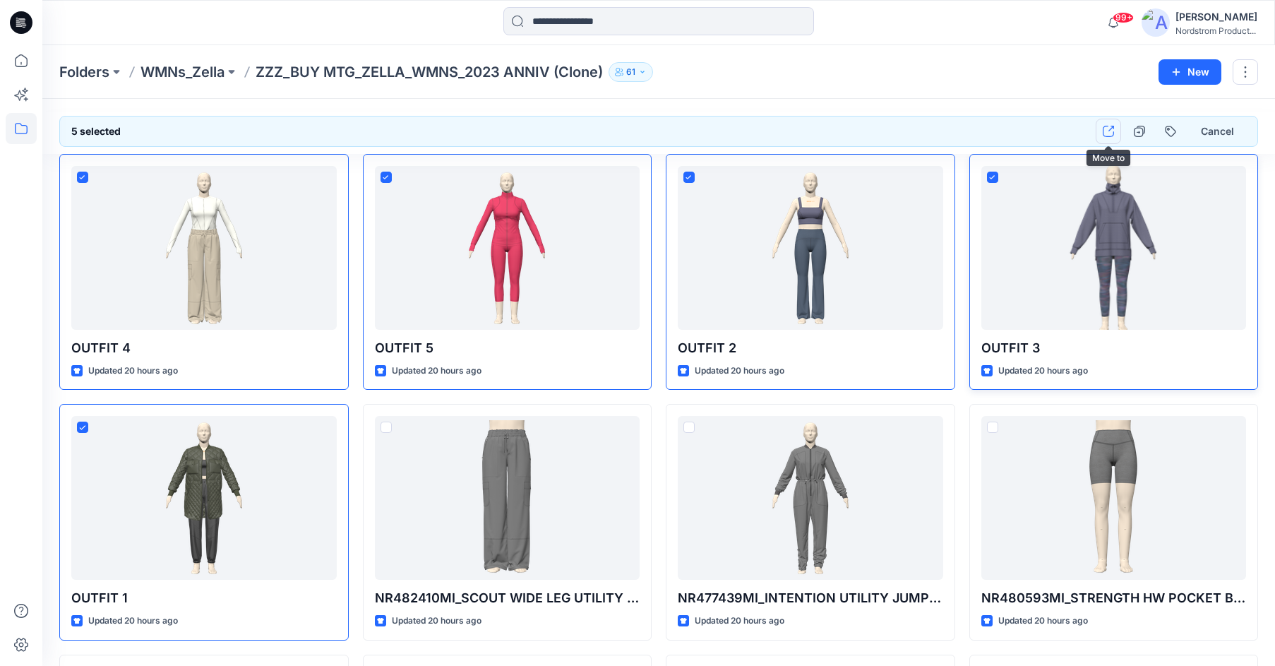
click at [1114, 131] on icon "button" at bounding box center [1108, 131] width 11 height 11
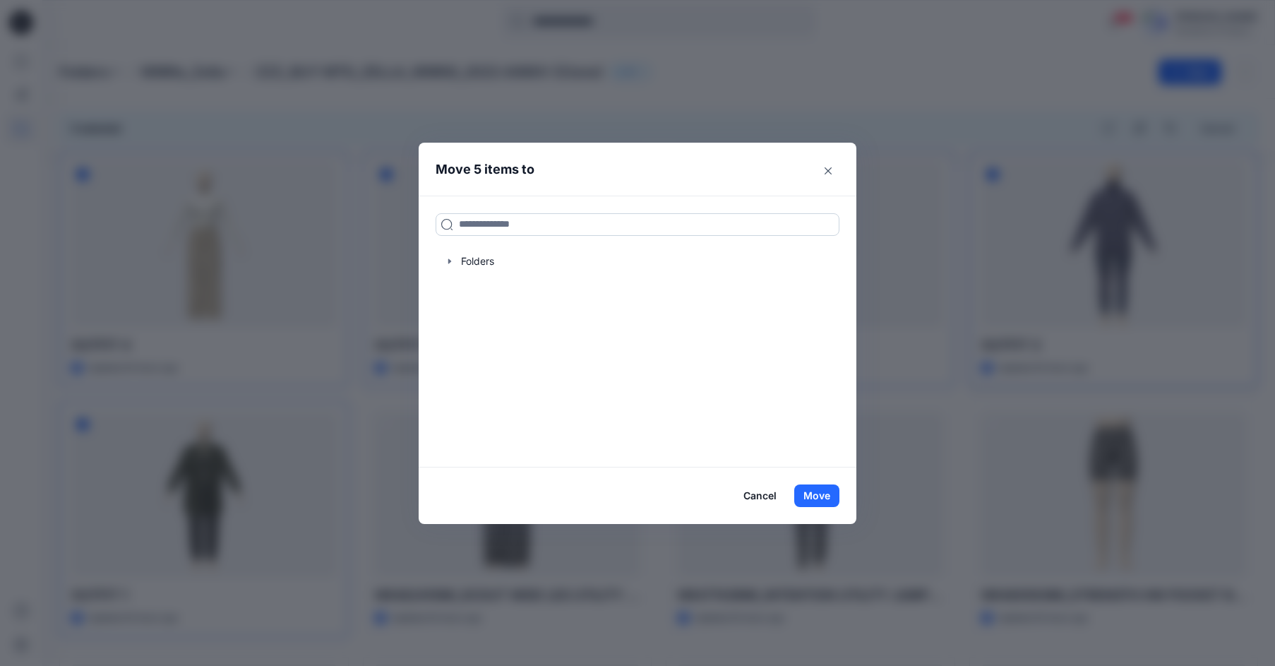
click at [609, 220] on input at bounding box center [638, 224] width 404 height 23
type input "*****"
click at [479, 257] on span "Z_ARCHIVE_" at bounding box center [487, 255] width 59 height 12
click at [813, 493] on button "Move" at bounding box center [817, 495] width 45 height 23
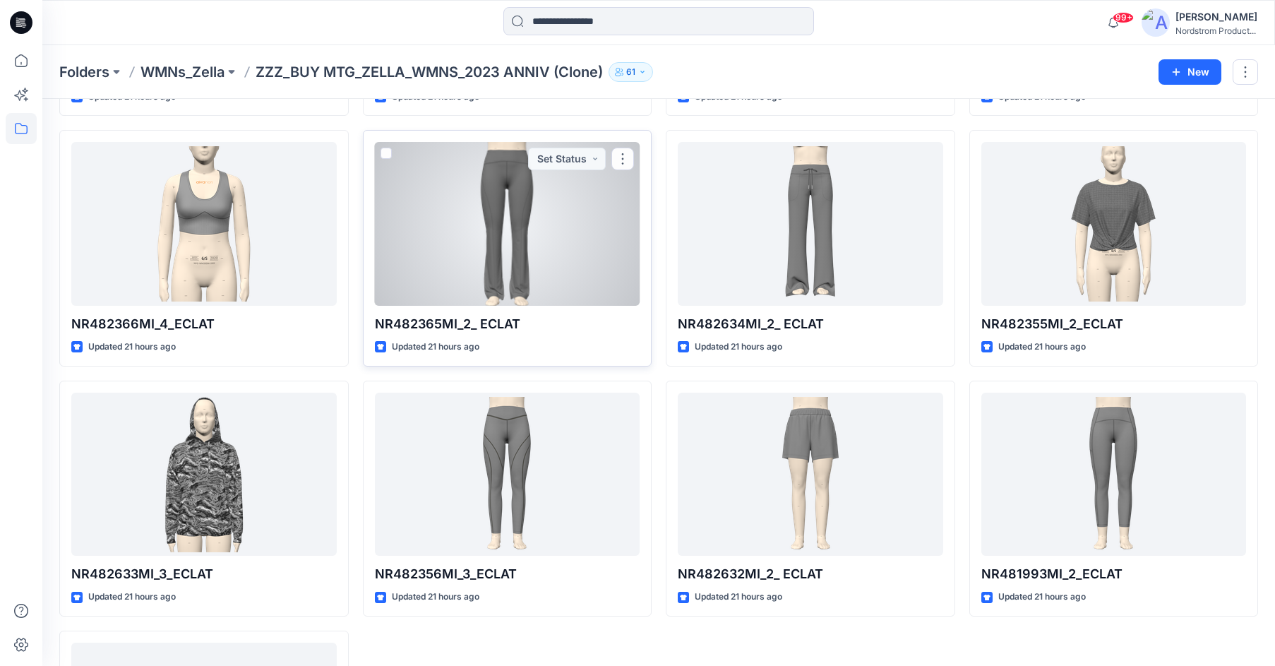
scroll to position [1136, 0]
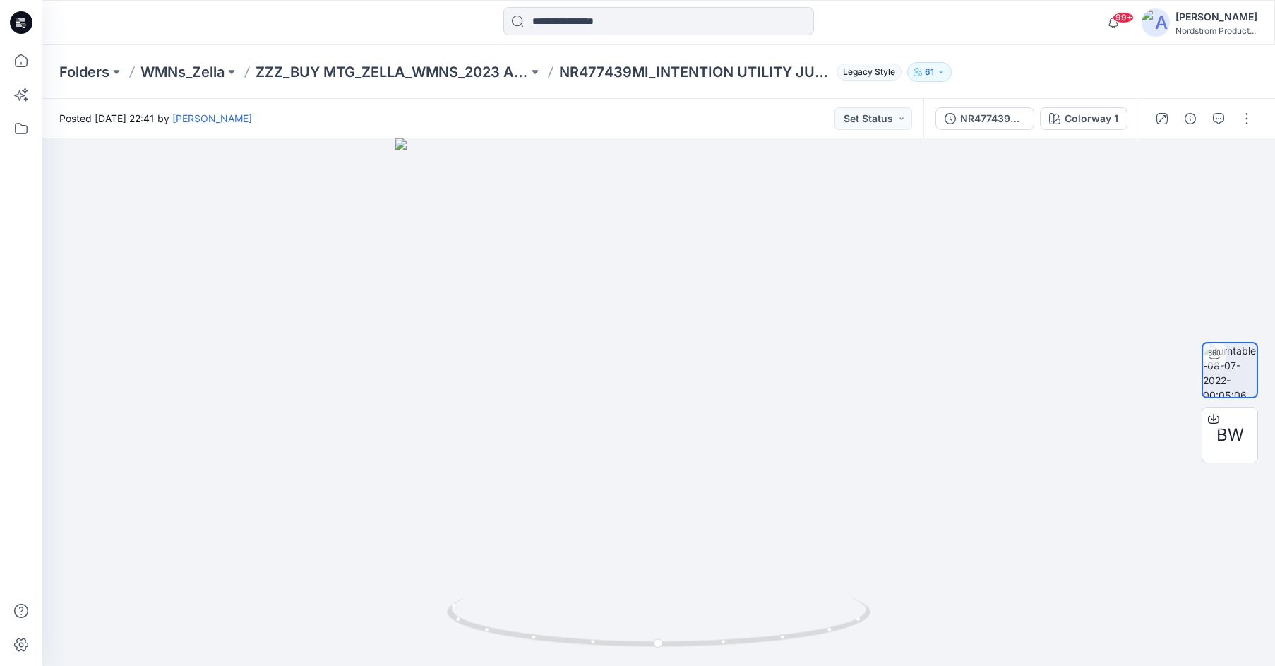
drag, startPoint x: 1247, startPoint y: 119, endPoint x: 1245, endPoint y: 134, distance: 15.0
click at [1247, 119] on button "button" at bounding box center [1247, 118] width 23 height 23
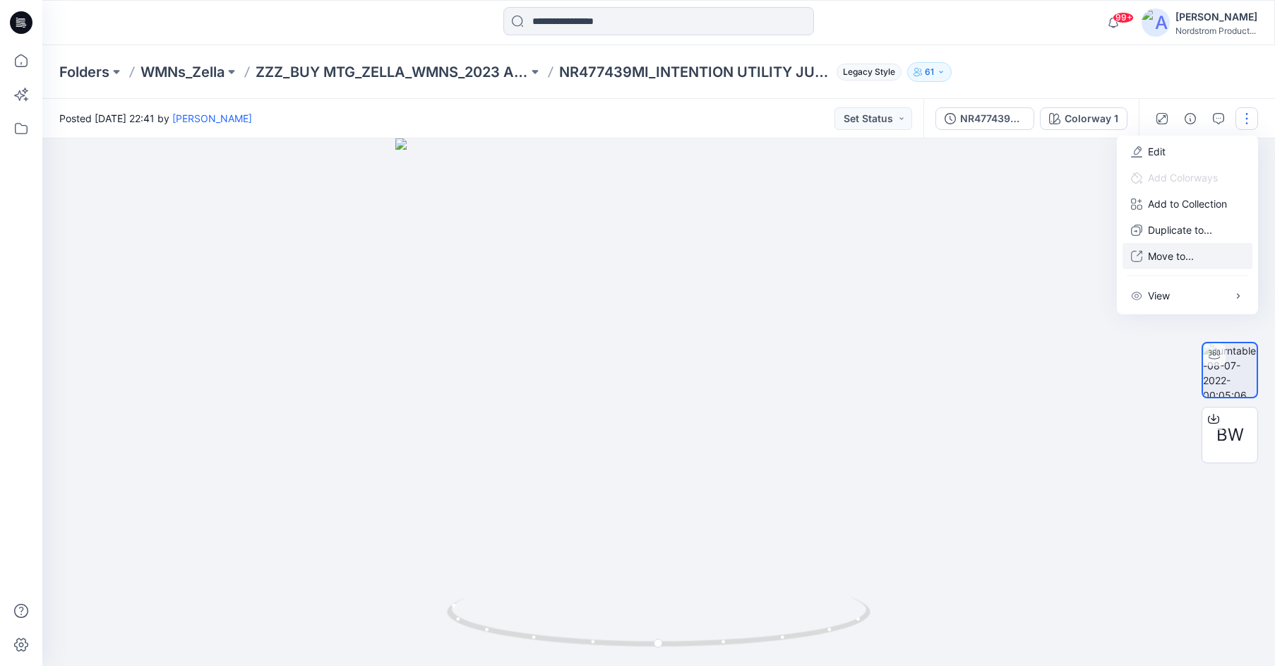
click at [1194, 254] on button "Move to..." at bounding box center [1188, 256] width 130 height 26
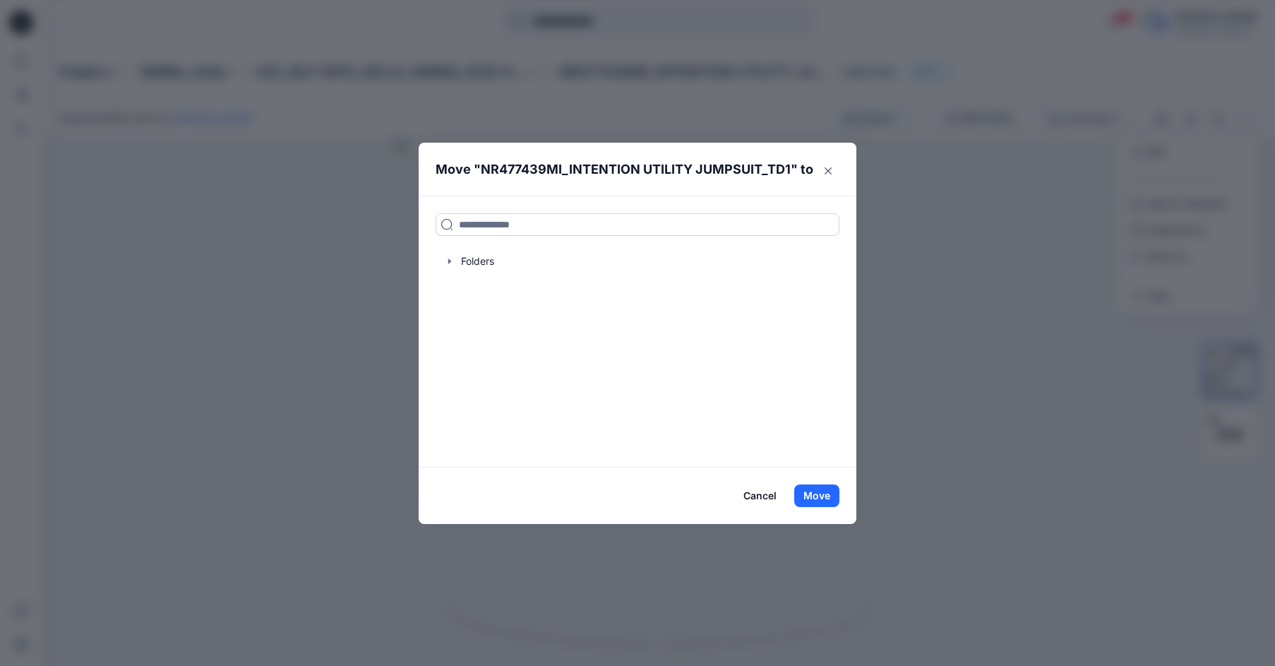
click at [493, 227] on input at bounding box center [638, 224] width 404 height 23
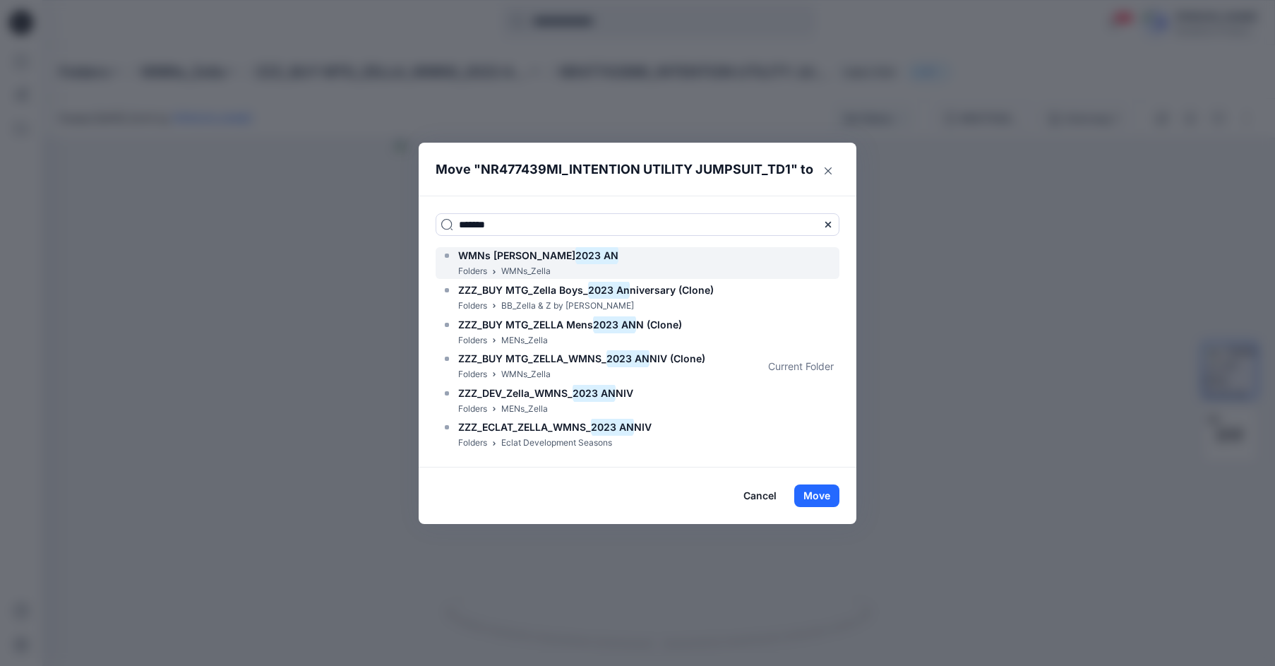
type input "*******"
click at [472, 260] on span "WMNs Zella" at bounding box center [516, 255] width 117 height 12
click at [812, 495] on button "Move" at bounding box center [817, 495] width 45 height 23
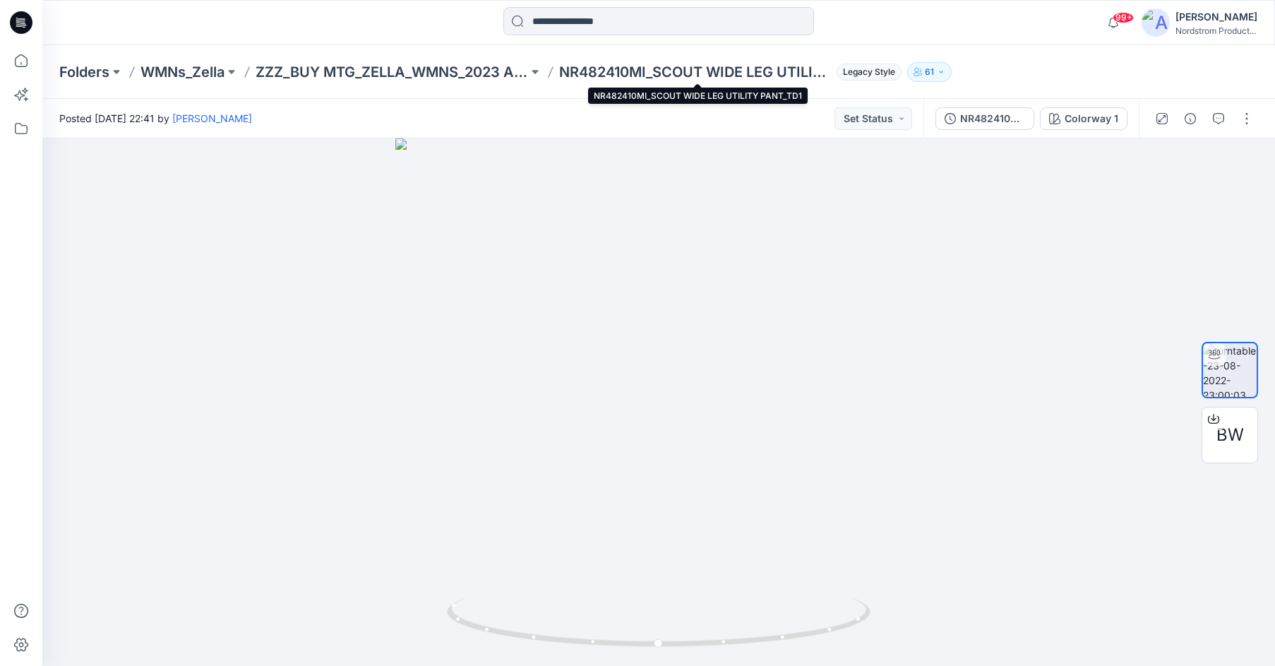
click at [580, 68] on p "NR482410MI_SCOUT WIDE LEG UTILITY PANT_TD1" at bounding box center [695, 72] width 273 height 20
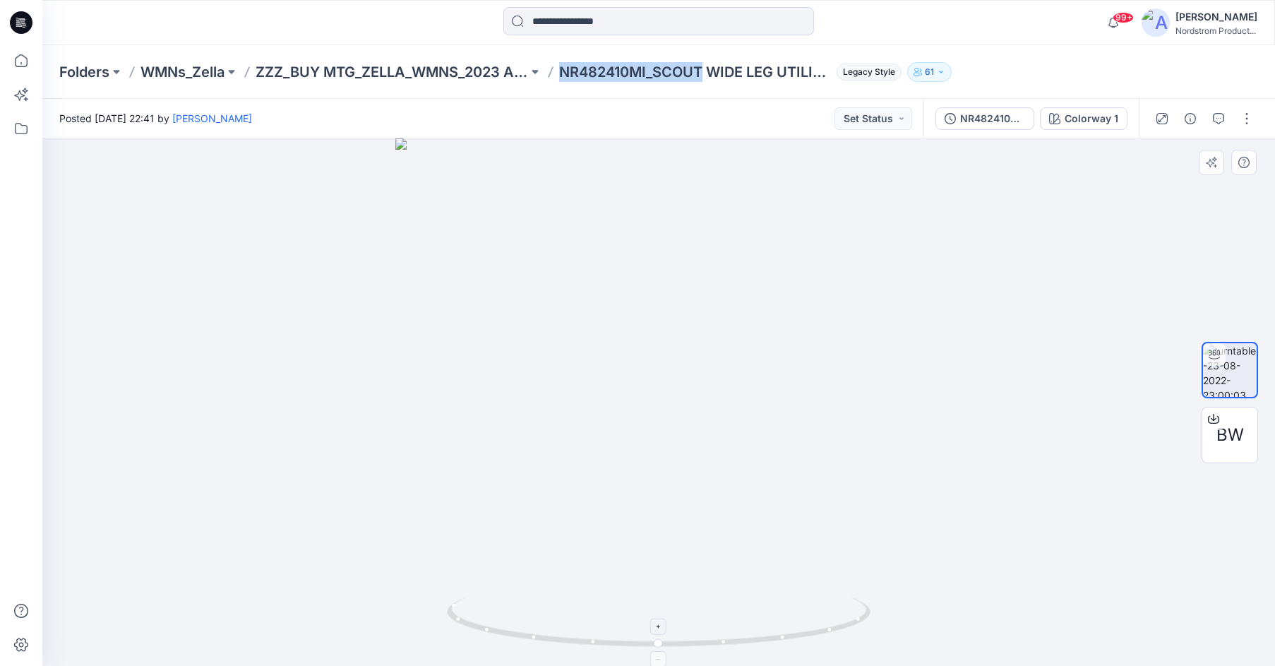
copy p "NR482410MI_SCOUT"
click at [1243, 119] on button "button" at bounding box center [1247, 118] width 23 height 23
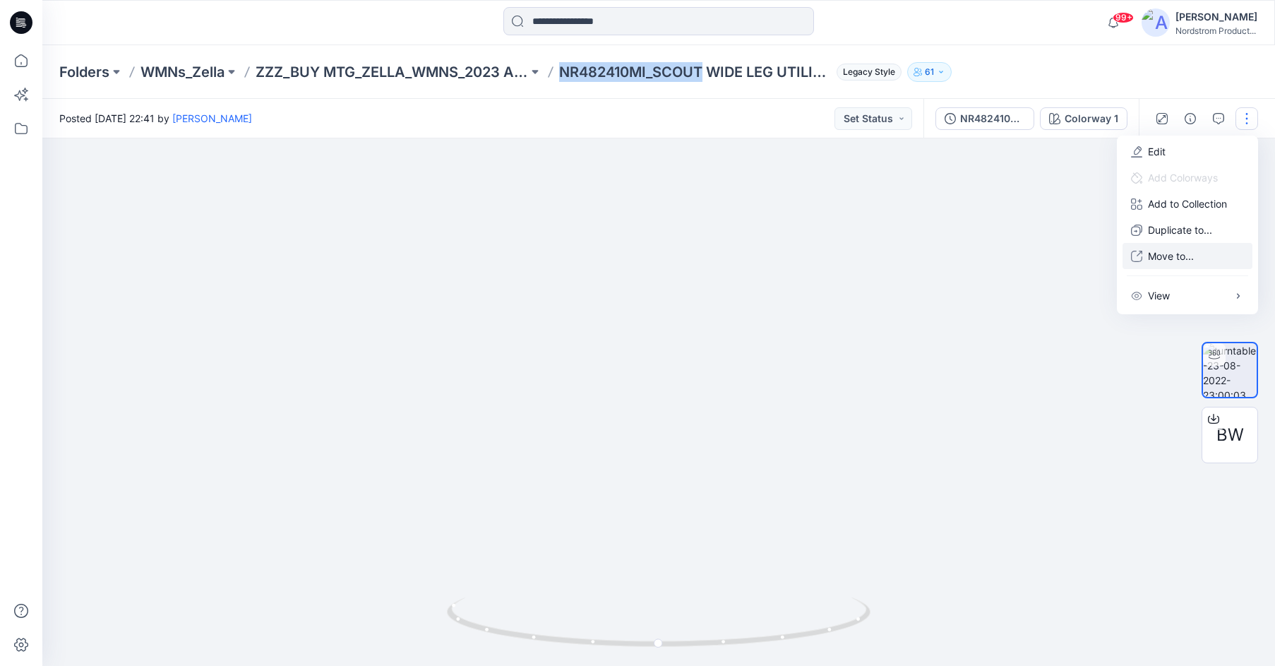
click at [1162, 257] on p "Move to..." at bounding box center [1171, 256] width 46 height 15
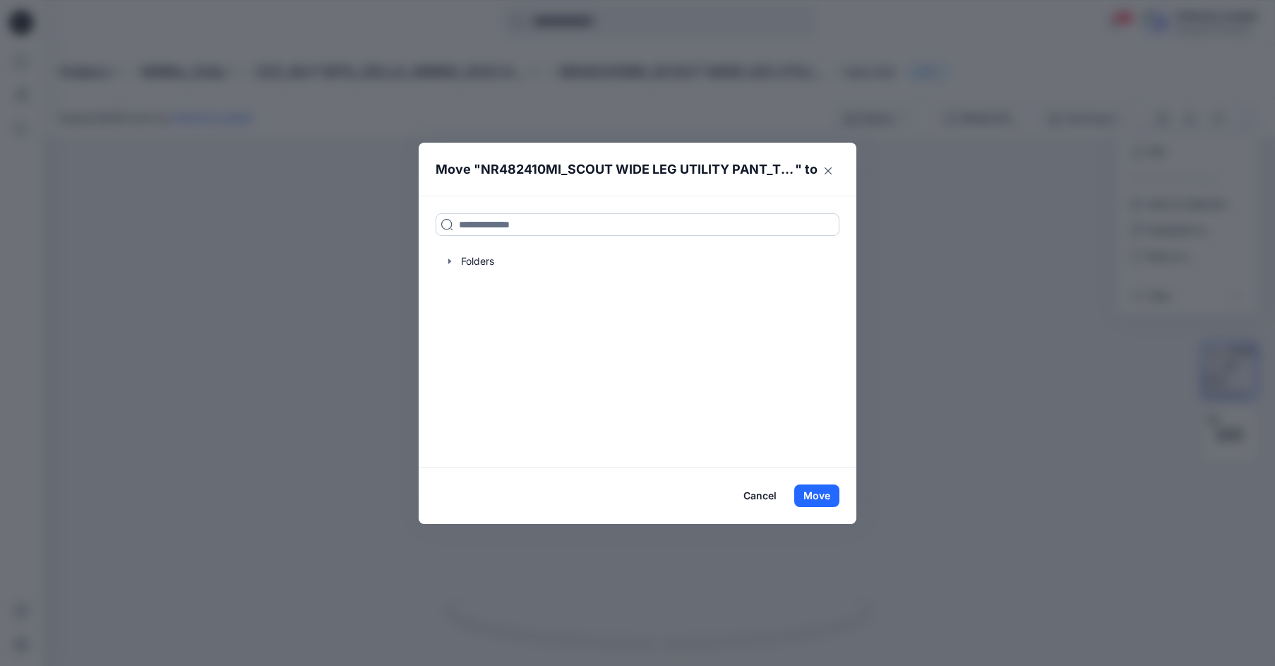
click at [579, 228] on input at bounding box center [638, 224] width 404 height 23
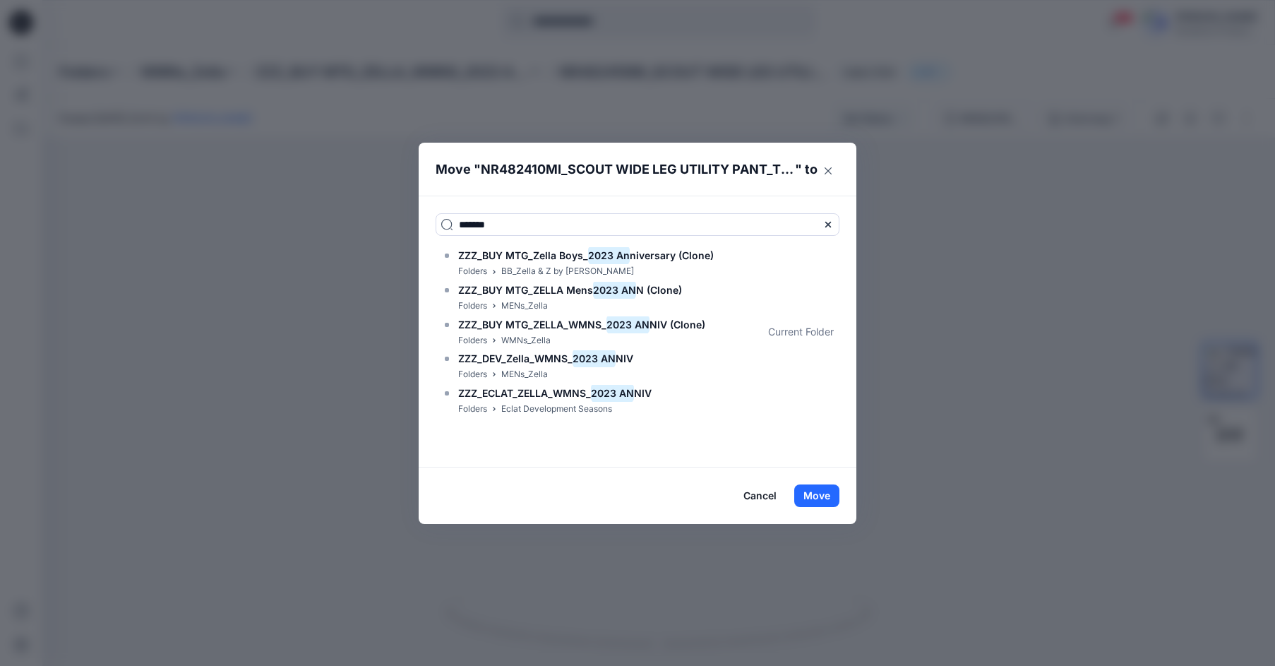
type input "*******"
click at [764, 498] on button "Cancel" at bounding box center [761, 495] width 52 height 23
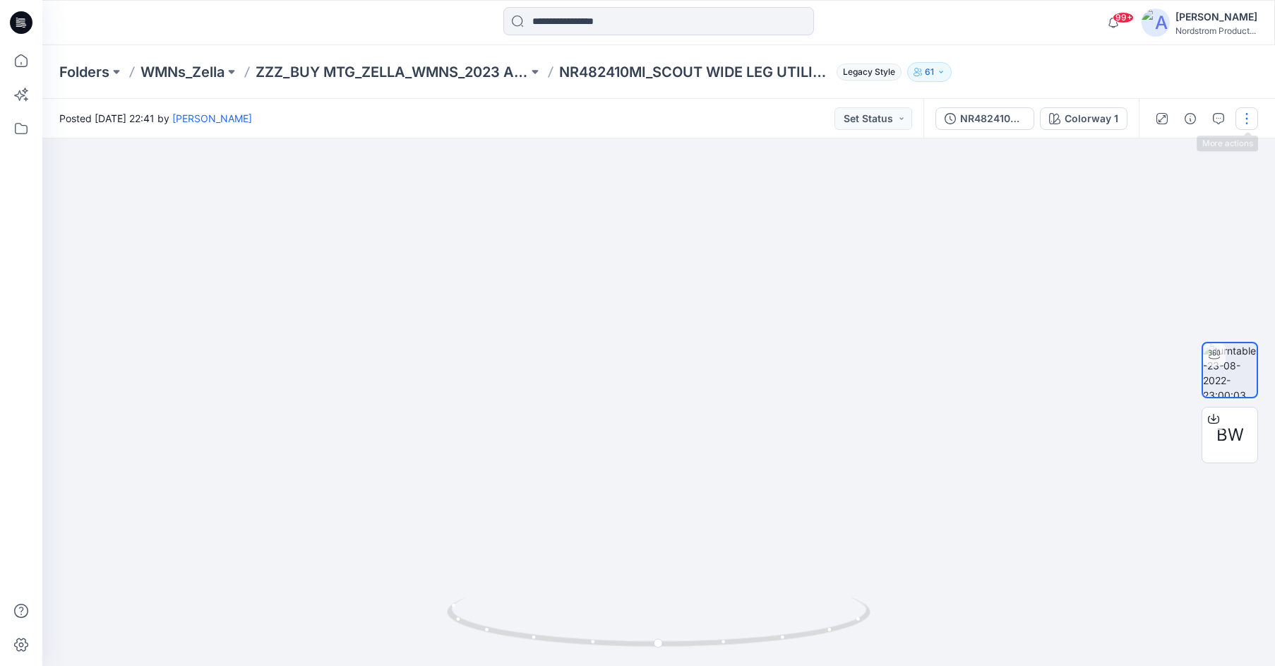
click at [1249, 117] on button "button" at bounding box center [1247, 118] width 23 height 23
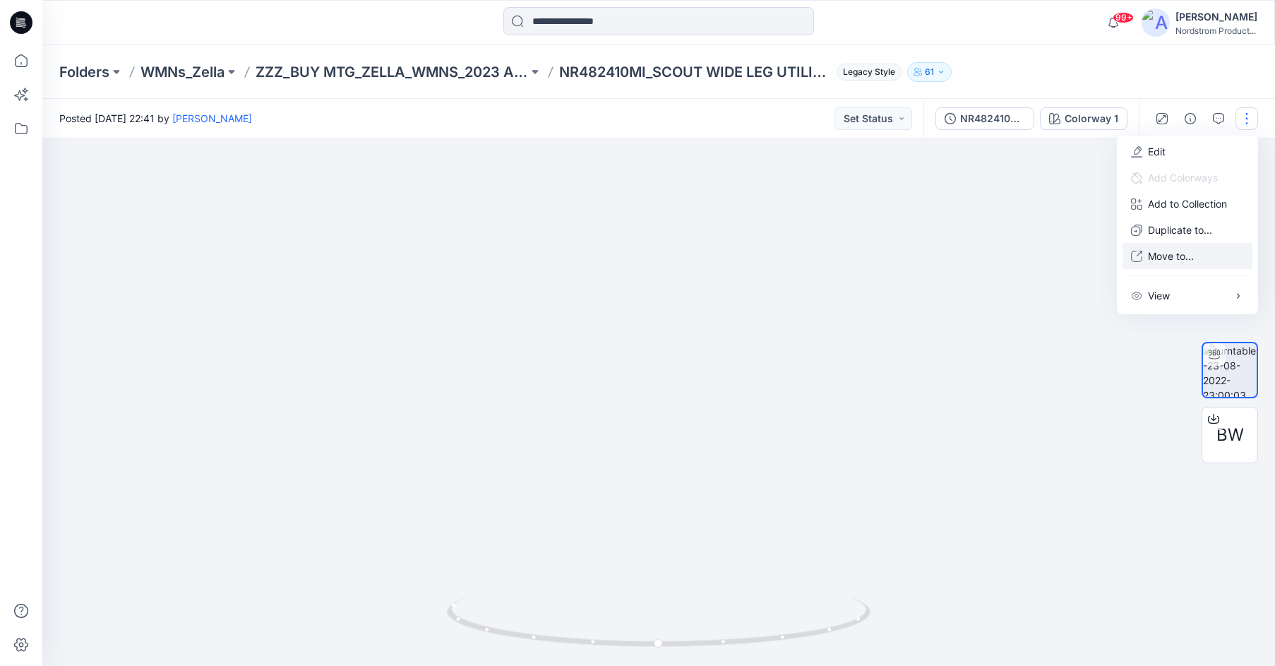
click at [1175, 258] on p "Move to..." at bounding box center [1171, 256] width 46 height 15
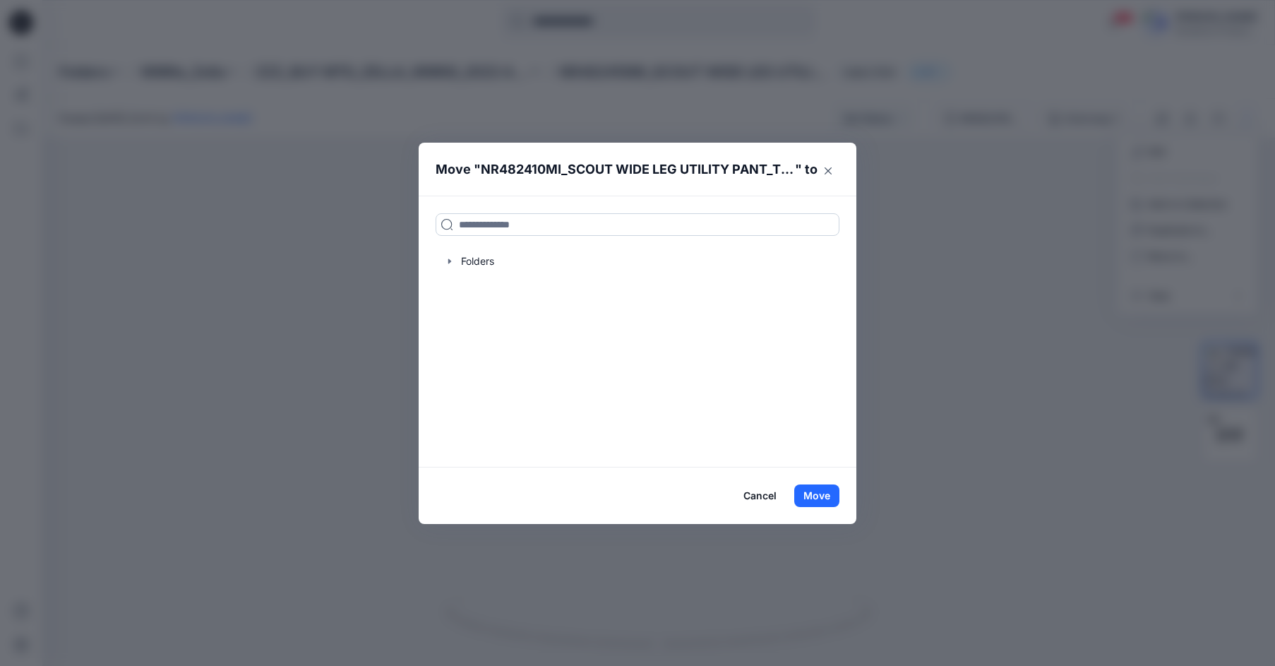
click at [561, 222] on input at bounding box center [638, 224] width 404 height 23
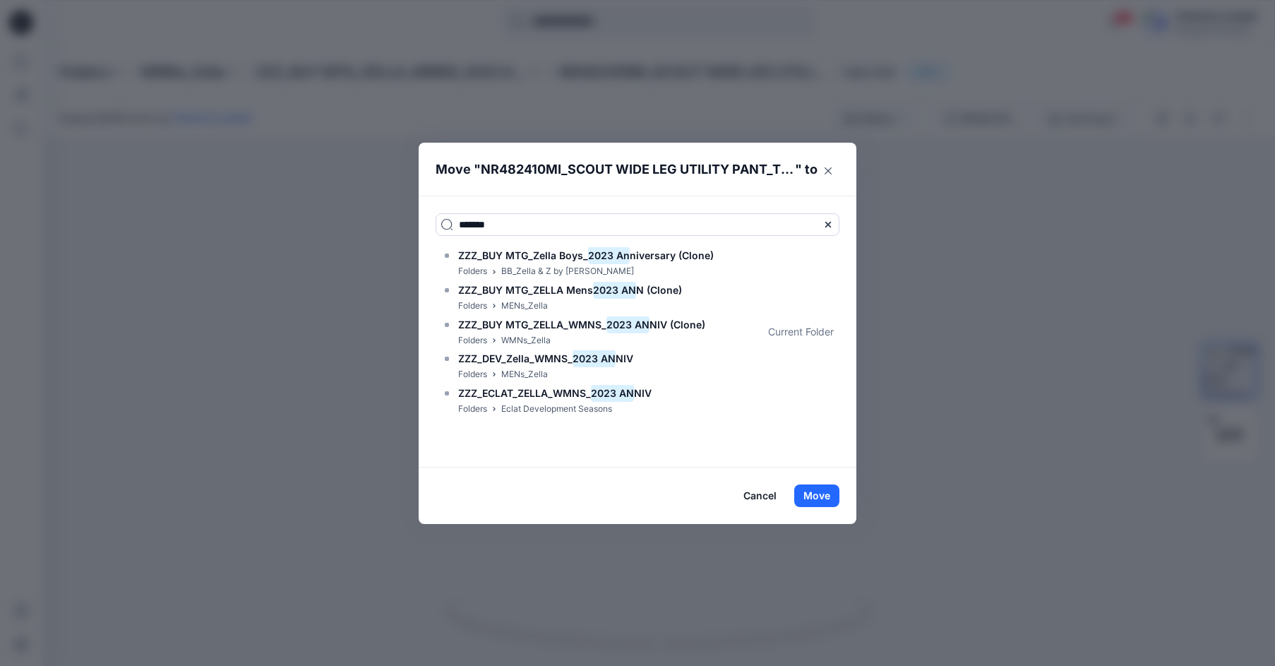
click at [504, 196] on div "******* ZZZ_BUY MTG_Zella Boys_ 2023 An niversary (Clone) Folders BB_Zella & Z …" at bounding box center [638, 331] width 438 height 271
drag, startPoint x: 525, startPoint y: 227, endPoint x: 371, endPoint y: 209, distance: 154.3
click at [371, 209] on div "Move " NR482410MI_SCOUT WIDE LEG UTILITY PANT_TD1 " to ******* ZZZ_BUY MTG_Zell…" at bounding box center [637, 333] width 1275 height 666
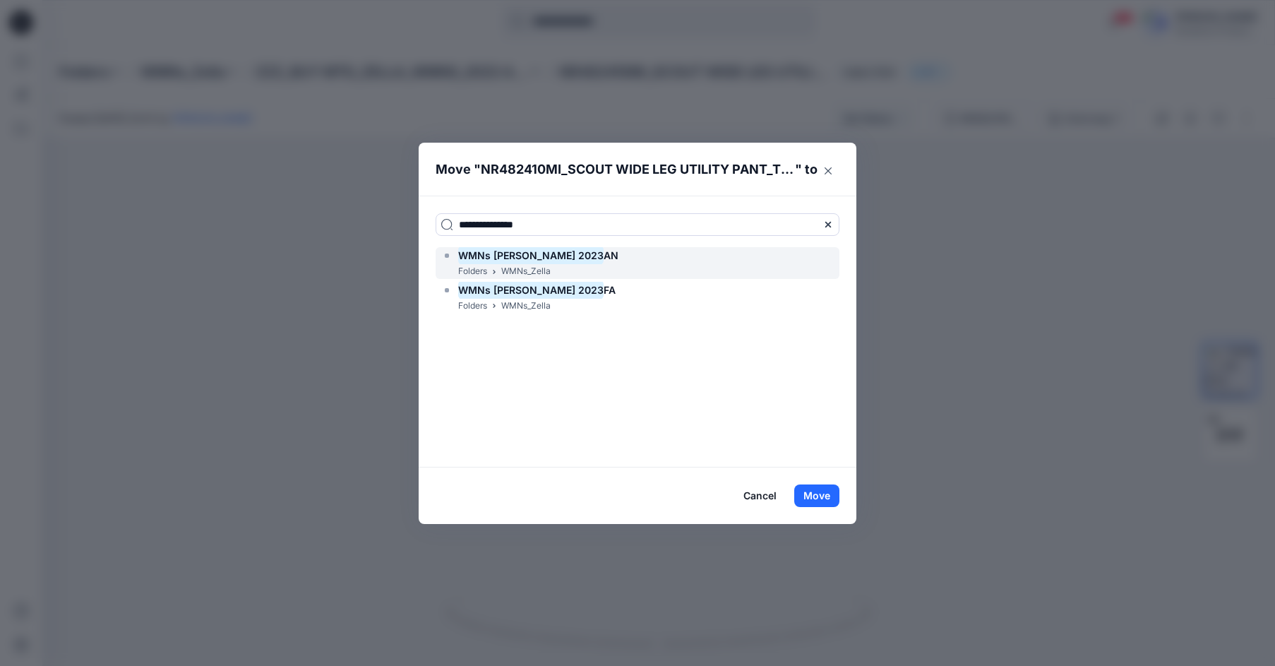
type input "**********"
click at [595, 265] on div "WMNs Zella 2023 AN Folders WMNs_Zella" at bounding box center [638, 263] width 404 height 32
click at [828, 501] on button "Move" at bounding box center [817, 495] width 45 height 23
click at [819, 504] on button "Move" at bounding box center [817, 495] width 45 height 23
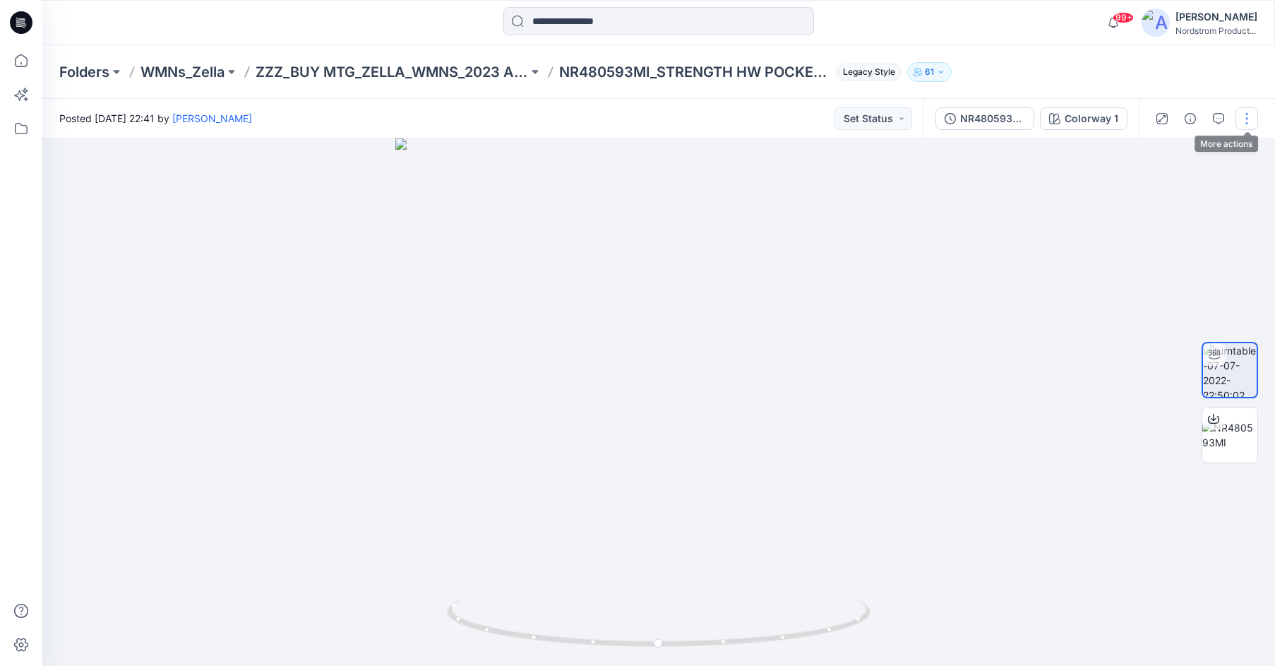
click at [1251, 117] on button "button" at bounding box center [1247, 118] width 23 height 23
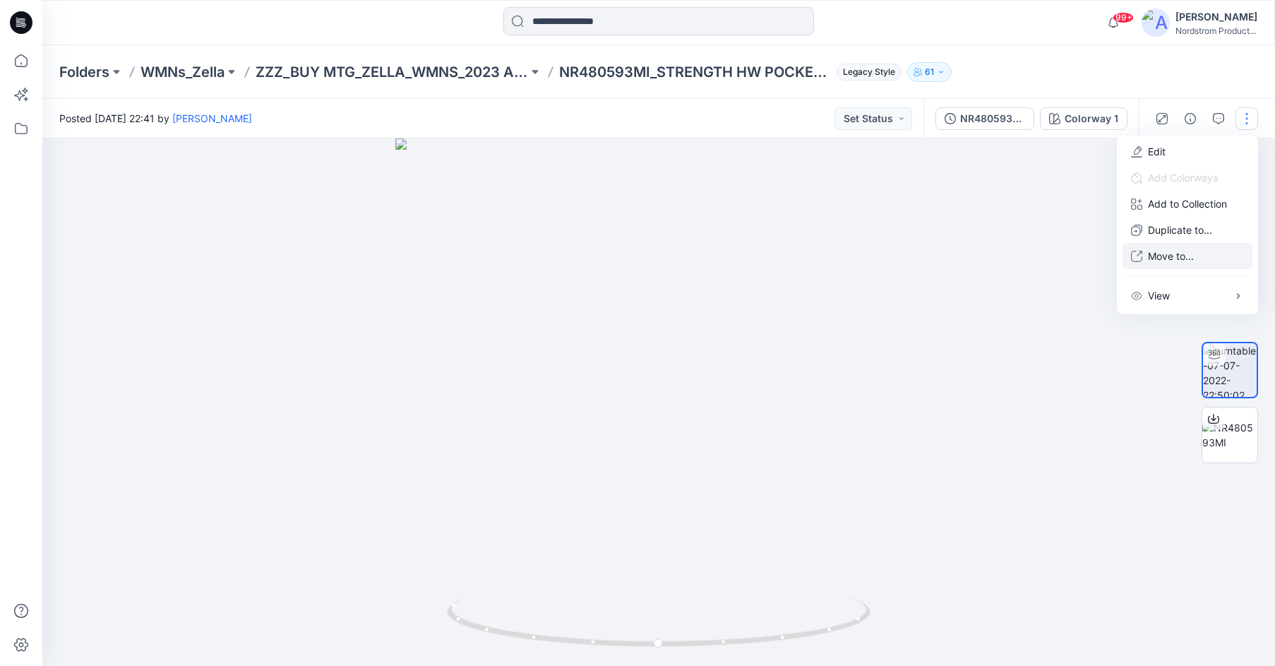
click at [1162, 258] on p "Move to..." at bounding box center [1171, 256] width 46 height 15
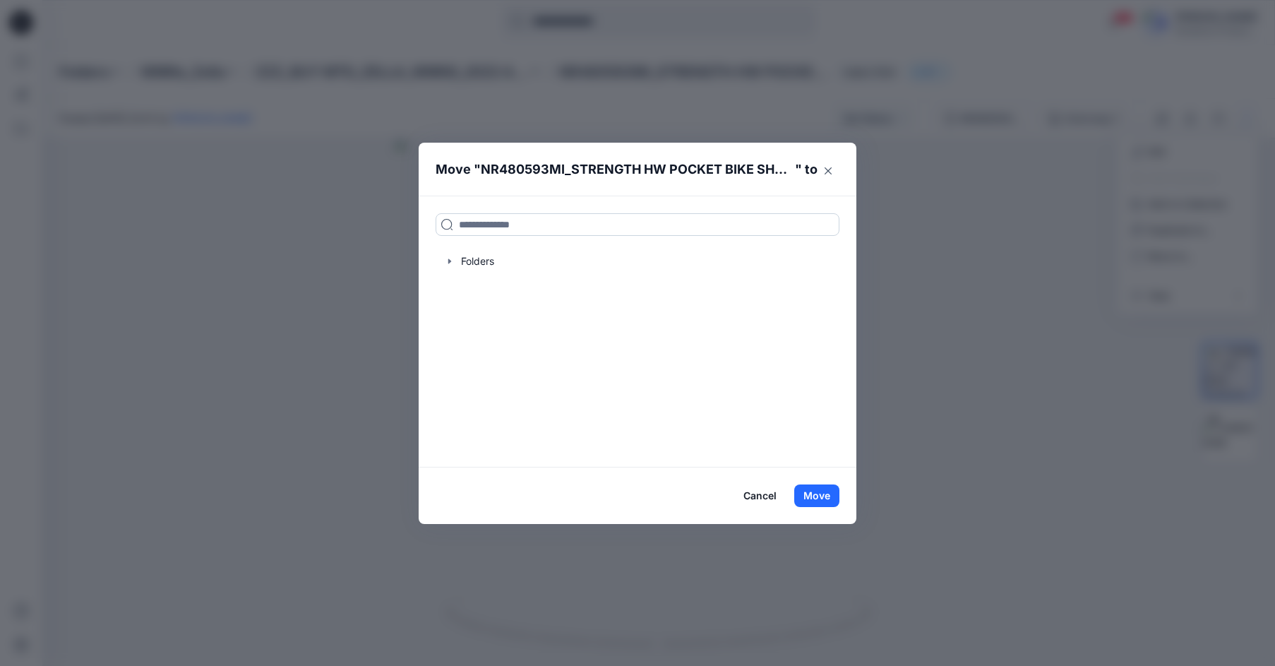
click at [499, 227] on input at bounding box center [638, 224] width 404 height 23
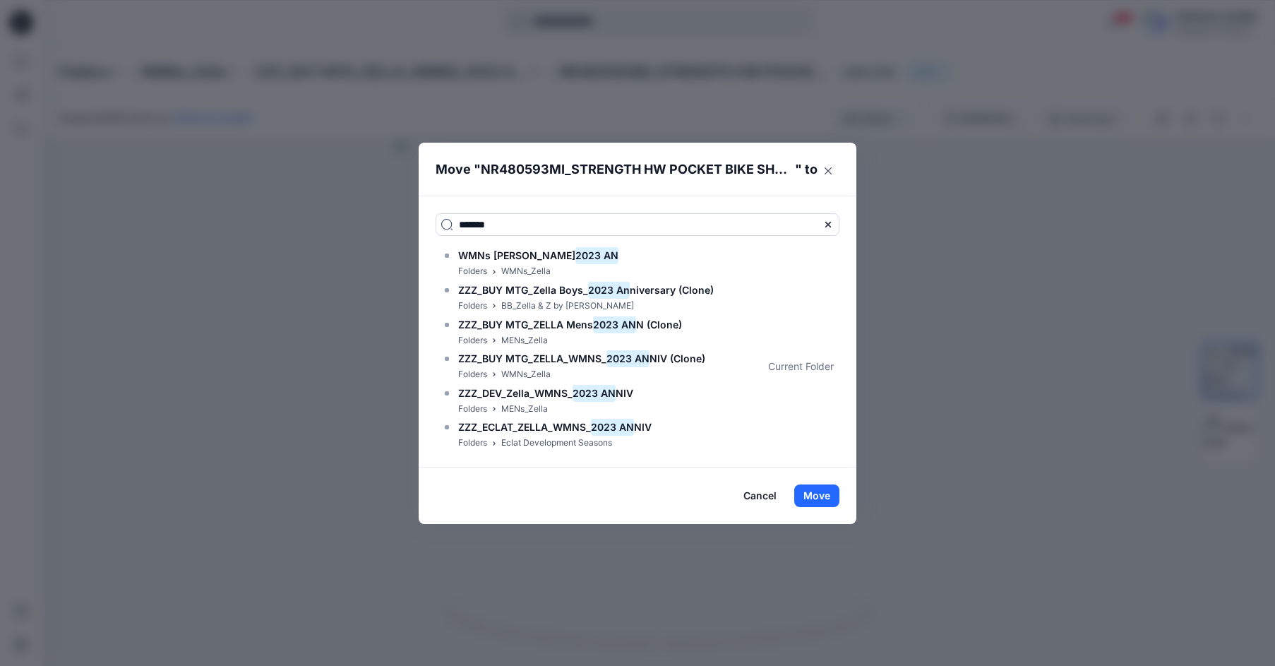
type input "*******"
click at [481, 256] on span "WMNs Zella" at bounding box center [516, 255] width 117 height 12
click at [821, 494] on button "Move" at bounding box center [817, 495] width 45 height 23
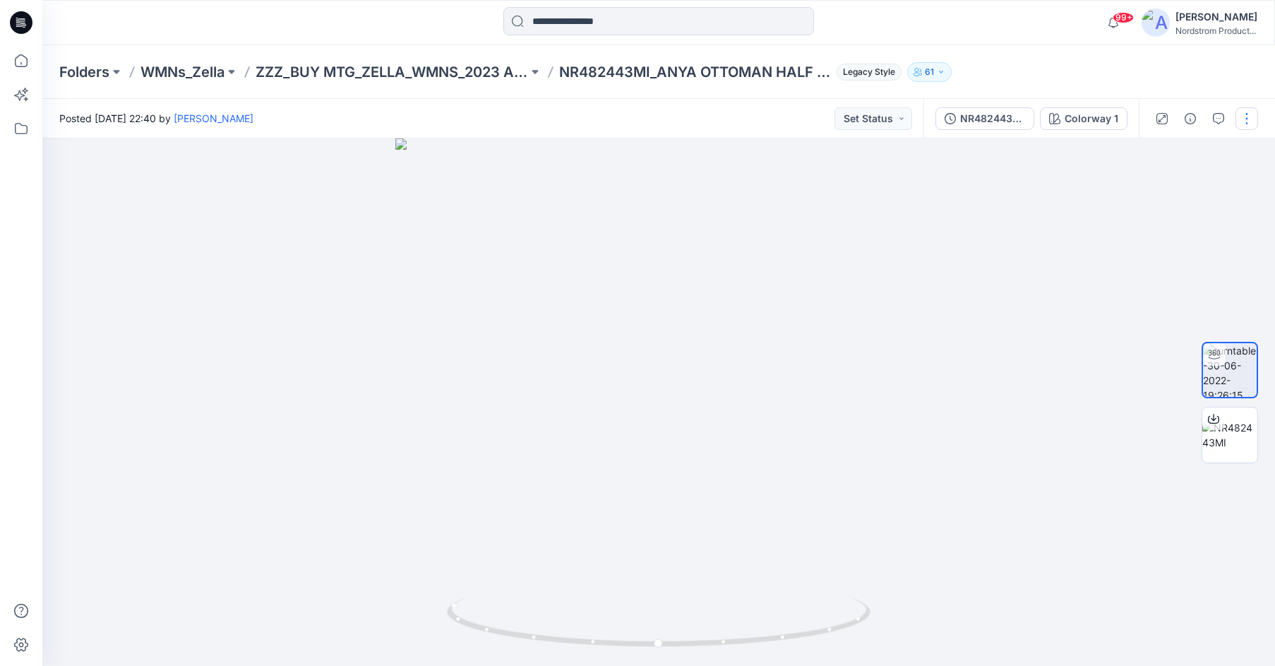
click at [1246, 118] on button "button" at bounding box center [1247, 118] width 23 height 23
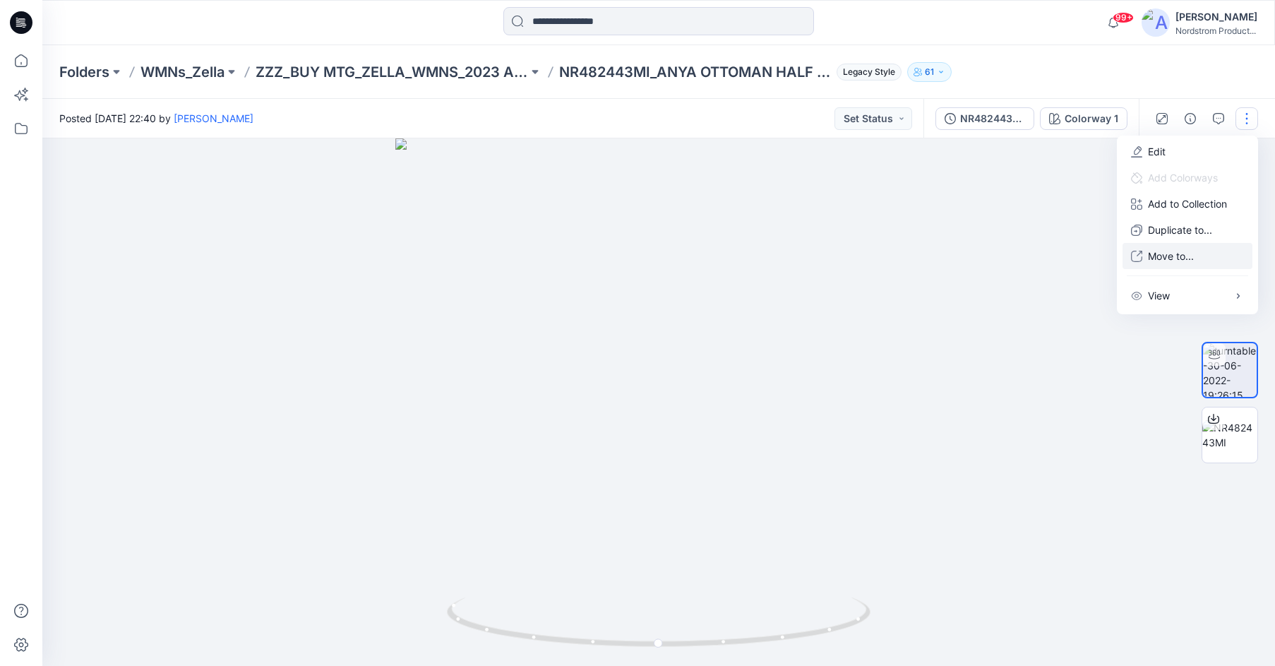
click at [1185, 263] on p "Move to..." at bounding box center [1171, 256] width 46 height 15
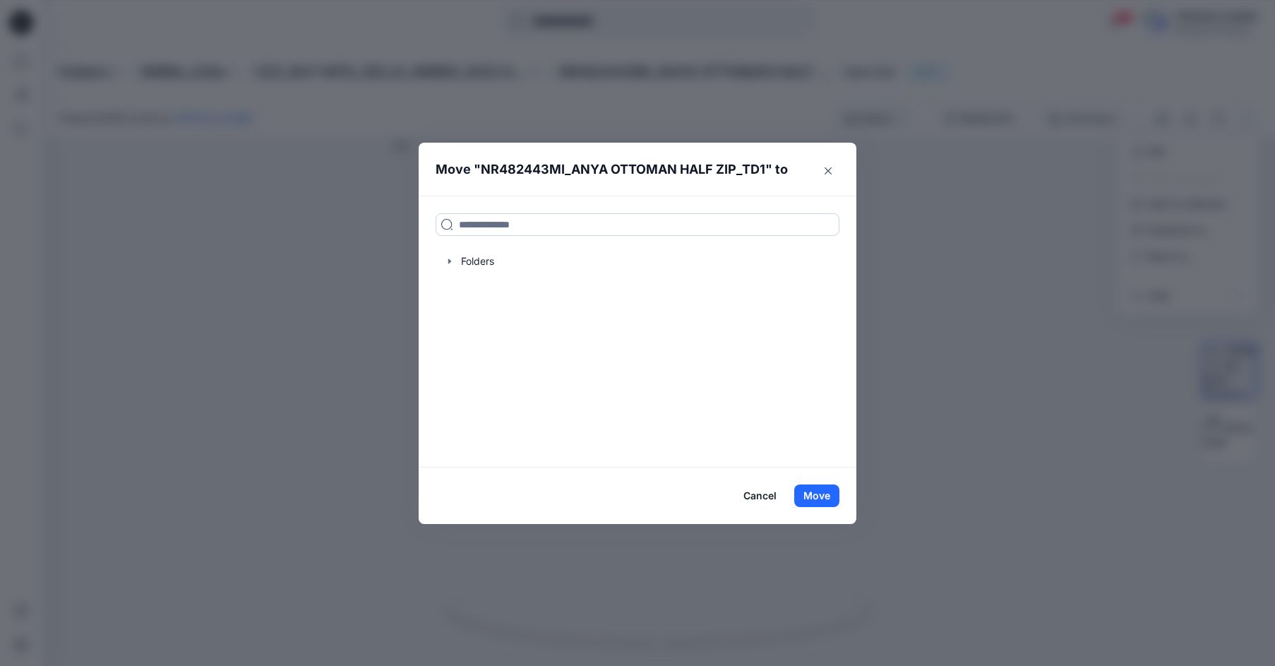
click at [542, 222] on input at bounding box center [638, 224] width 404 height 23
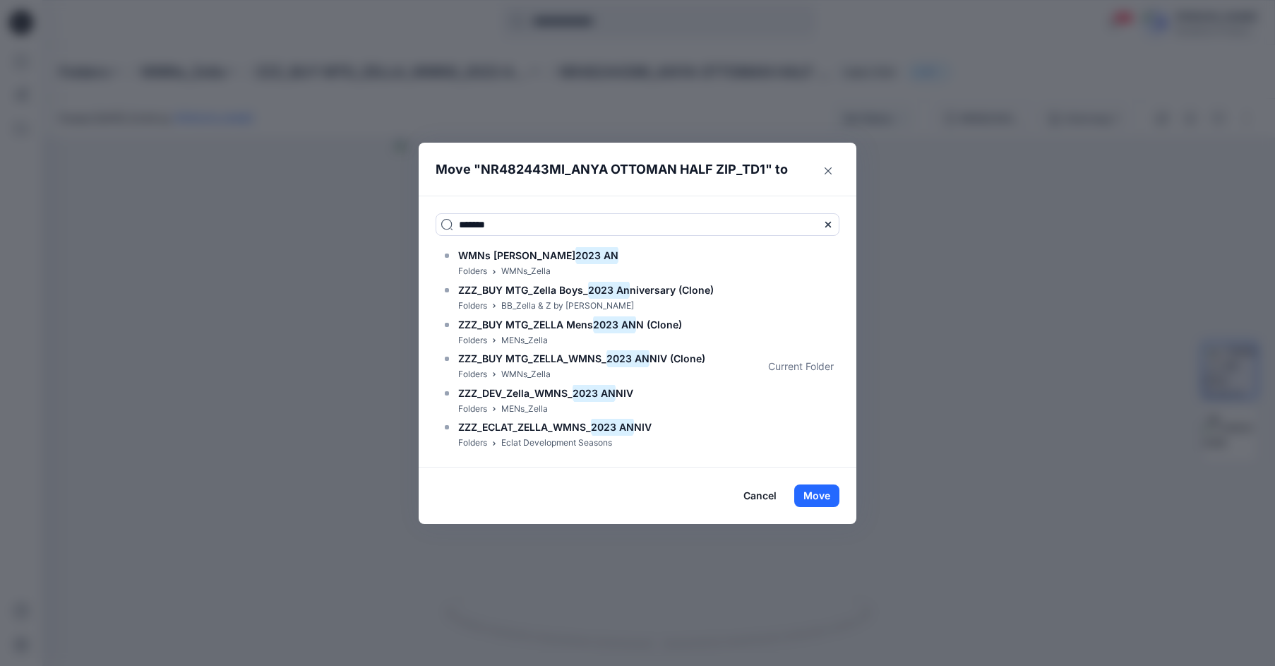
type input "*******"
